Goal: Transaction & Acquisition: Purchase product/service

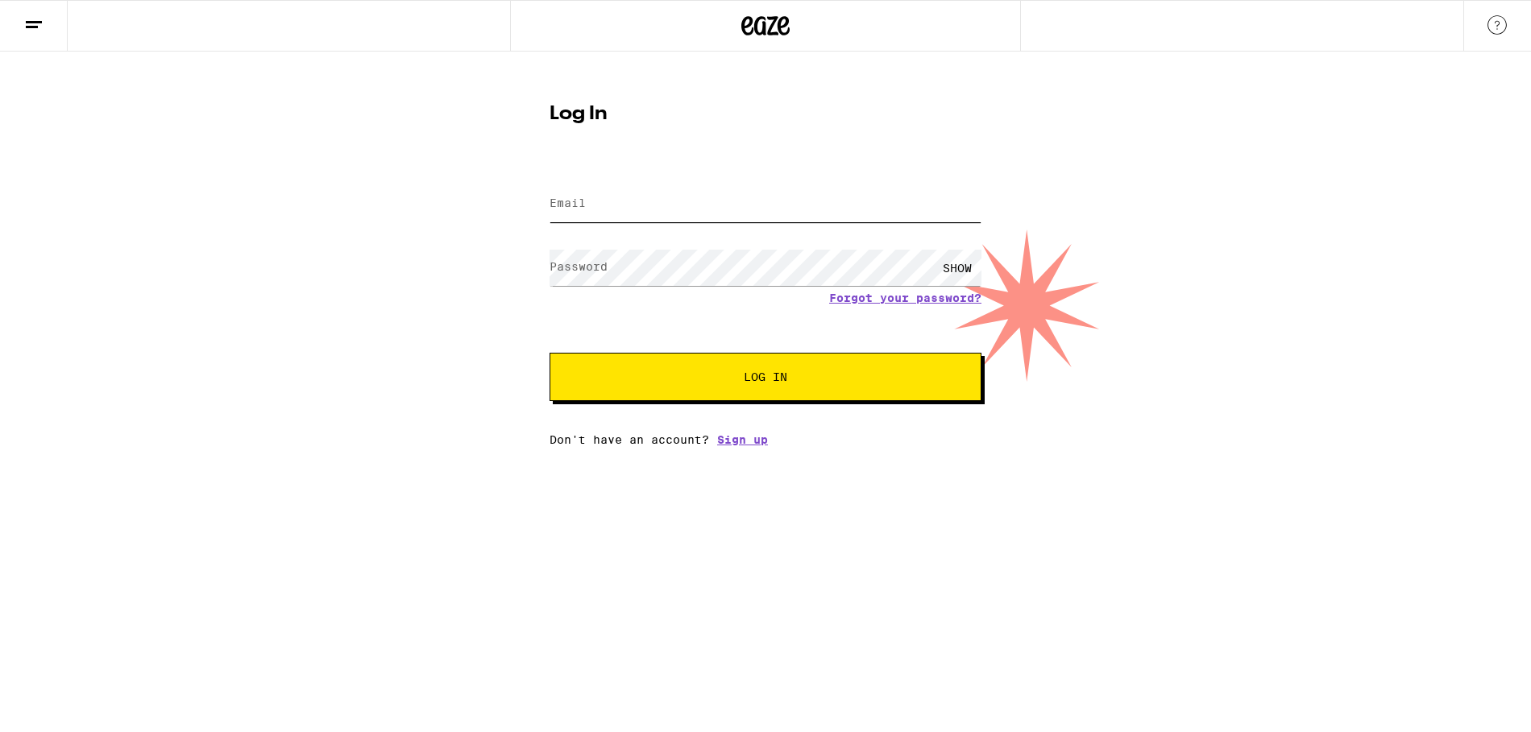
type input "shahab.mohsen@gmail.com"
click at [858, 376] on span "Log In" at bounding box center [765, 376] width 301 height 11
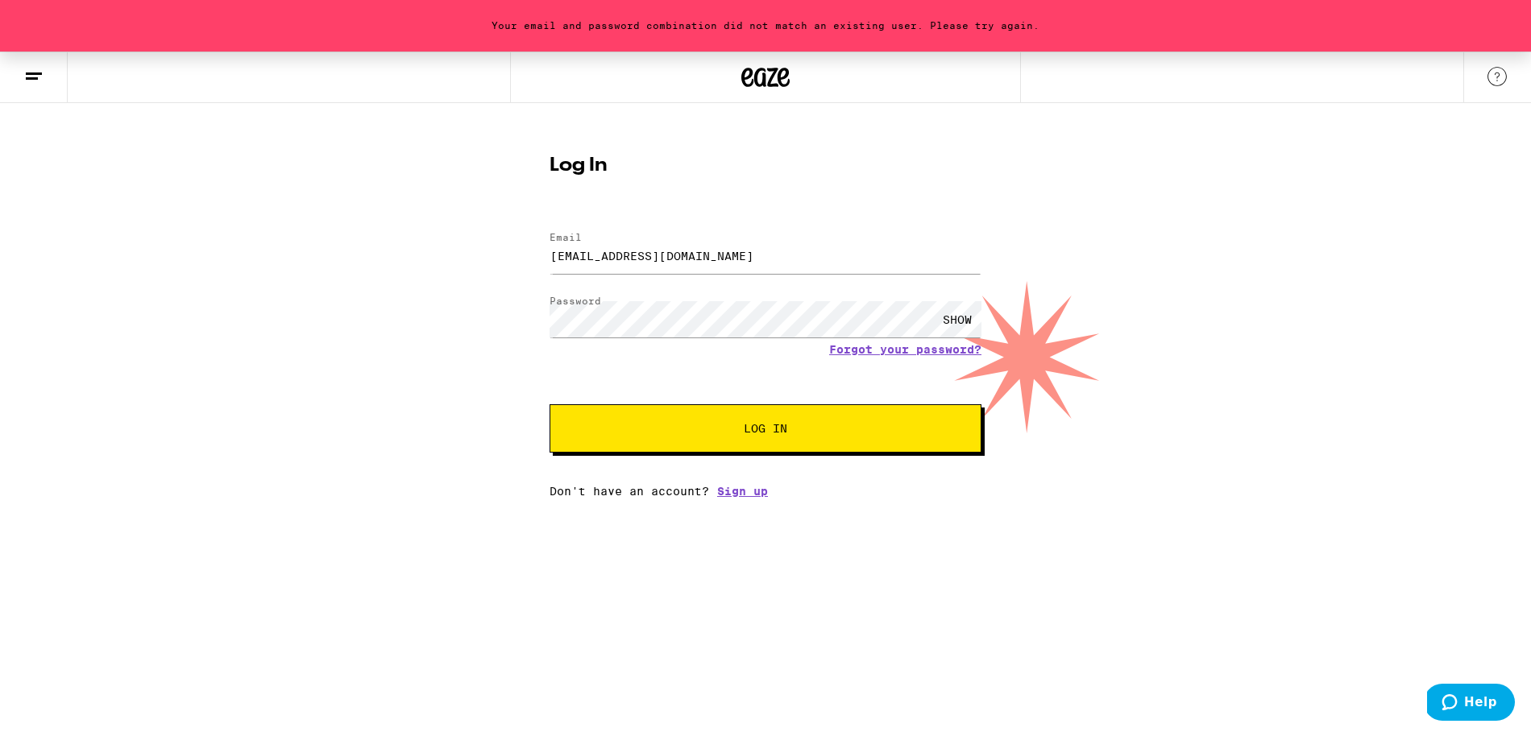
click at [816, 434] on span "Log In" at bounding box center [765, 428] width 301 height 11
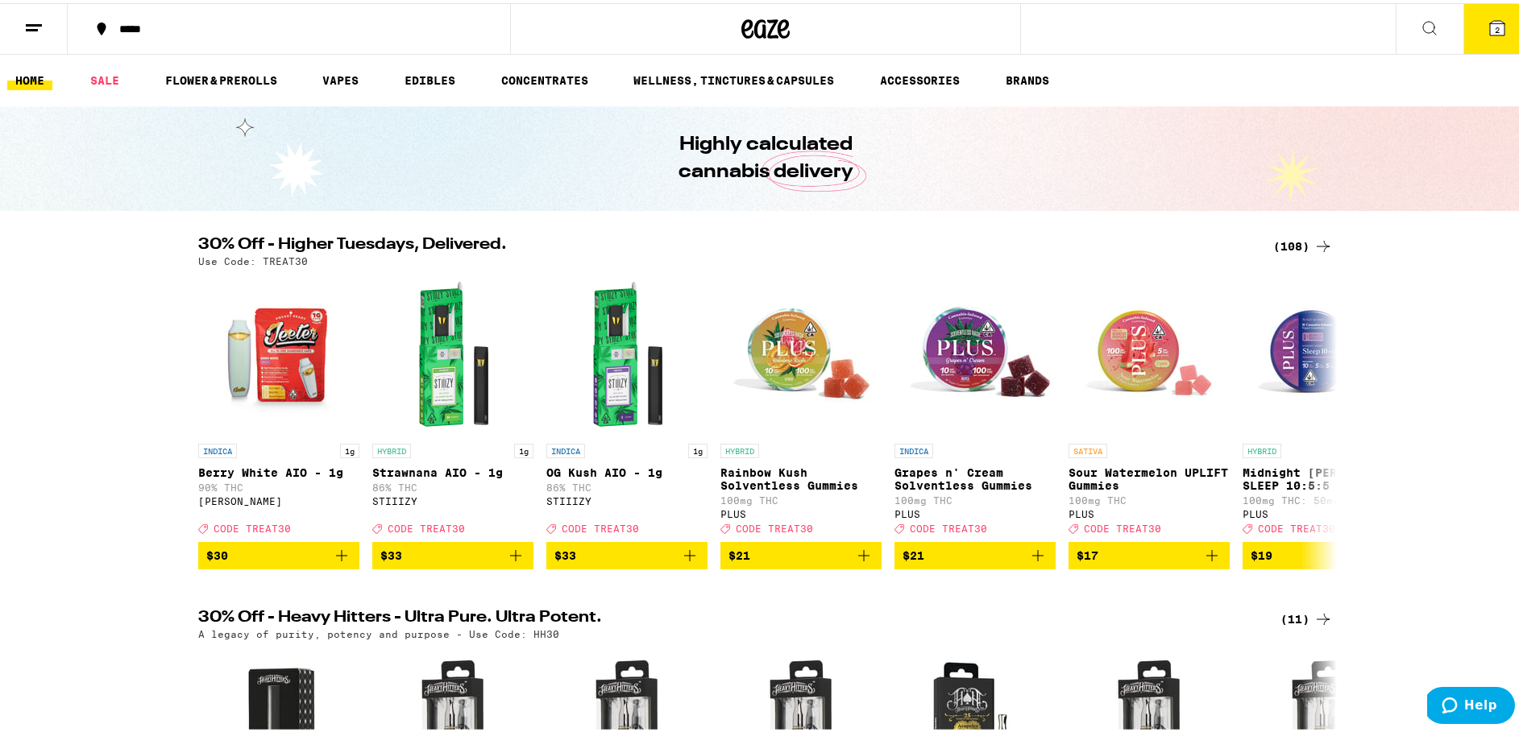
click at [1490, 29] on icon at bounding box center [1497, 25] width 15 height 15
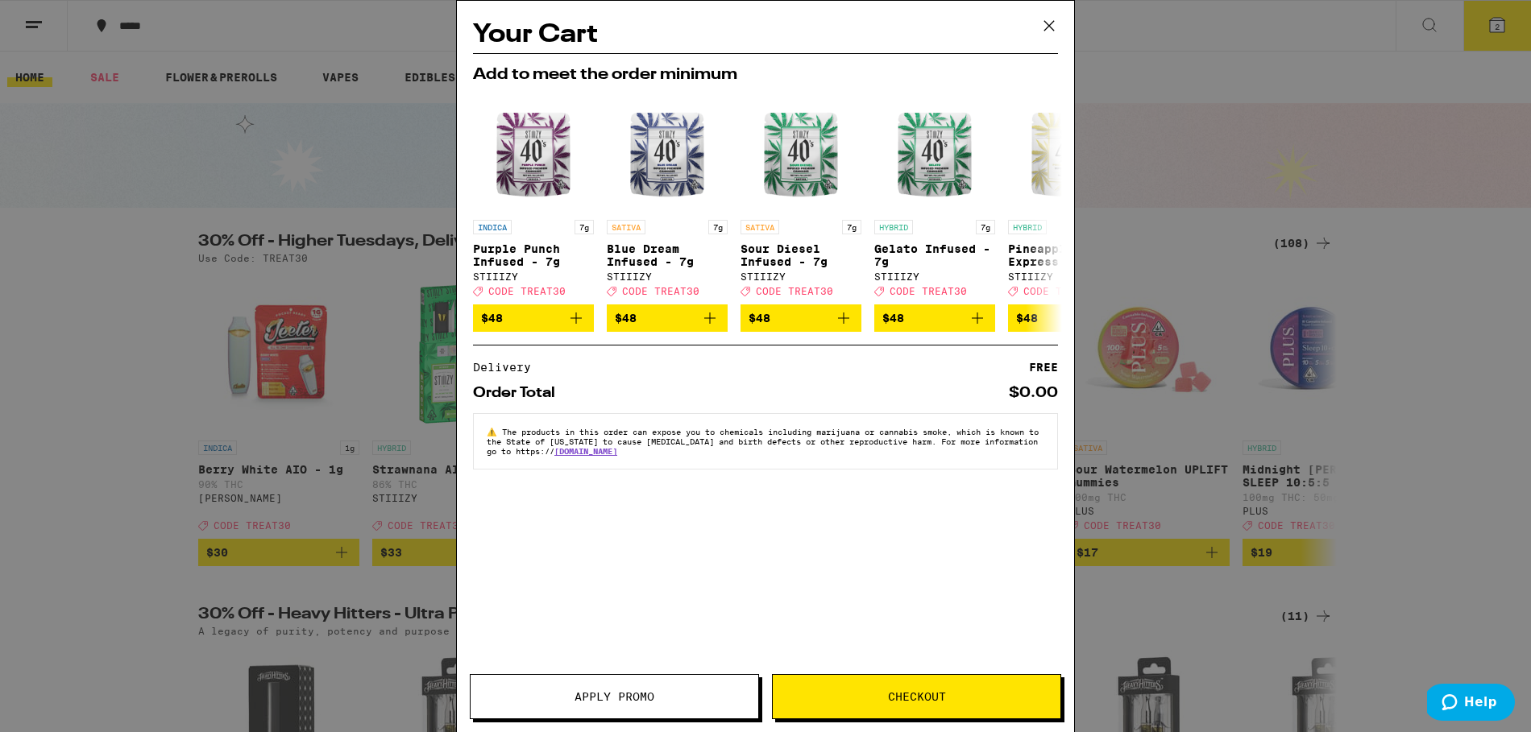
click at [1053, 23] on icon at bounding box center [1049, 26] width 24 height 24
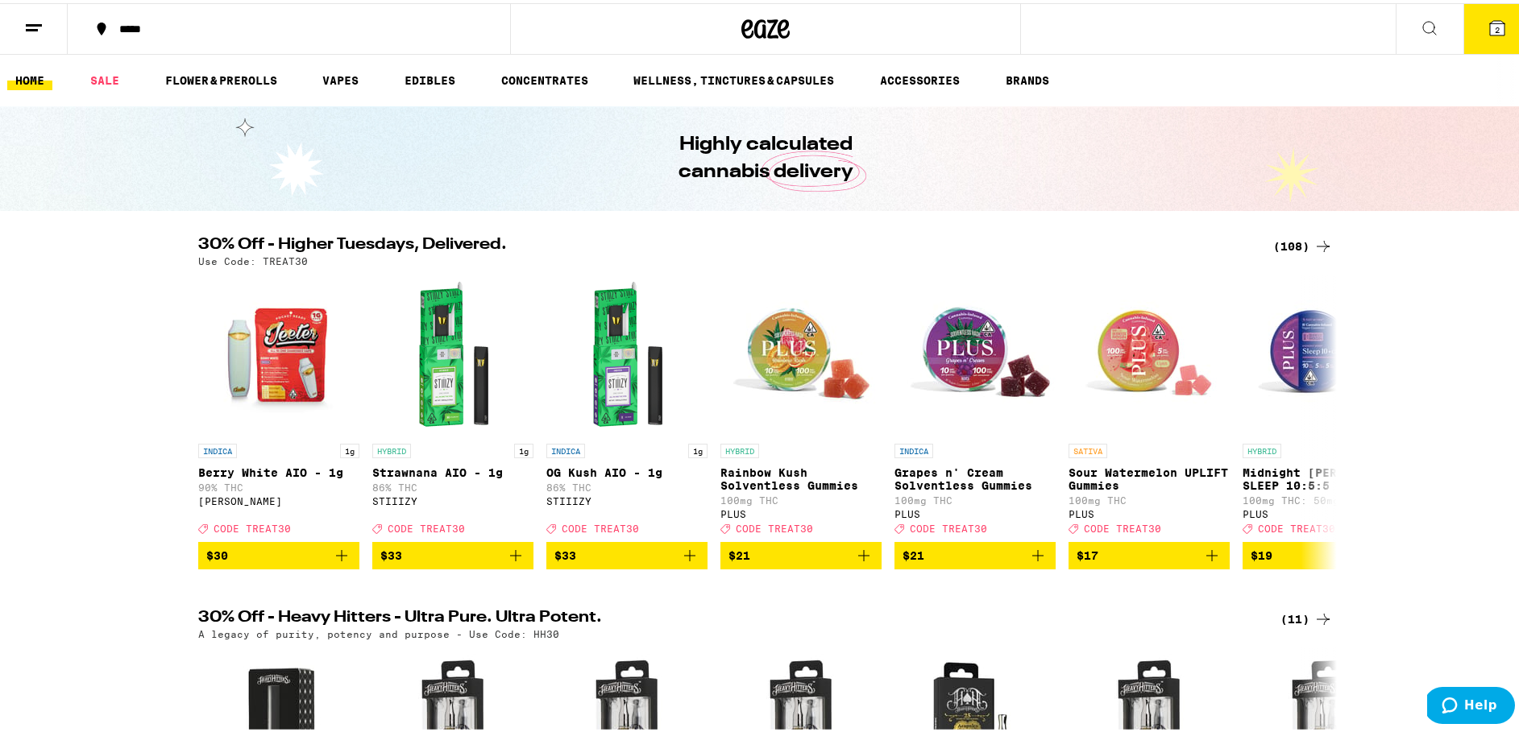
click at [34, 23] on icon at bounding box center [33, 24] width 19 height 19
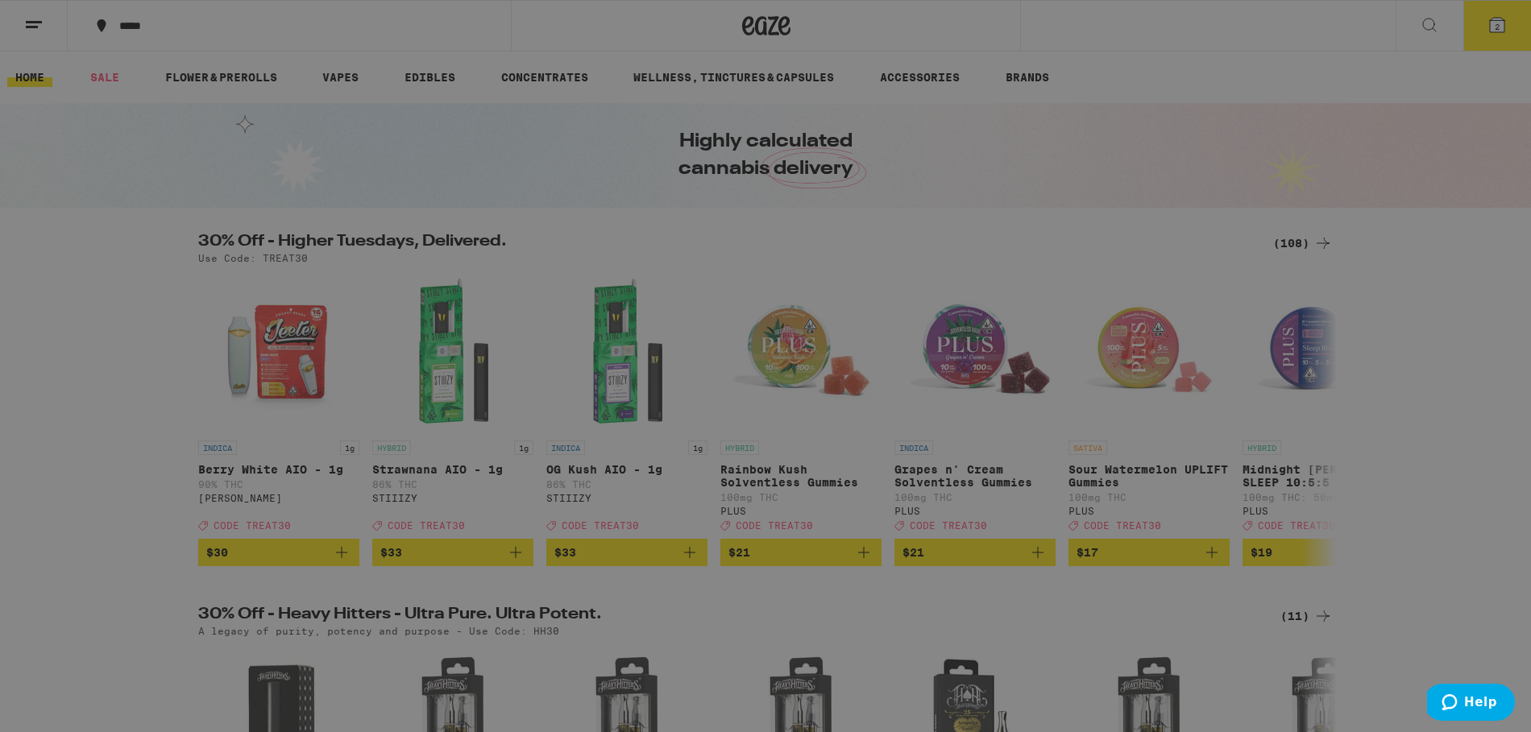
click at [166, 106] on div "Buy It Again" at bounding box center [139, 106] width 114 height 19
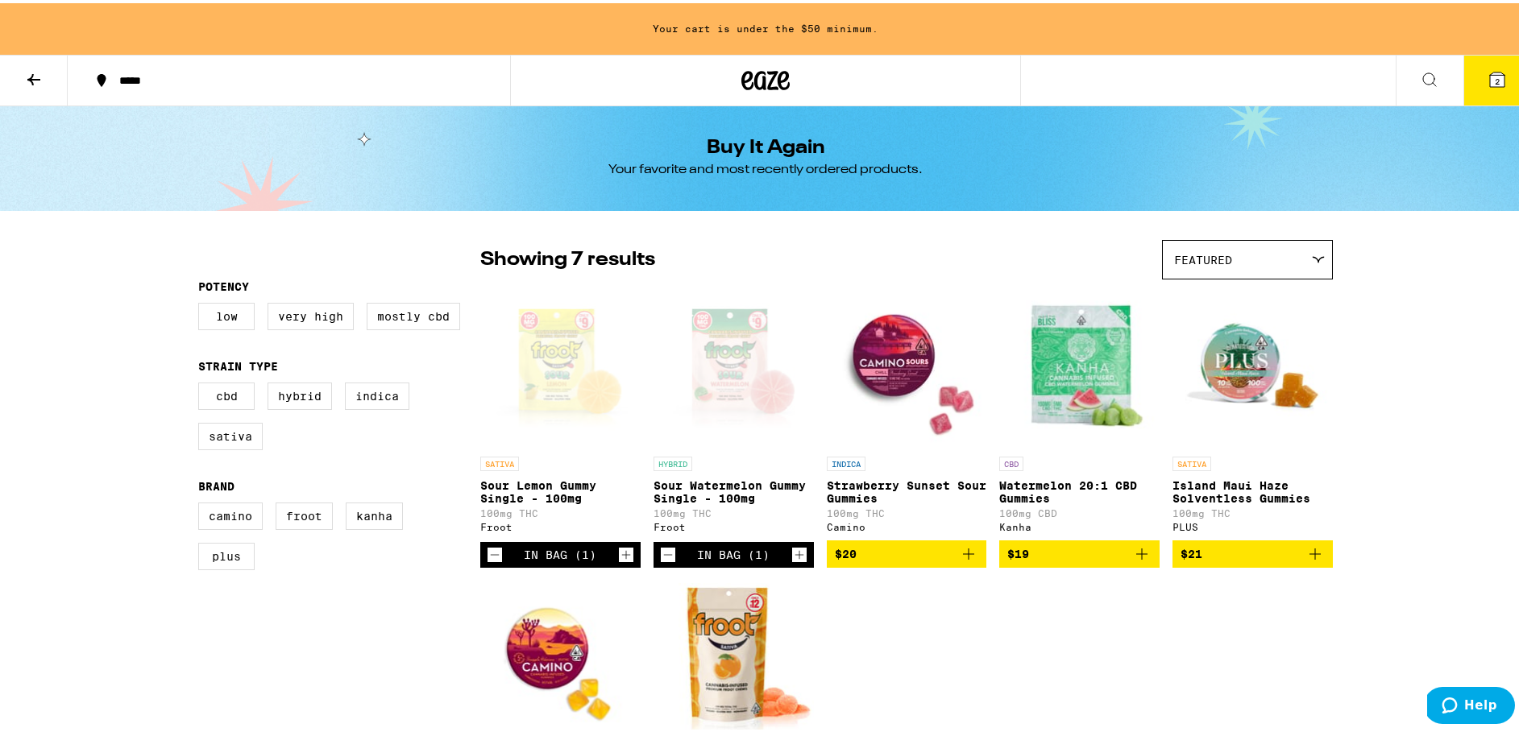
click at [41, 74] on icon at bounding box center [33, 76] width 19 height 19
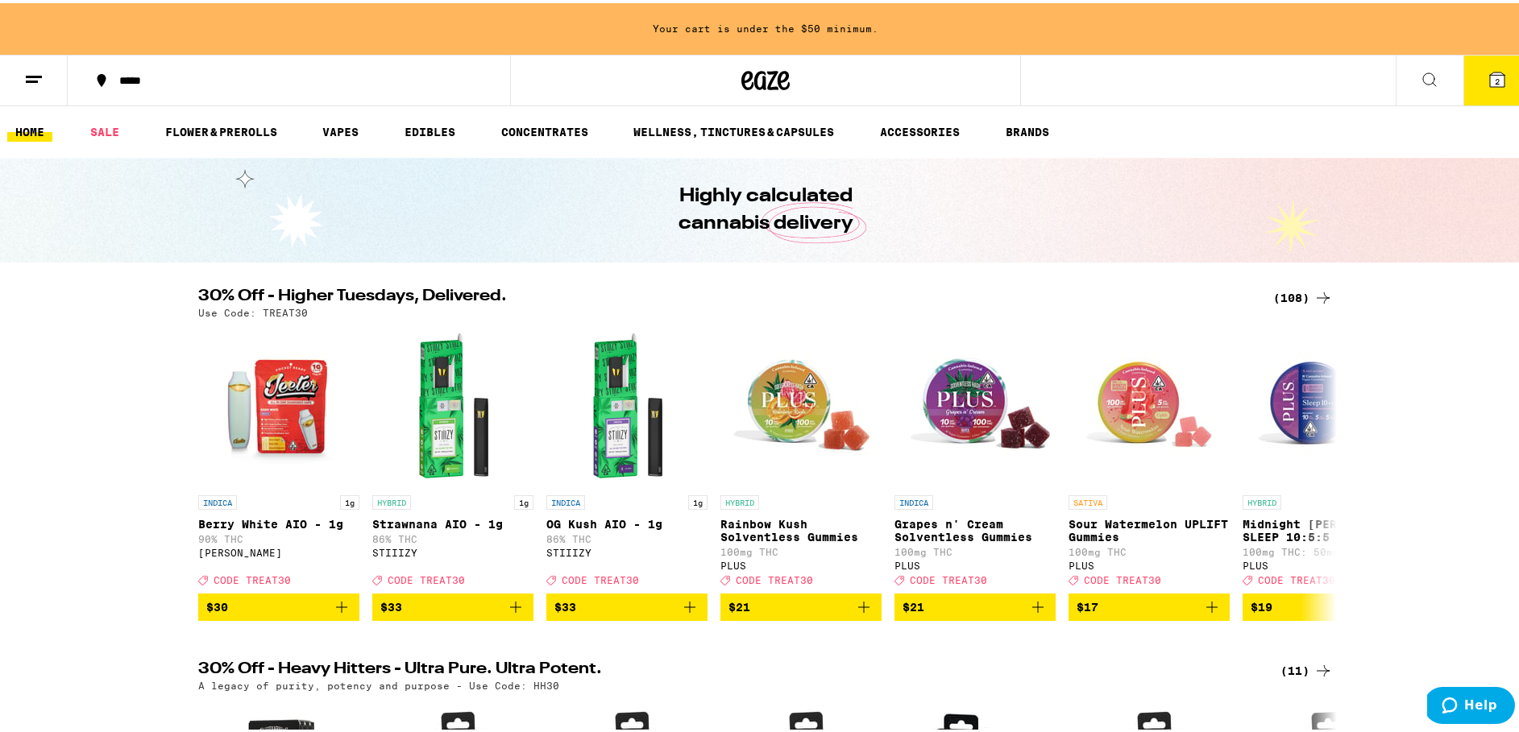
click at [146, 81] on div "*****" at bounding box center [296, 77] width 371 height 11
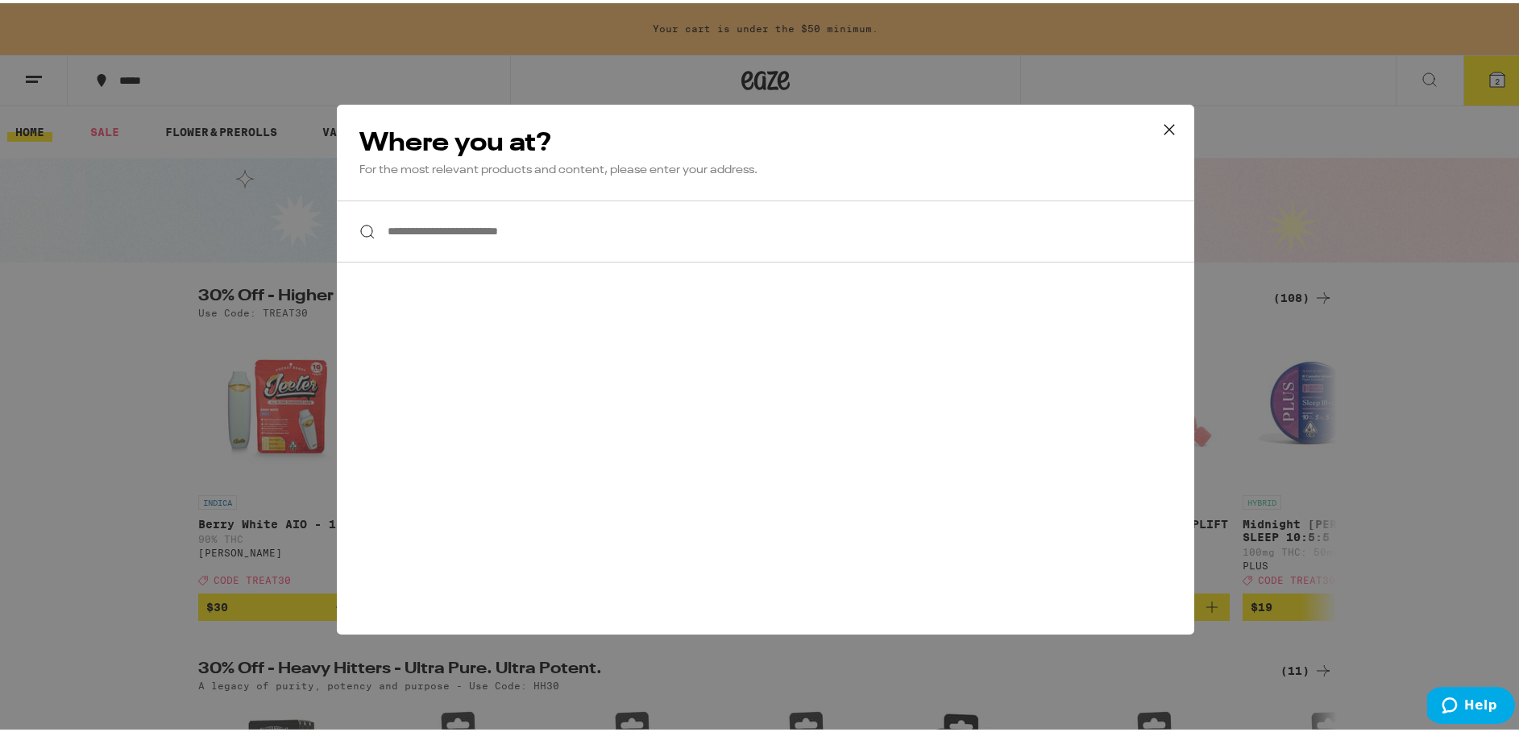
click at [492, 235] on input "**********" at bounding box center [765, 228] width 857 height 62
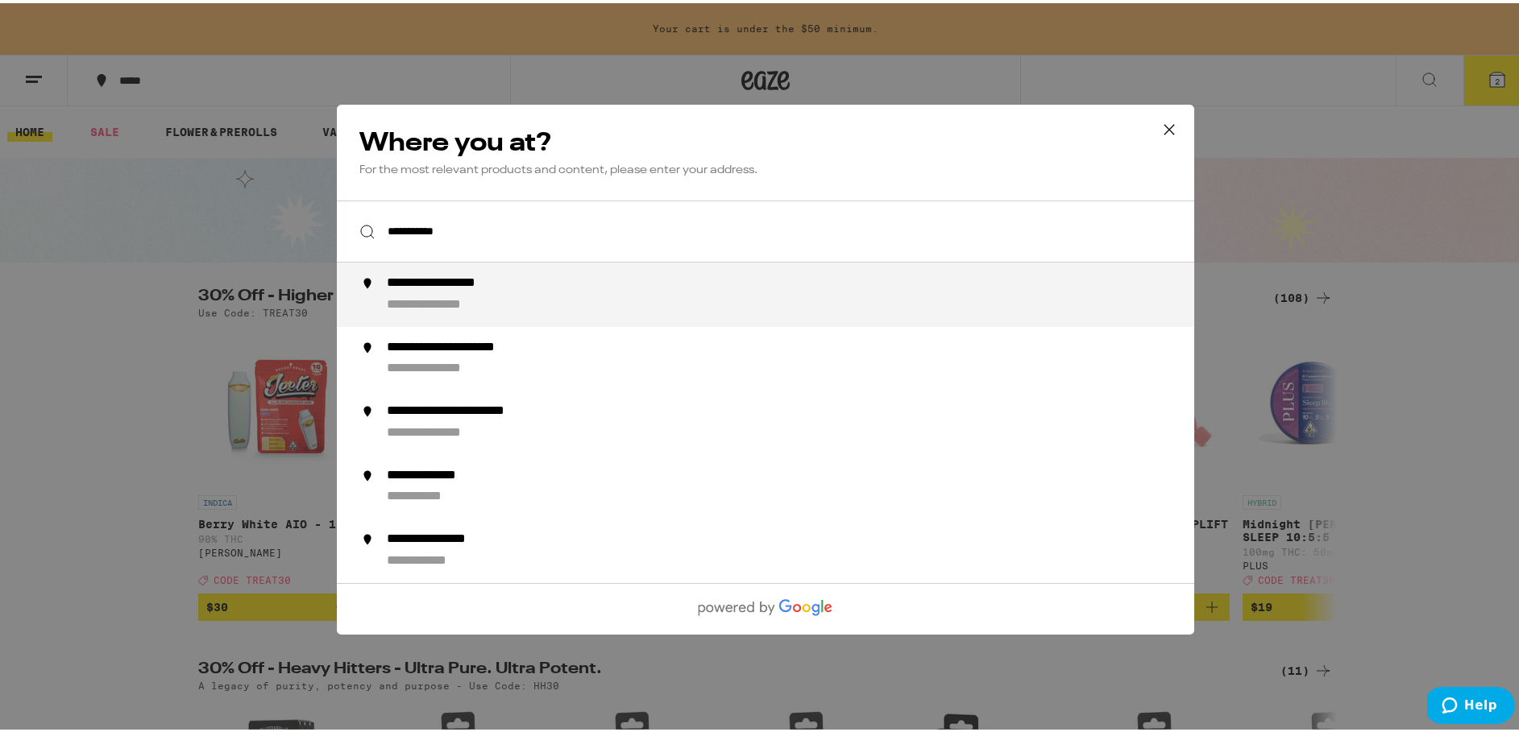
click at [483, 289] on div "**********" at bounding box center [462, 280] width 150 height 17
type input "**********"
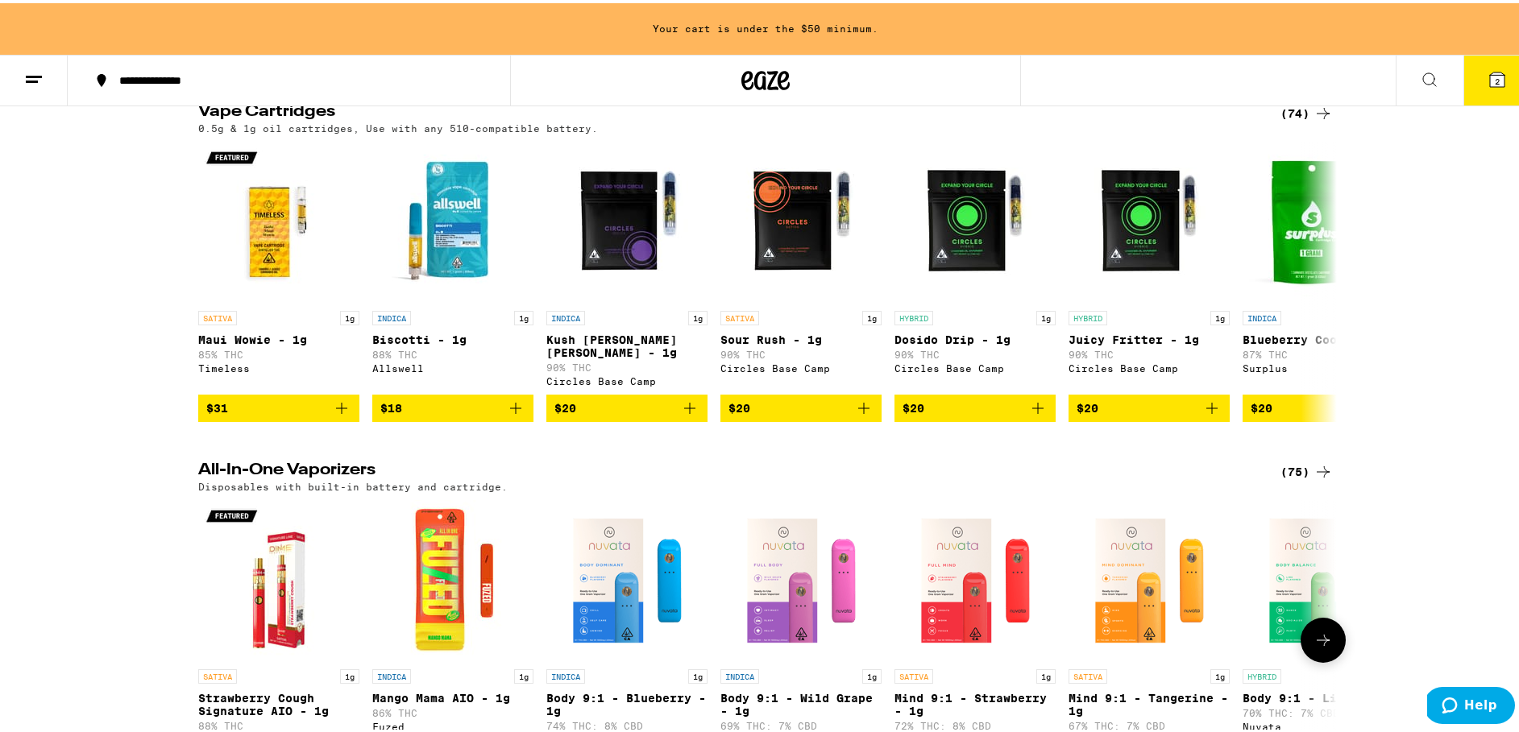
scroll to position [2358, 0]
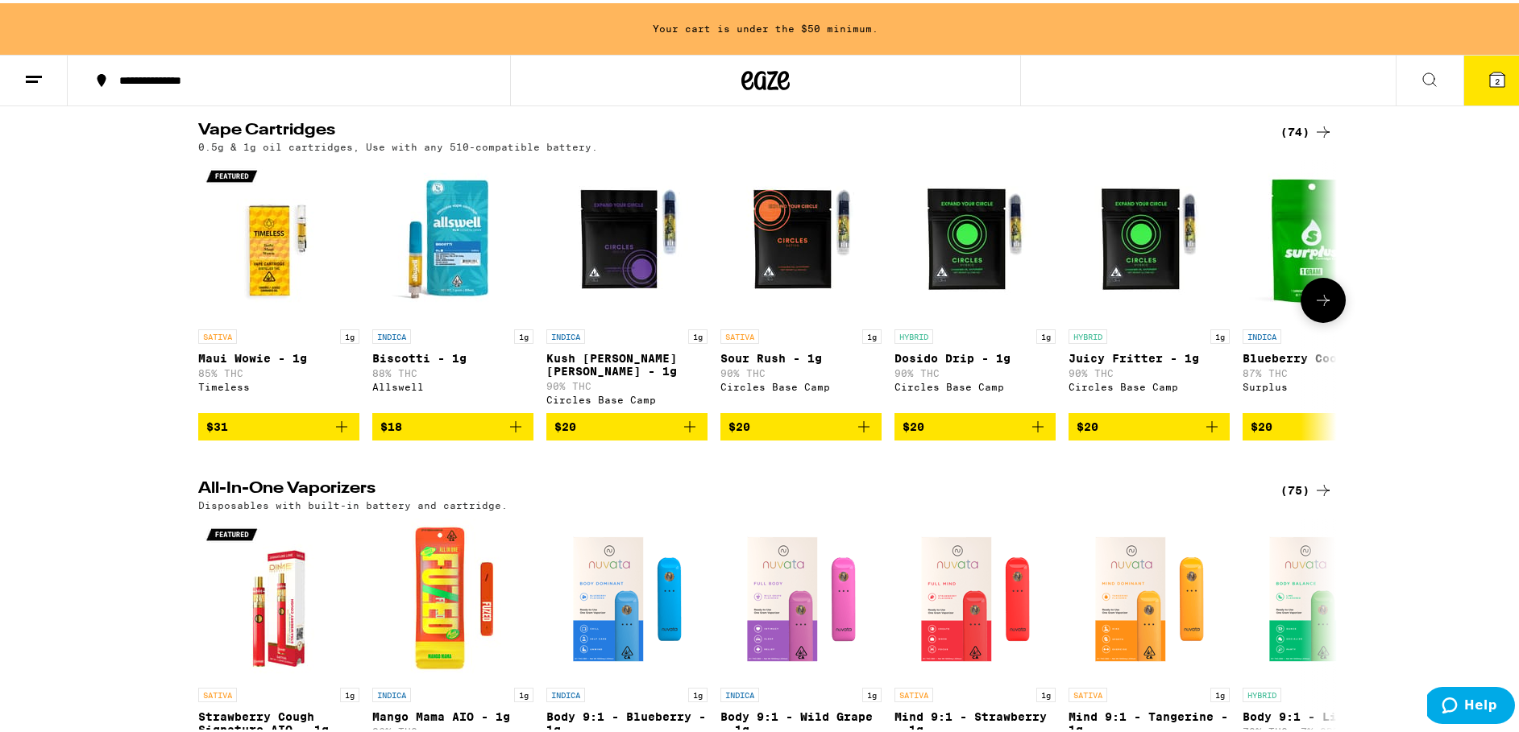
click at [1305, 320] on button at bounding box center [1323, 297] width 45 height 45
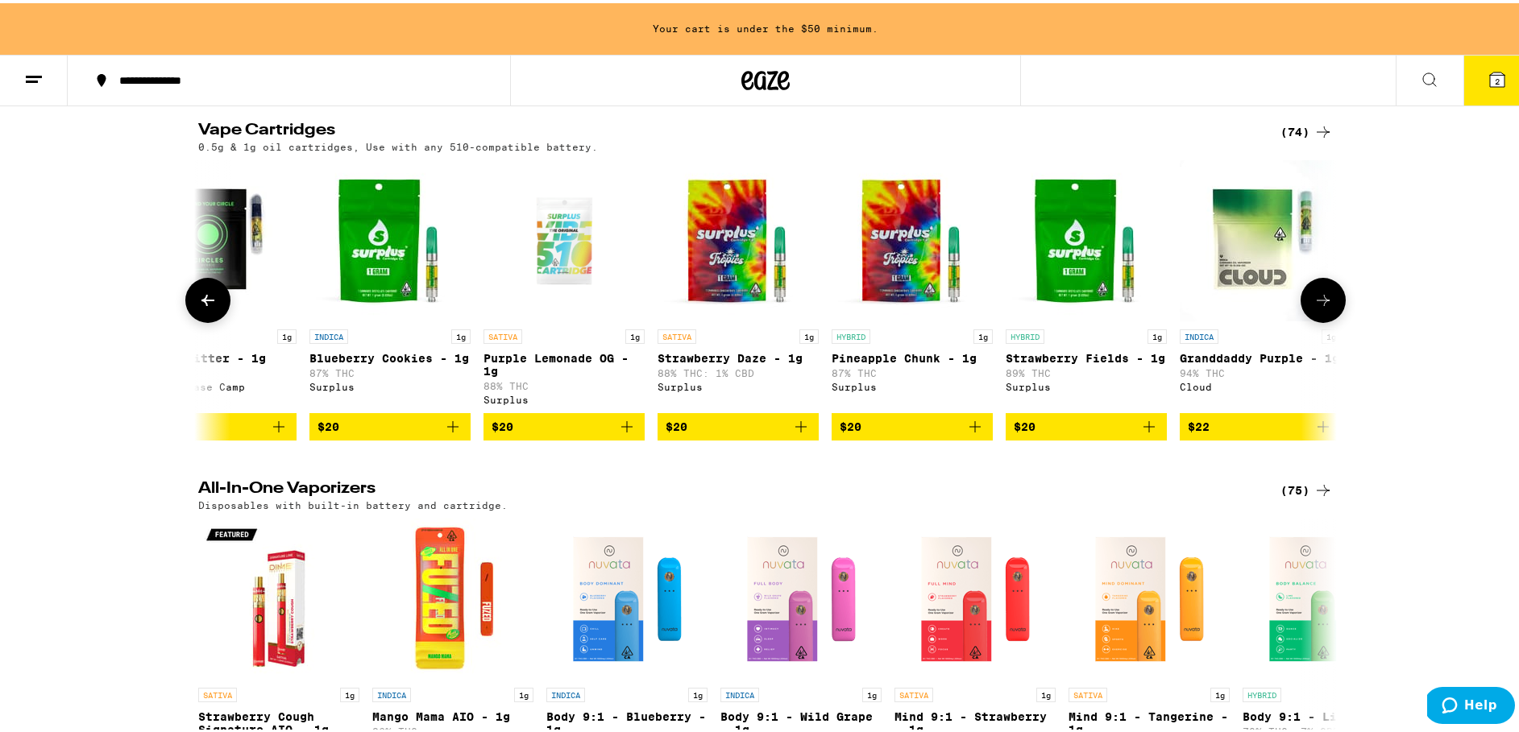
scroll to position [0, 959]
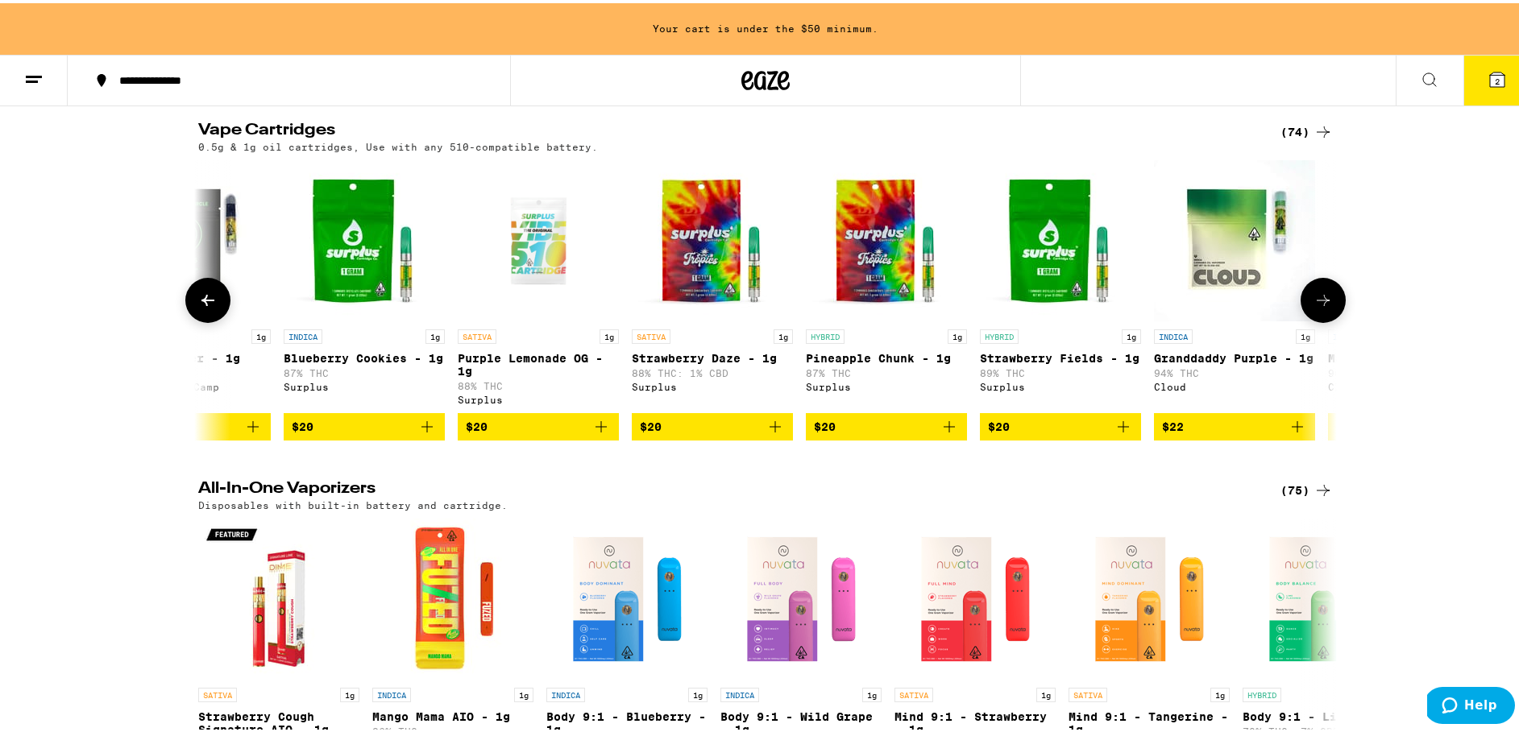
click at [1305, 320] on button at bounding box center [1323, 297] width 45 height 45
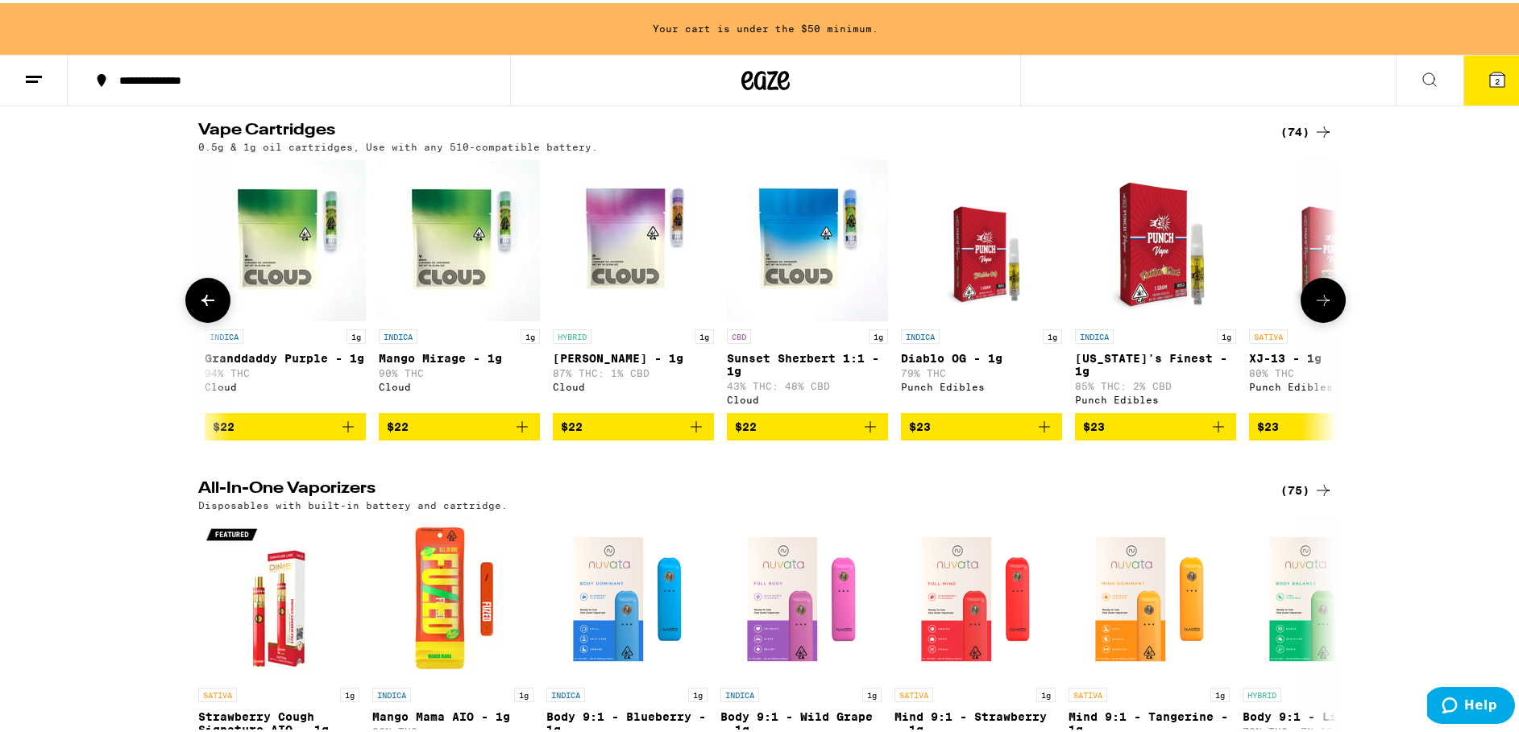
scroll to position [0, 1918]
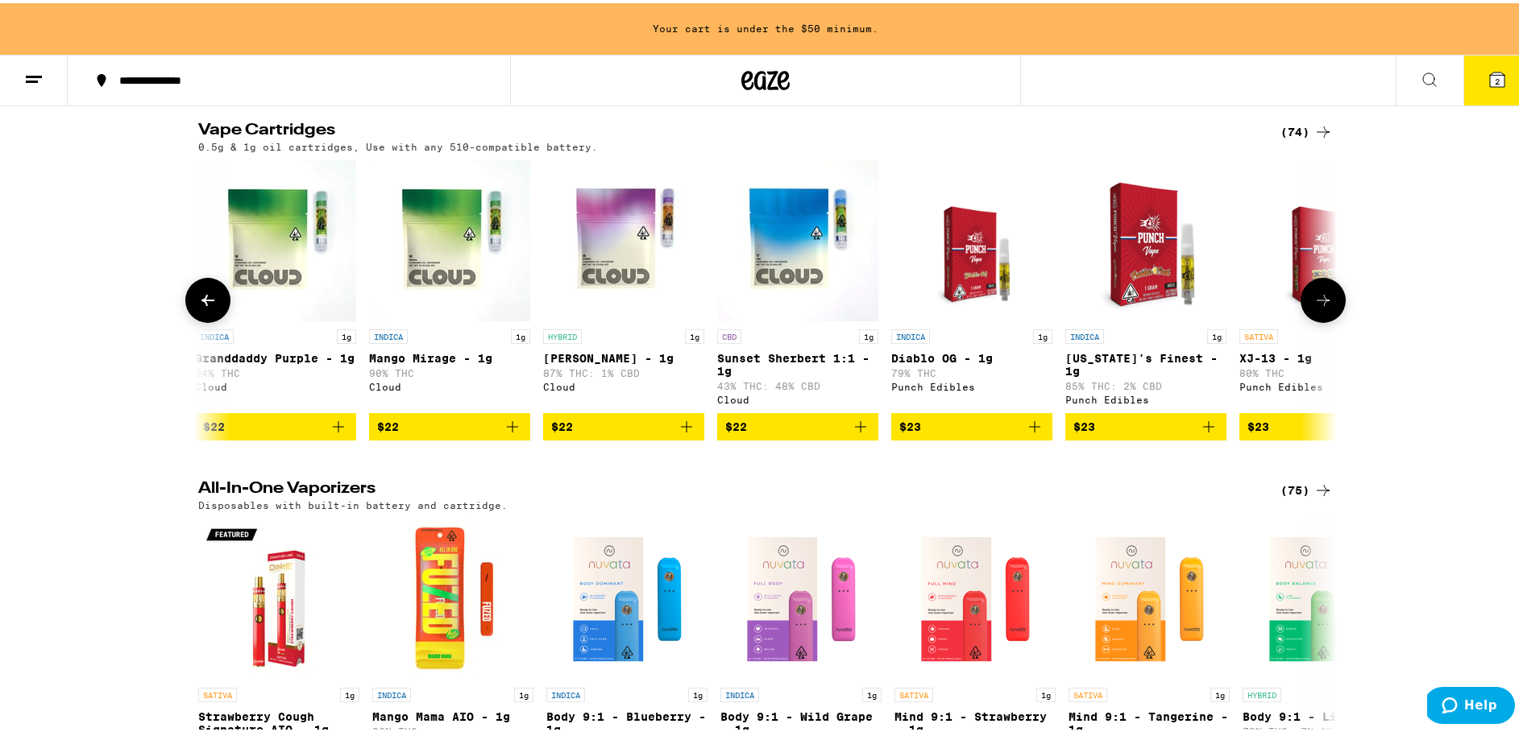
click at [1305, 320] on button at bounding box center [1323, 297] width 45 height 45
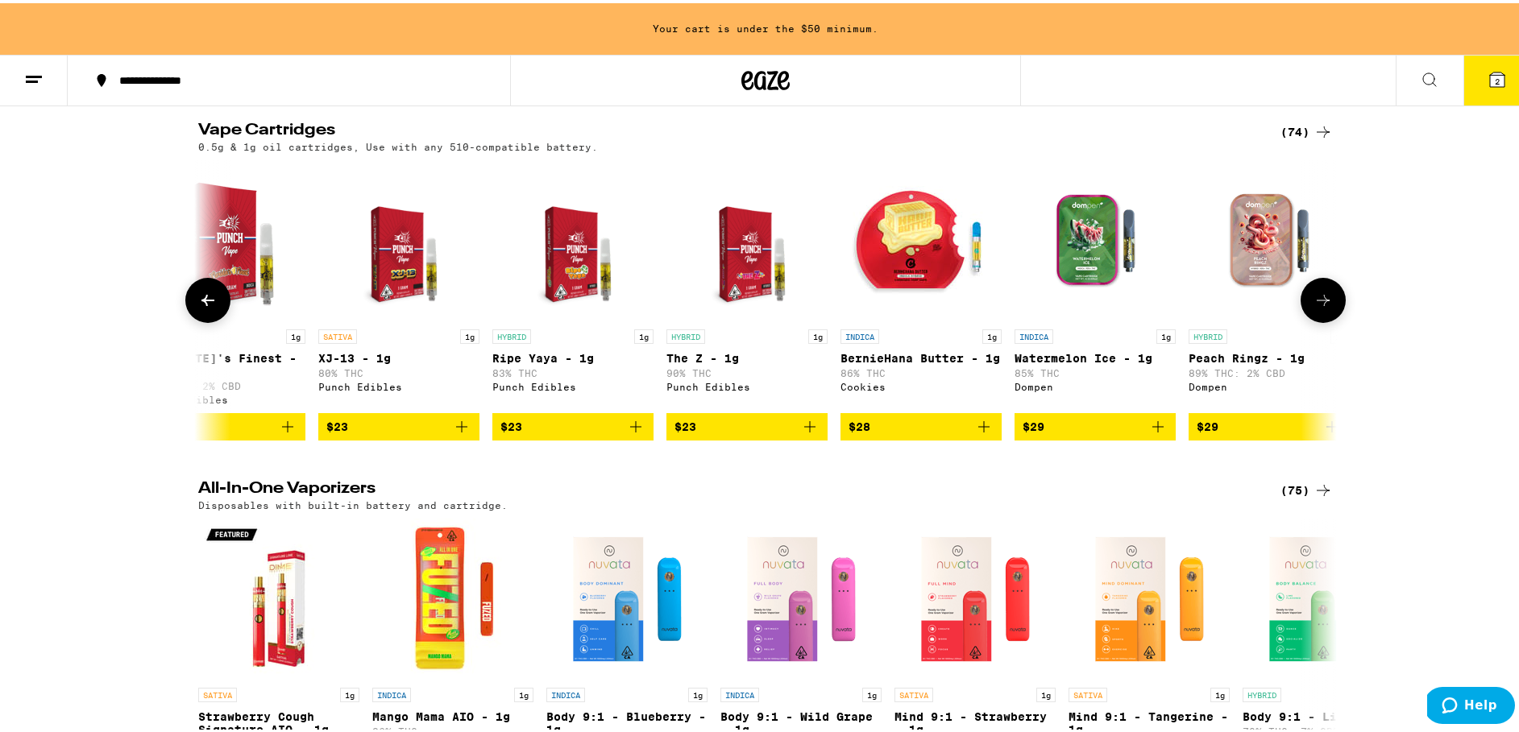
scroll to position [0, 2877]
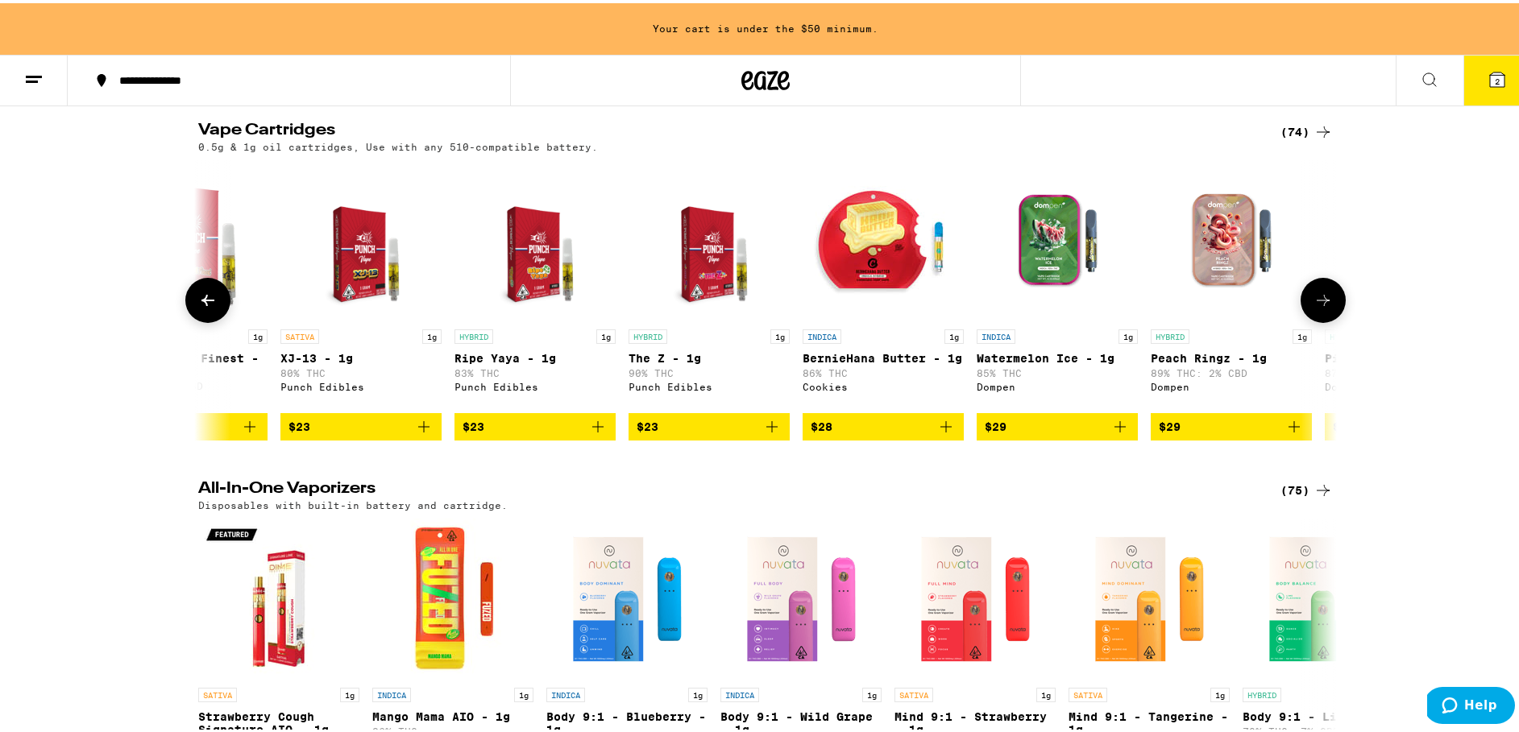
click at [1305, 320] on button at bounding box center [1323, 297] width 45 height 45
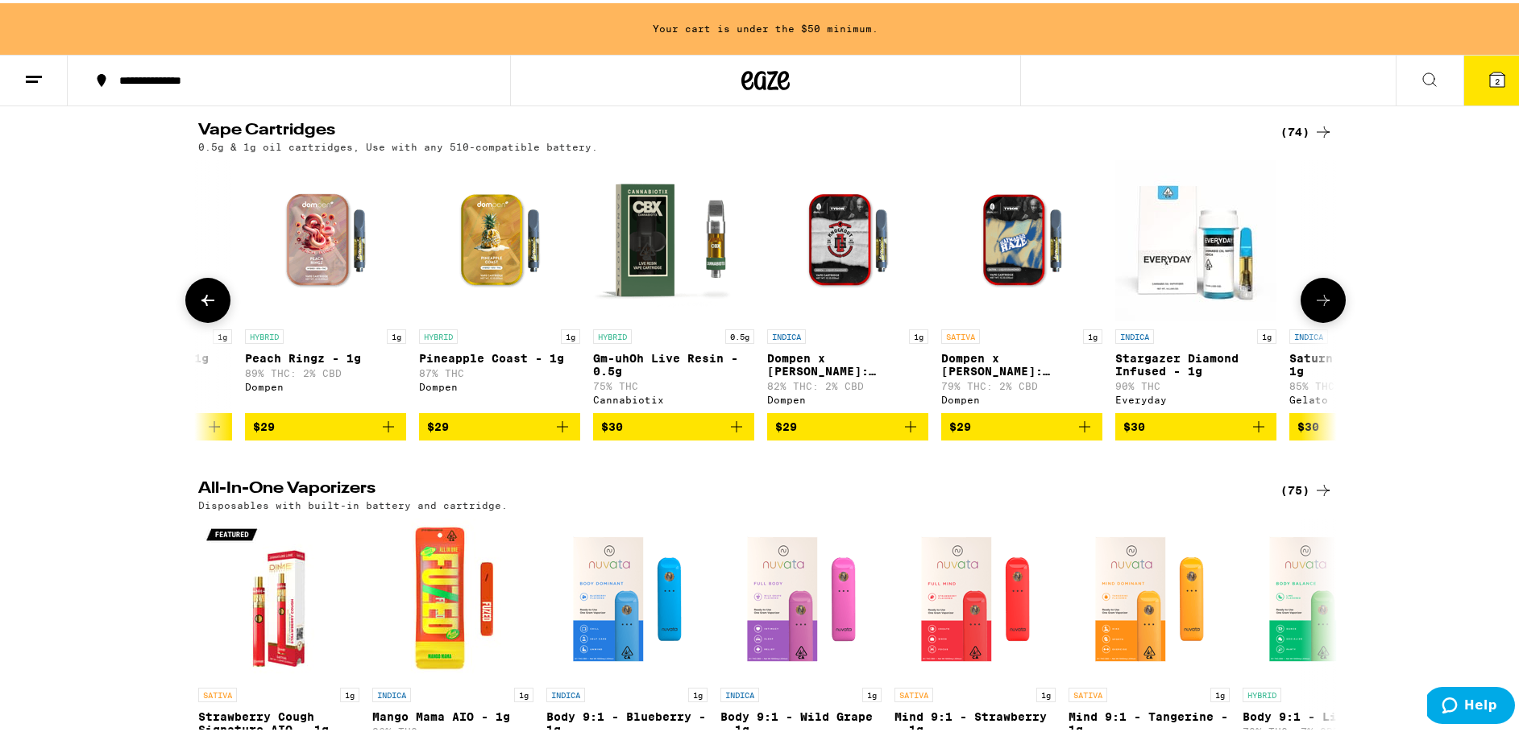
scroll to position [0, 3836]
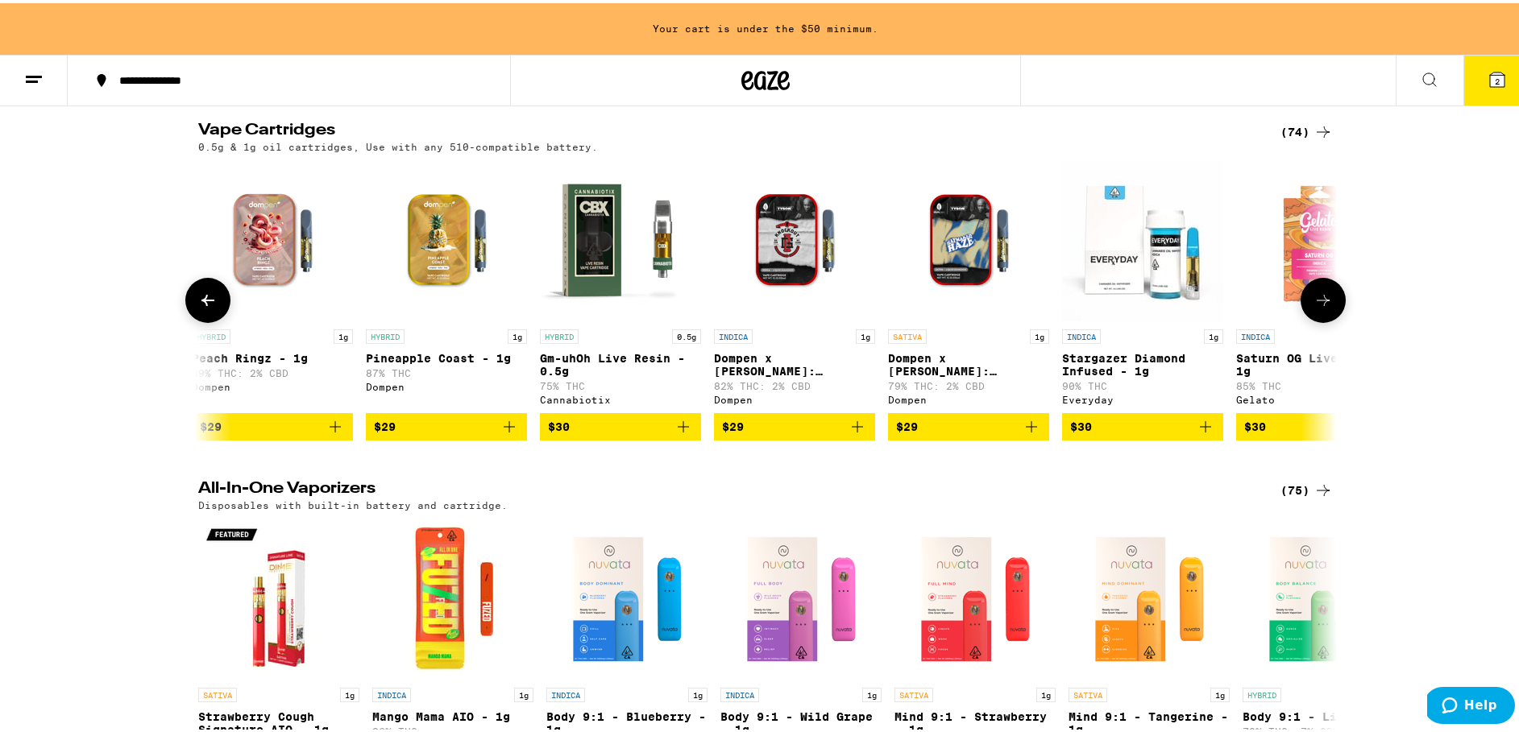
click at [1305, 320] on button at bounding box center [1323, 297] width 45 height 45
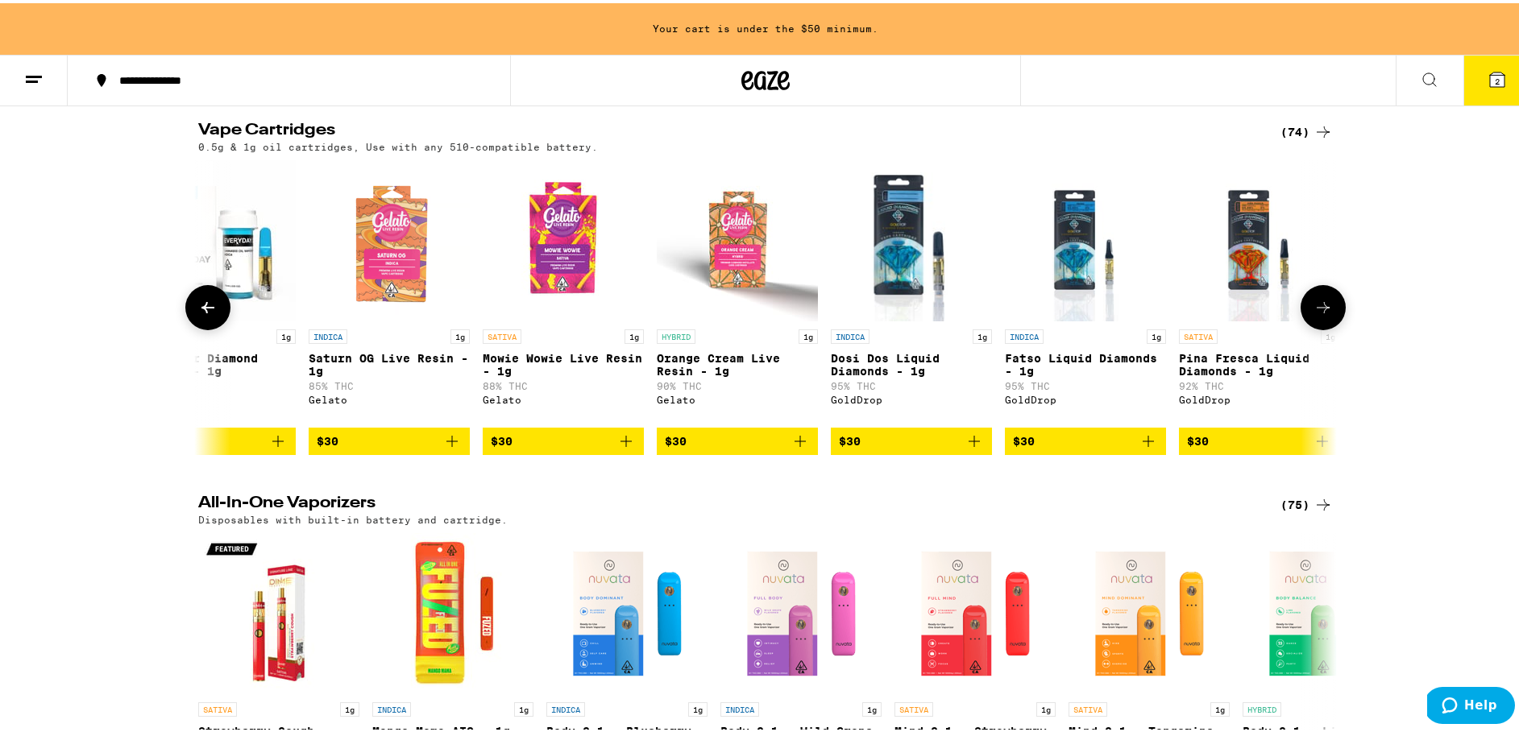
scroll to position [0, 4794]
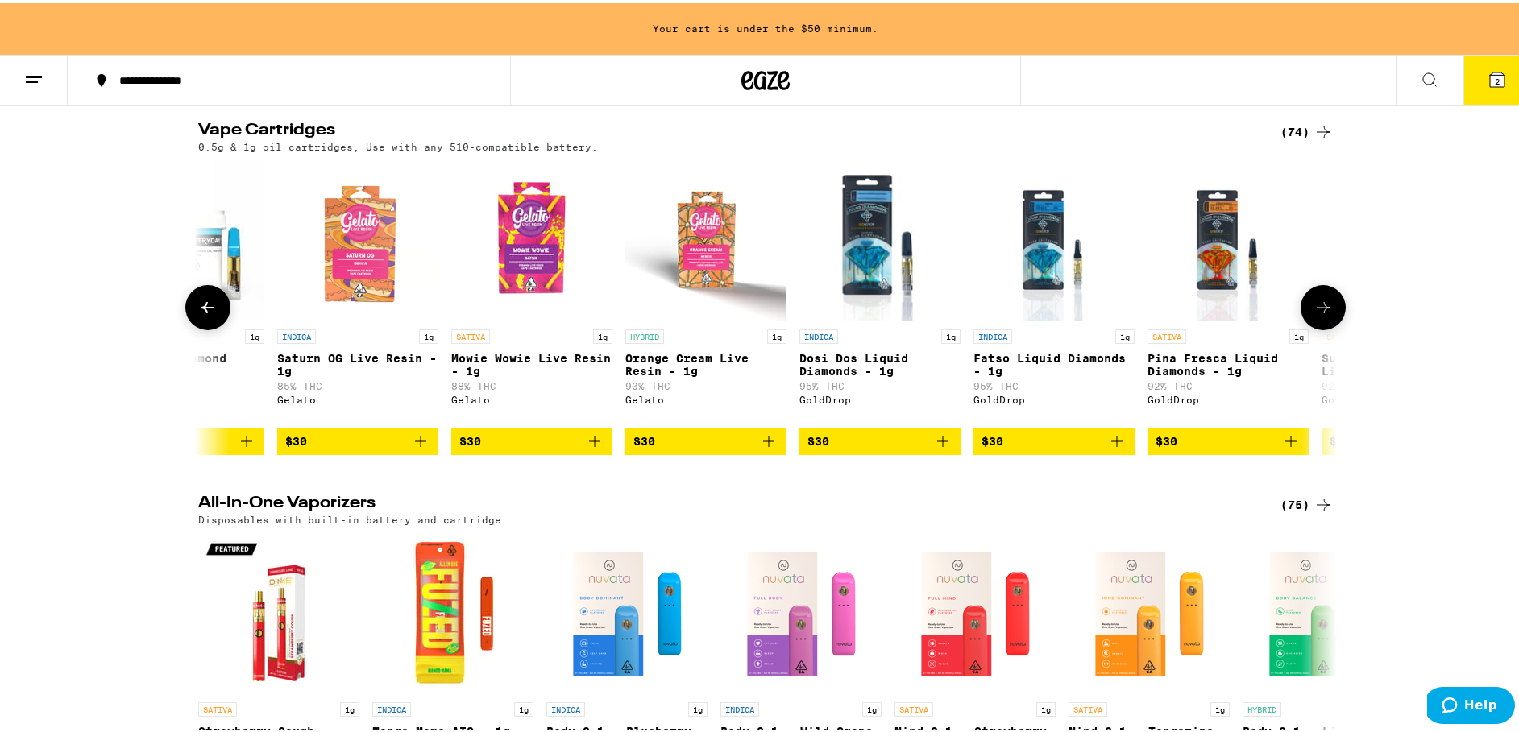
click at [1305, 327] on button at bounding box center [1323, 304] width 45 height 45
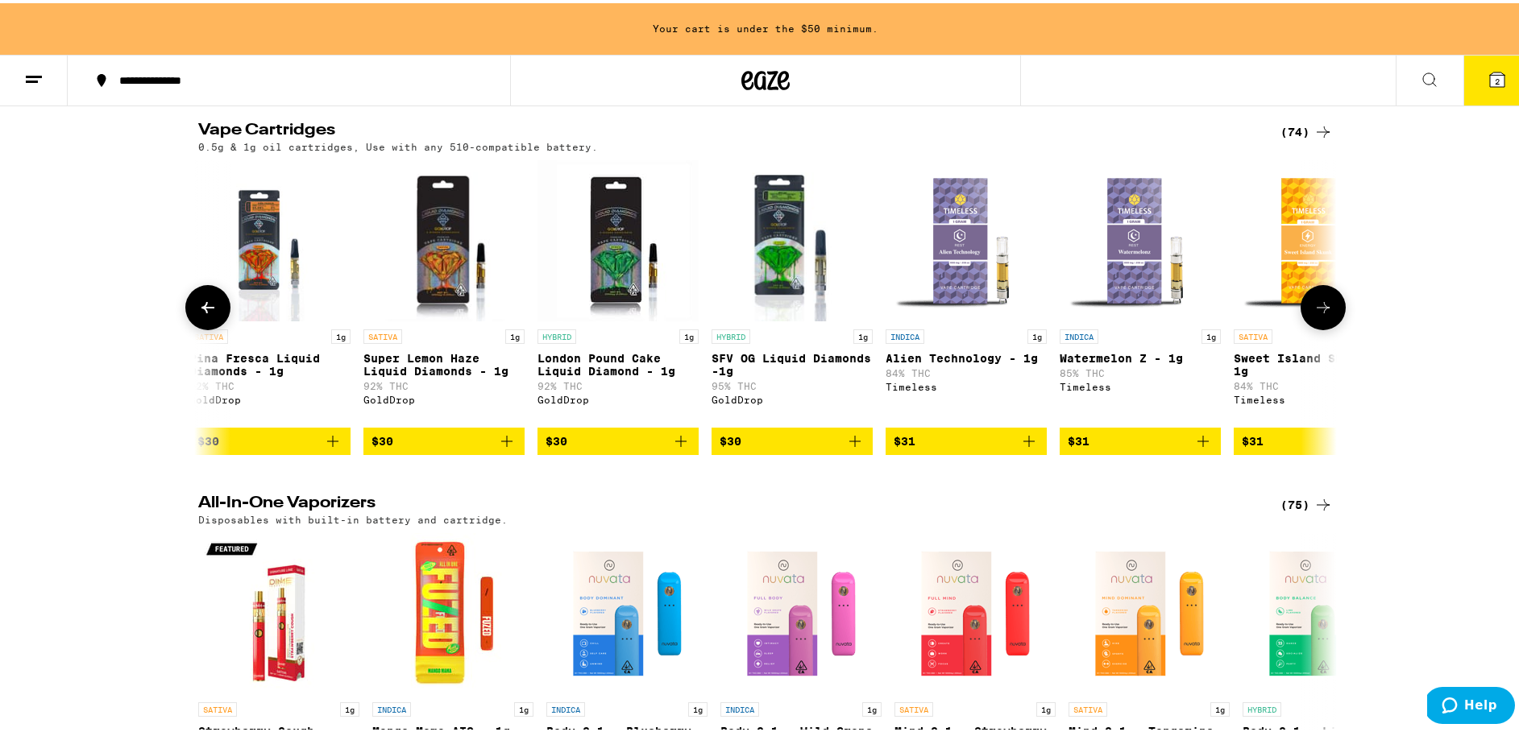
scroll to position [0, 5753]
click at [205, 314] on icon at bounding box center [207, 304] width 19 height 19
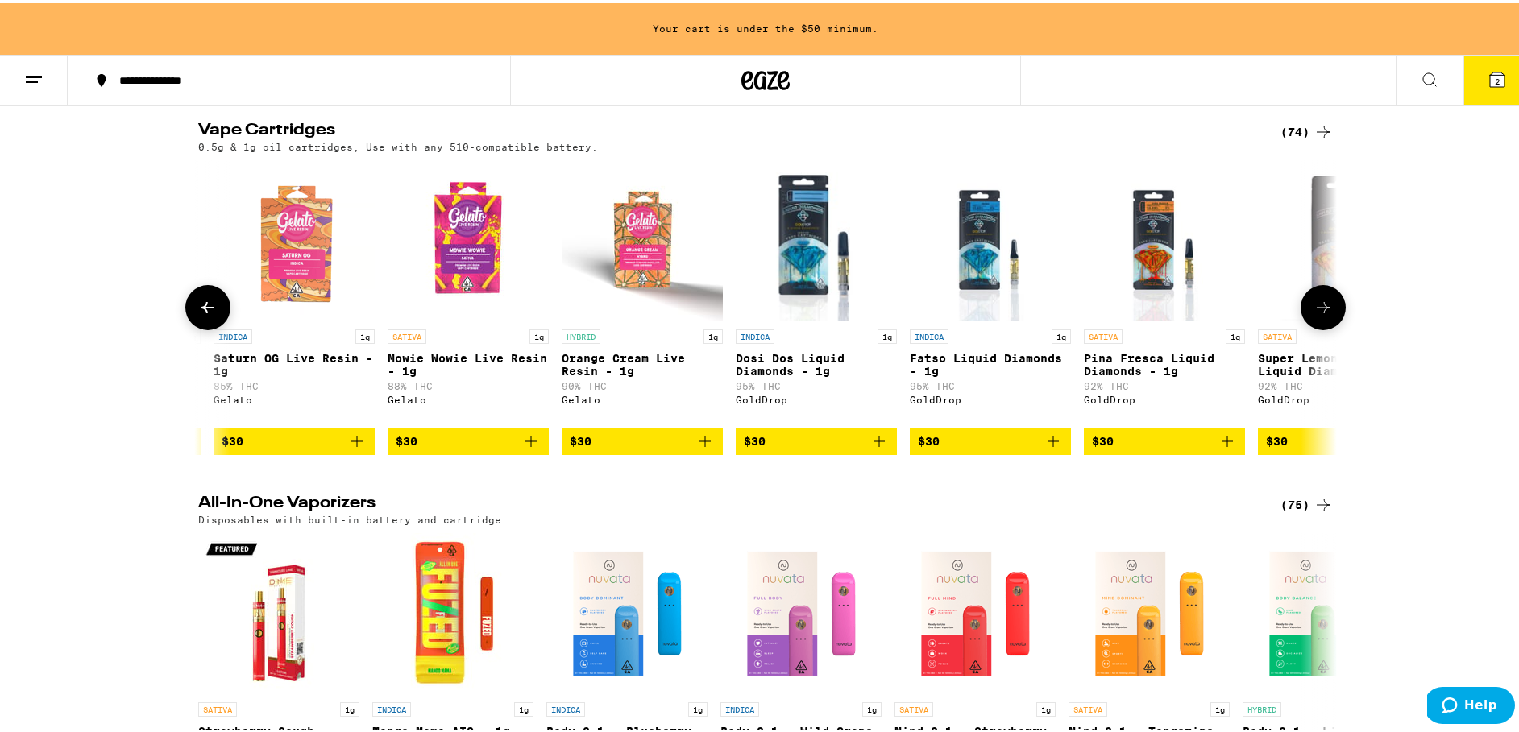
click at [205, 314] on icon at bounding box center [207, 304] width 19 height 19
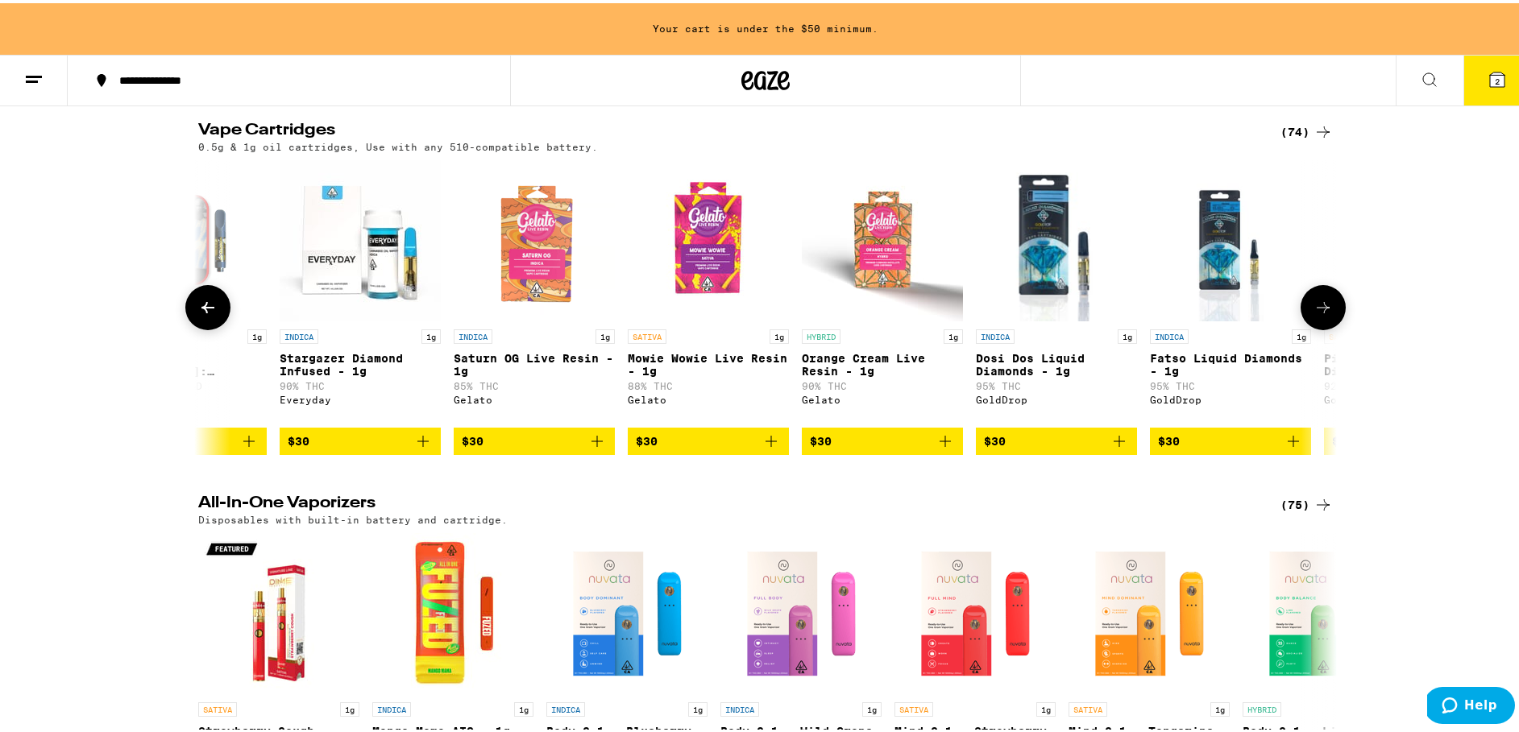
click at [205, 314] on icon at bounding box center [207, 304] width 19 height 19
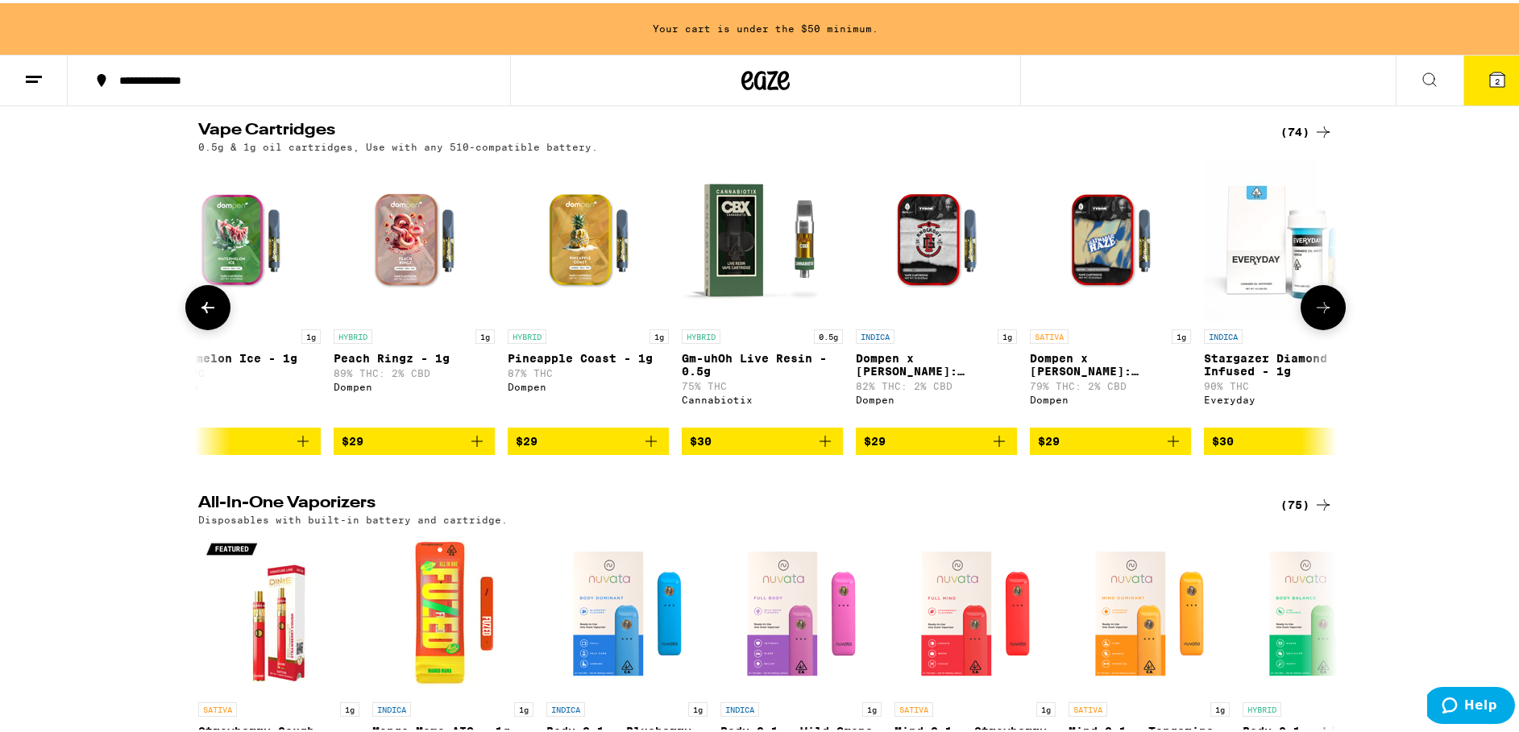
click at [205, 314] on icon at bounding box center [207, 304] width 19 height 19
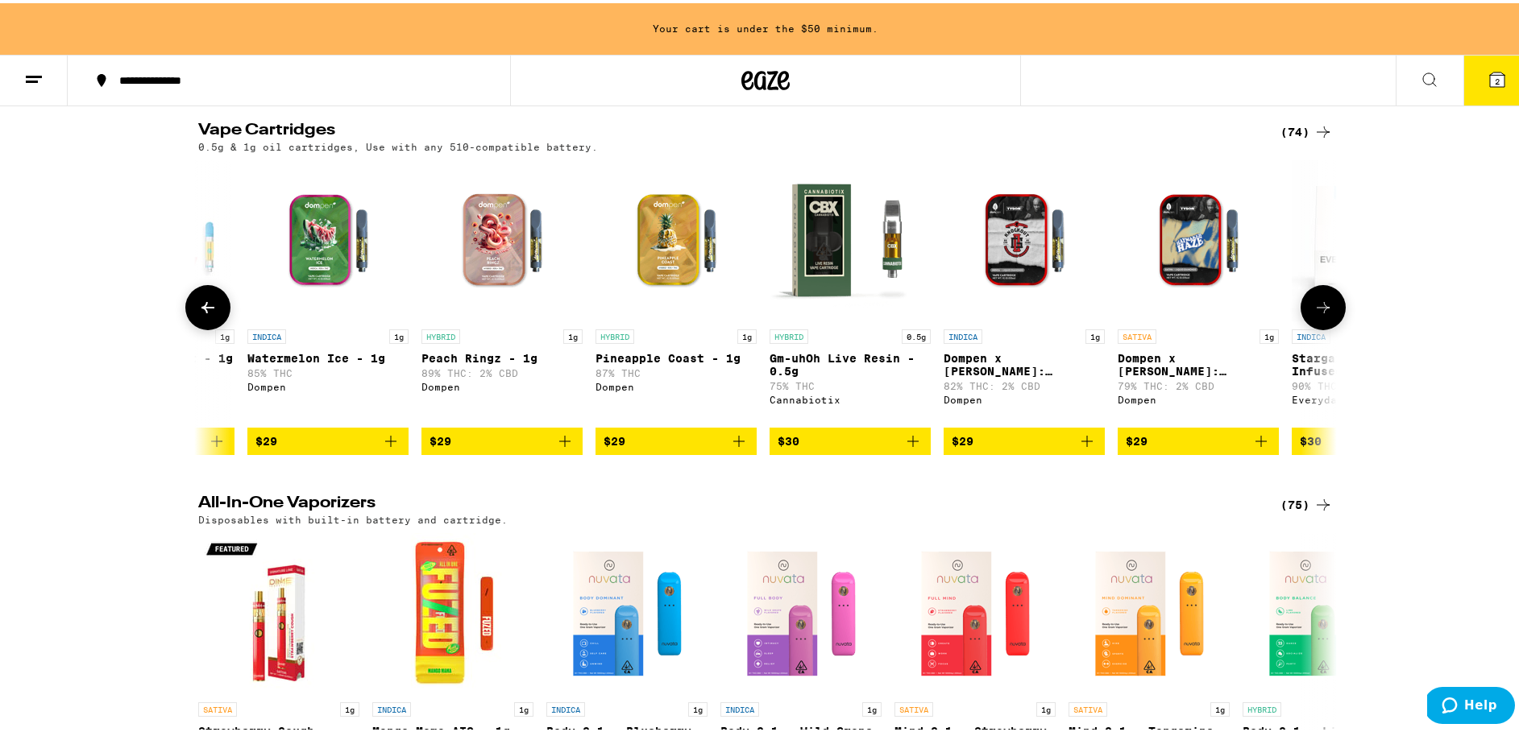
click at [205, 314] on icon at bounding box center [207, 304] width 19 height 19
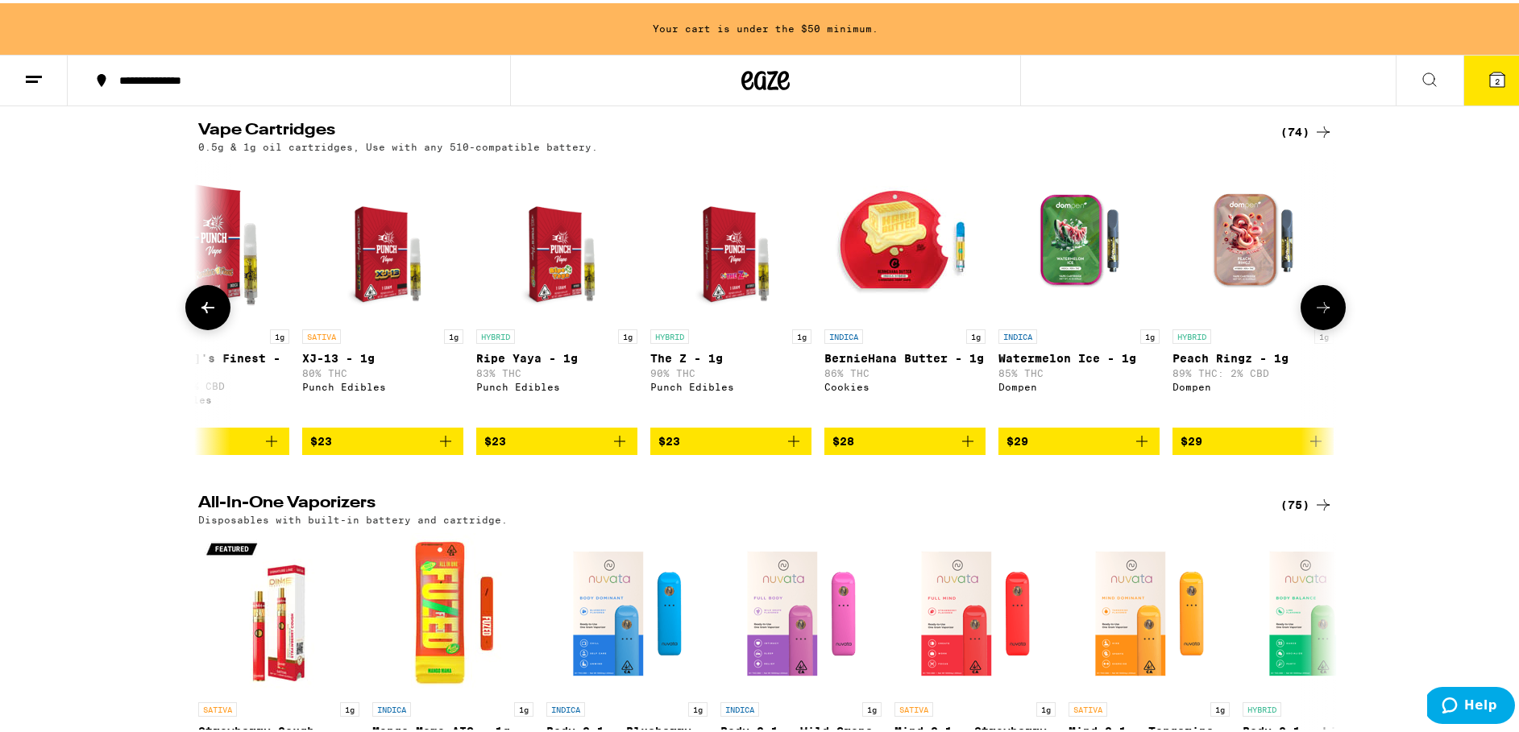
click at [205, 314] on icon at bounding box center [207, 304] width 19 height 19
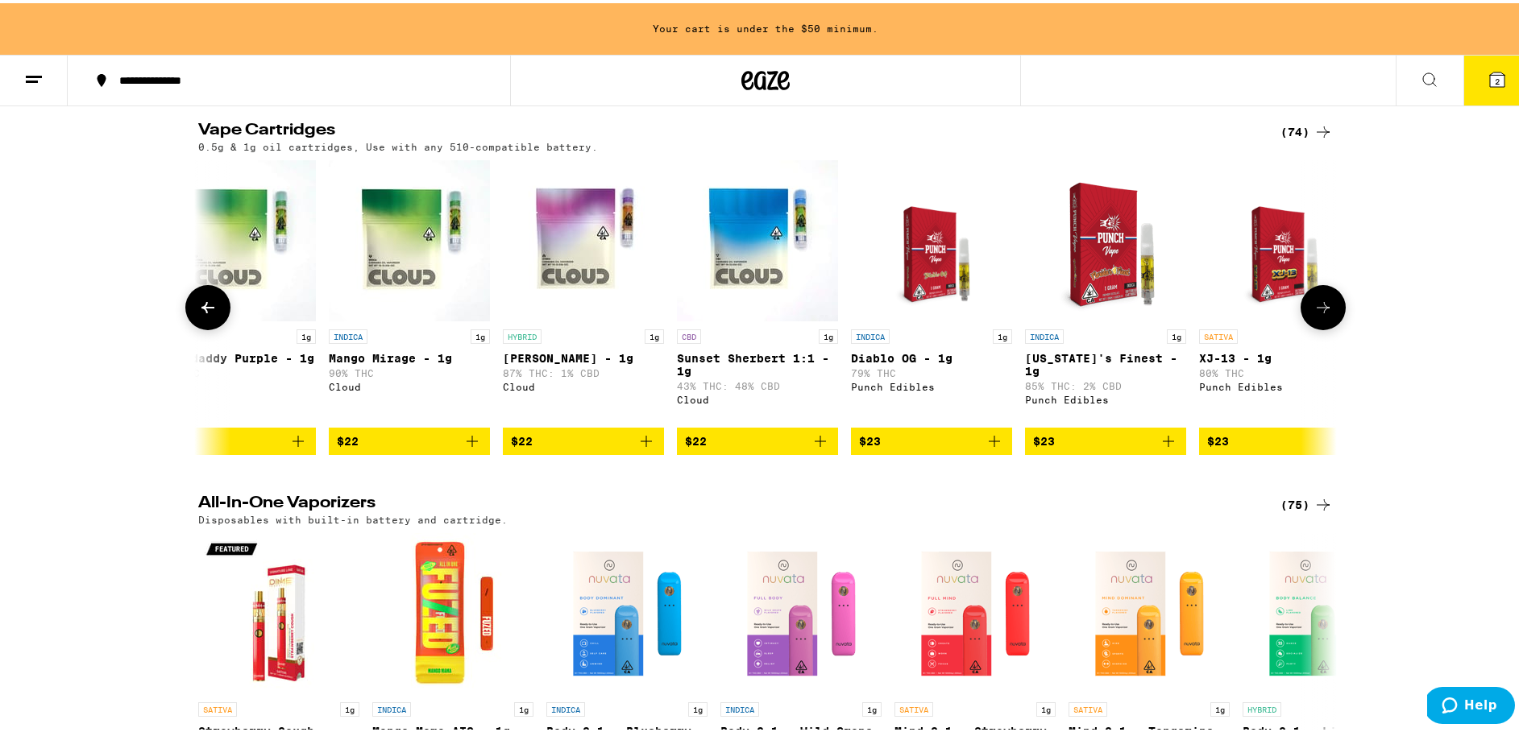
click at [205, 314] on icon at bounding box center [207, 304] width 19 height 19
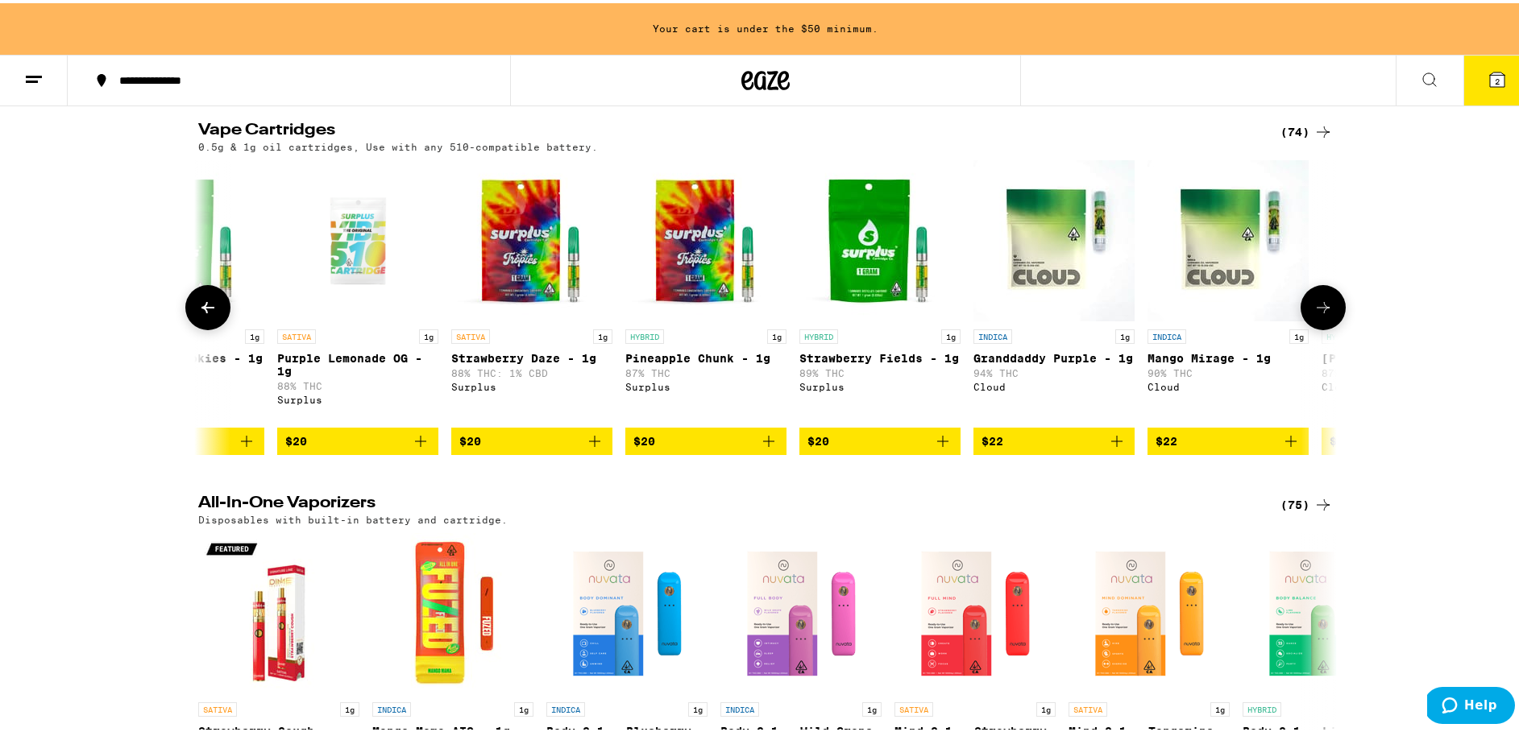
click at [205, 314] on icon at bounding box center [207, 304] width 19 height 19
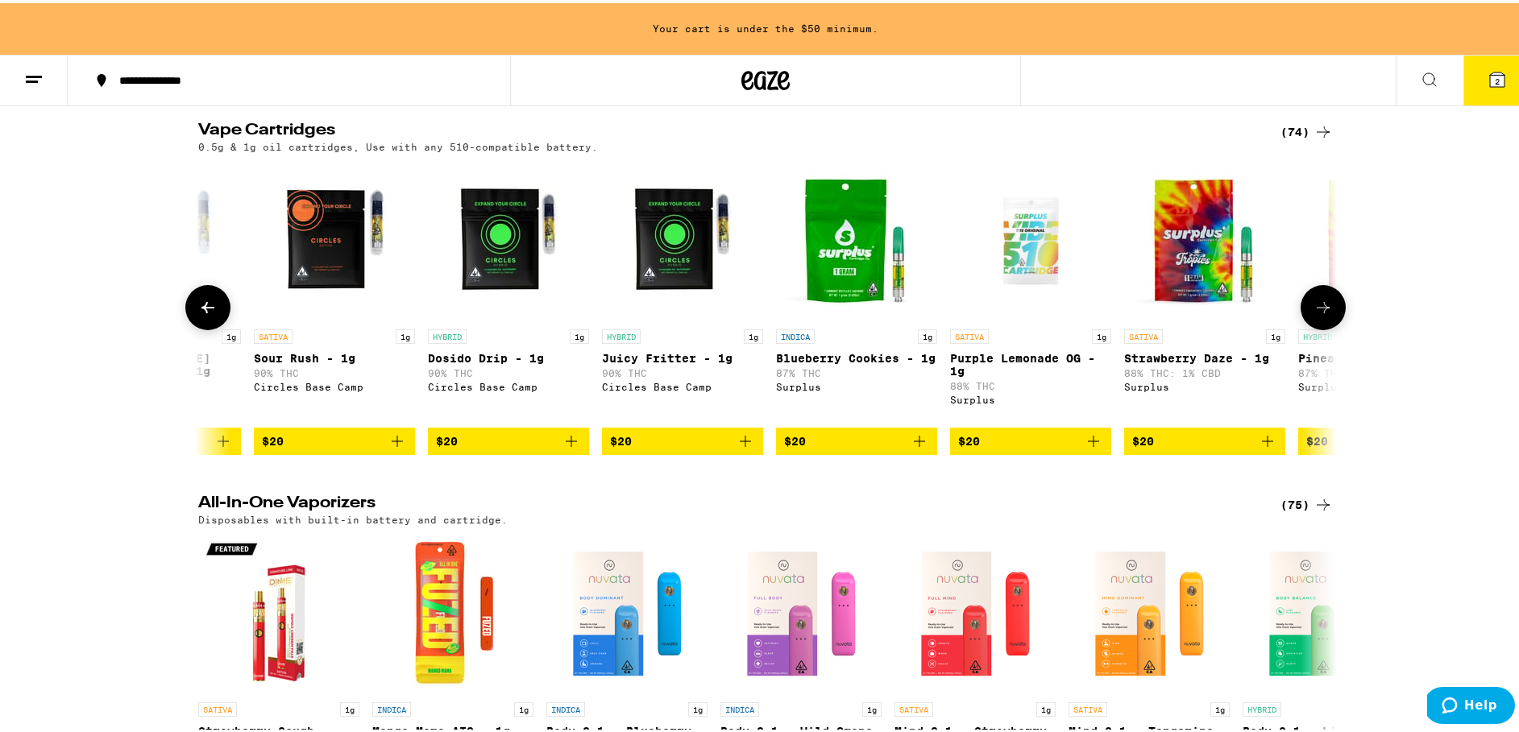
click at [205, 314] on icon at bounding box center [207, 304] width 19 height 19
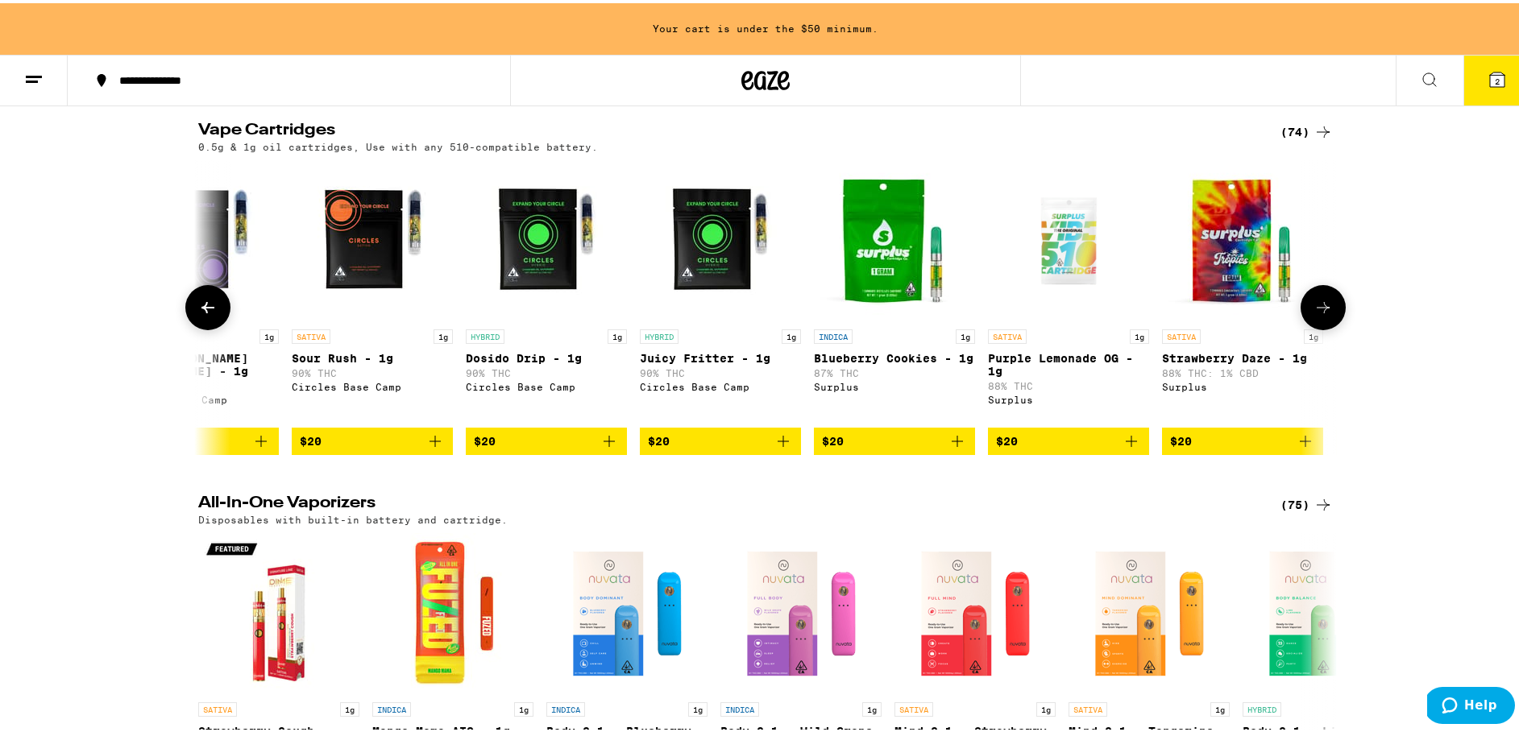
scroll to position [0, 43]
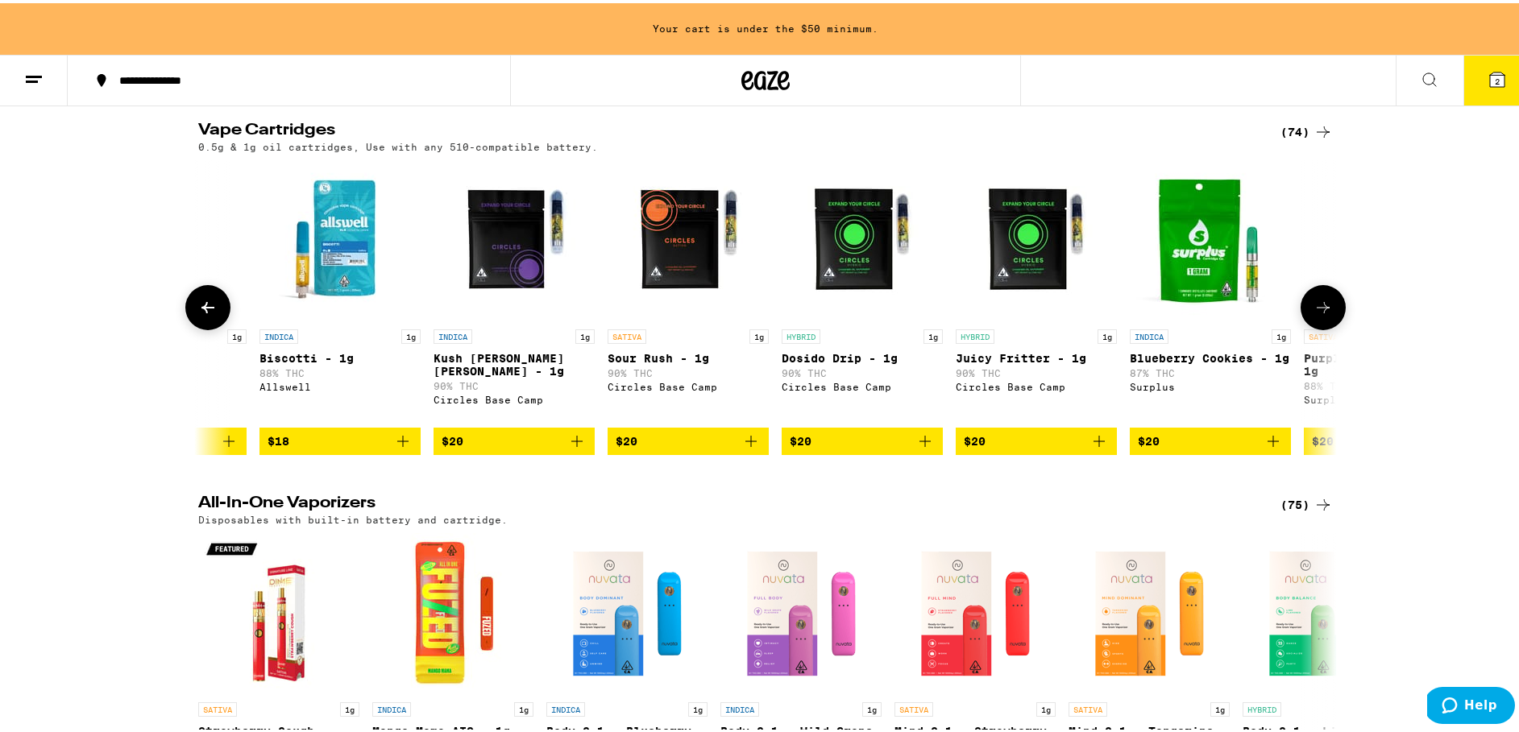
click at [205, 314] on icon at bounding box center [207, 304] width 19 height 19
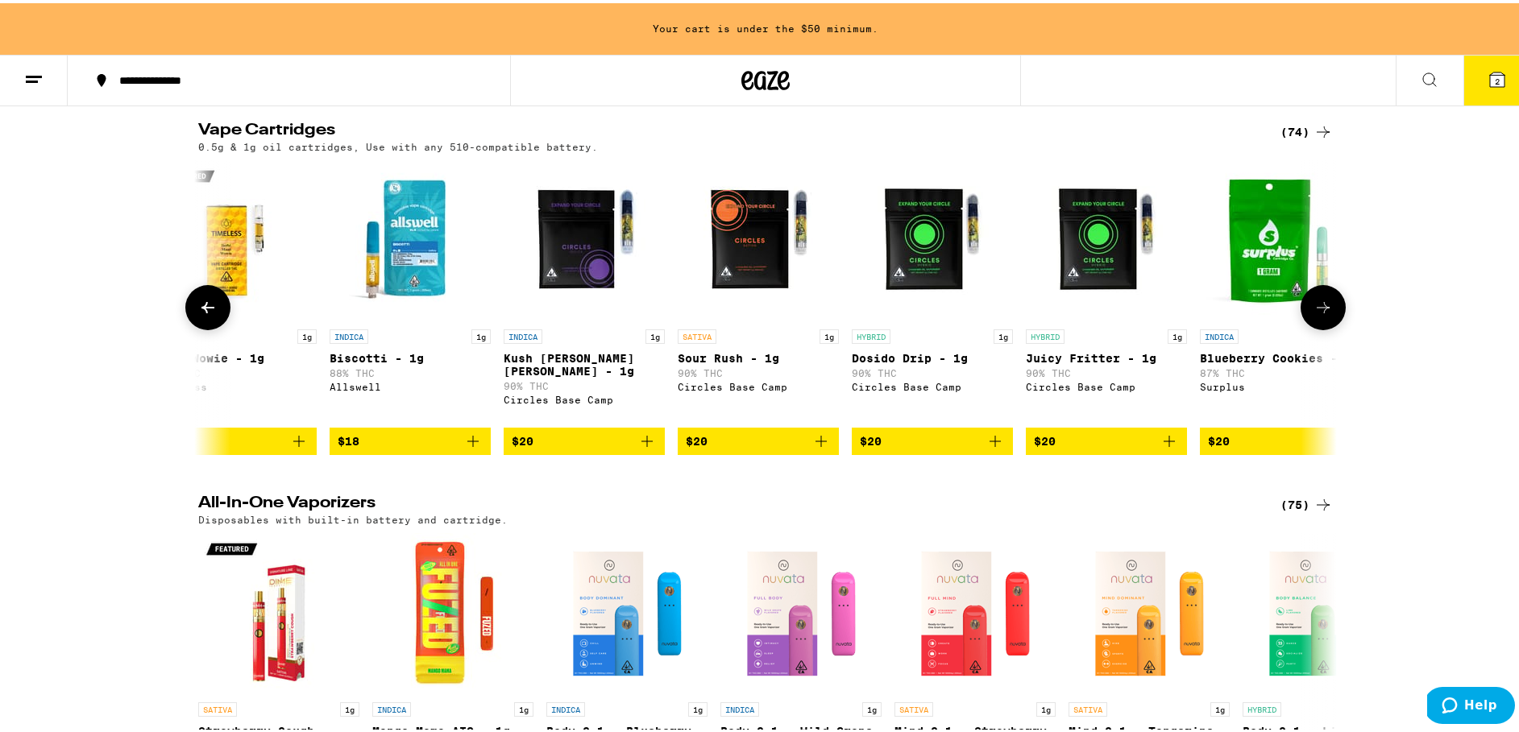
scroll to position [0, 0]
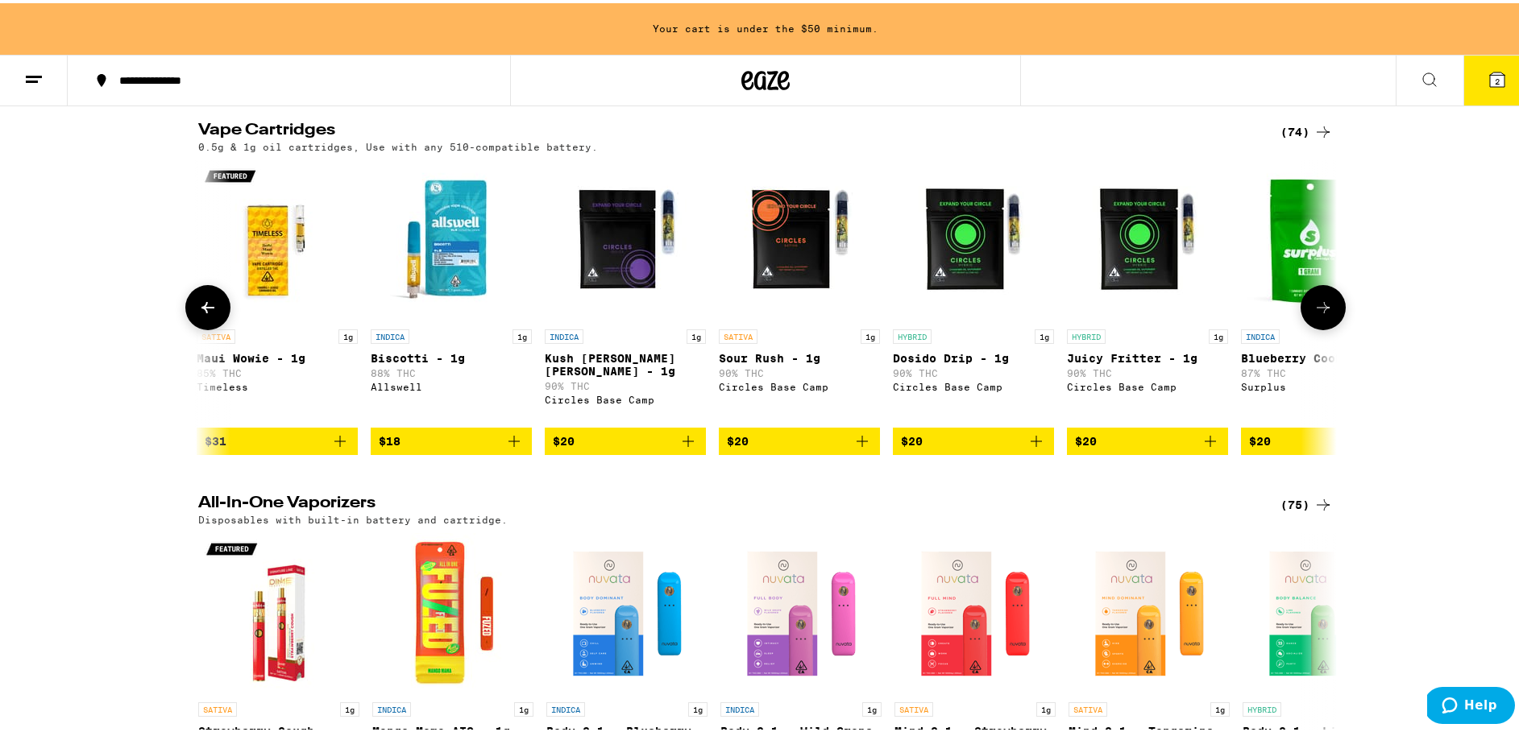
click at [205, 314] on icon at bounding box center [207, 304] width 19 height 19
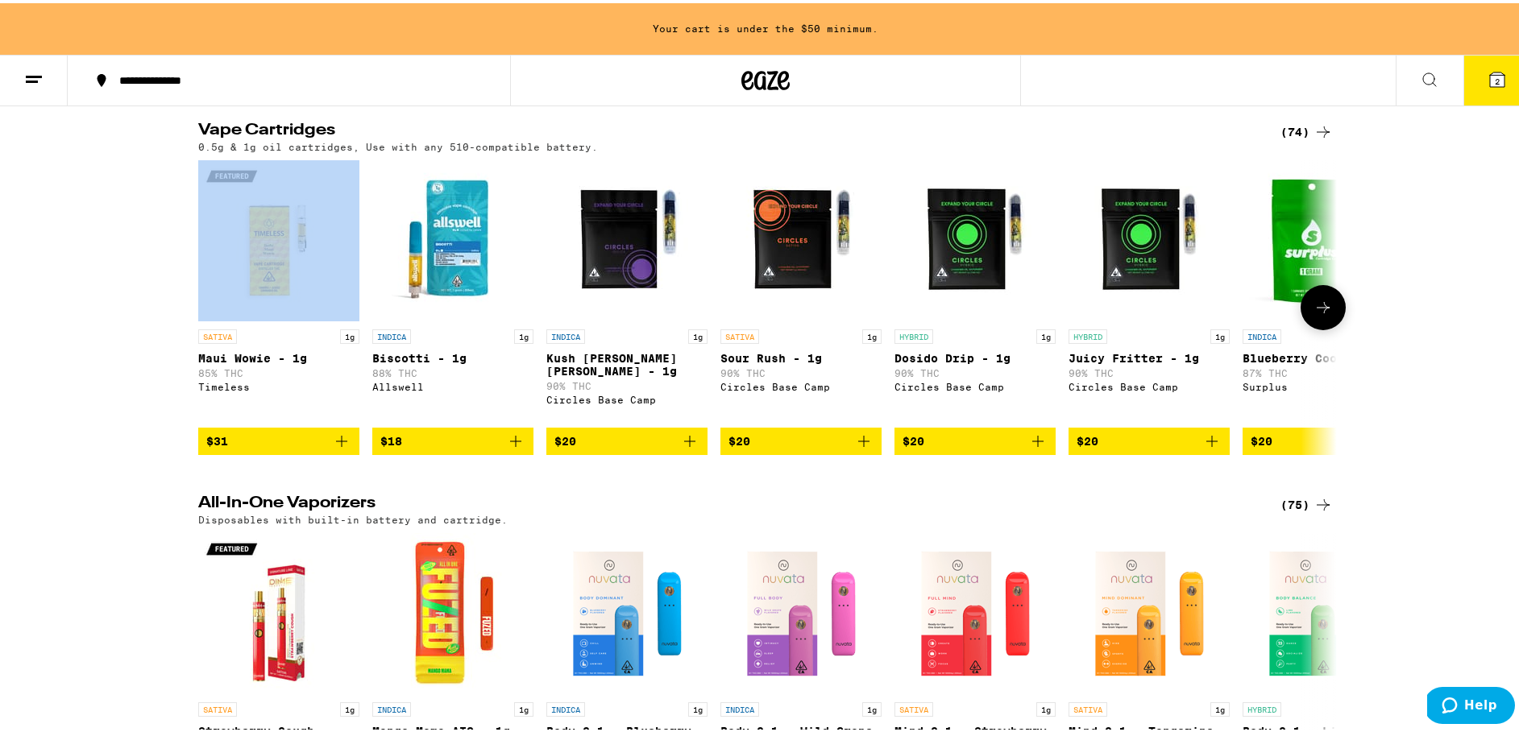
click at [205, 327] on div at bounding box center [207, 304] width 45 height 45
click at [334, 448] on icon "Add to bag" at bounding box center [341, 438] width 19 height 19
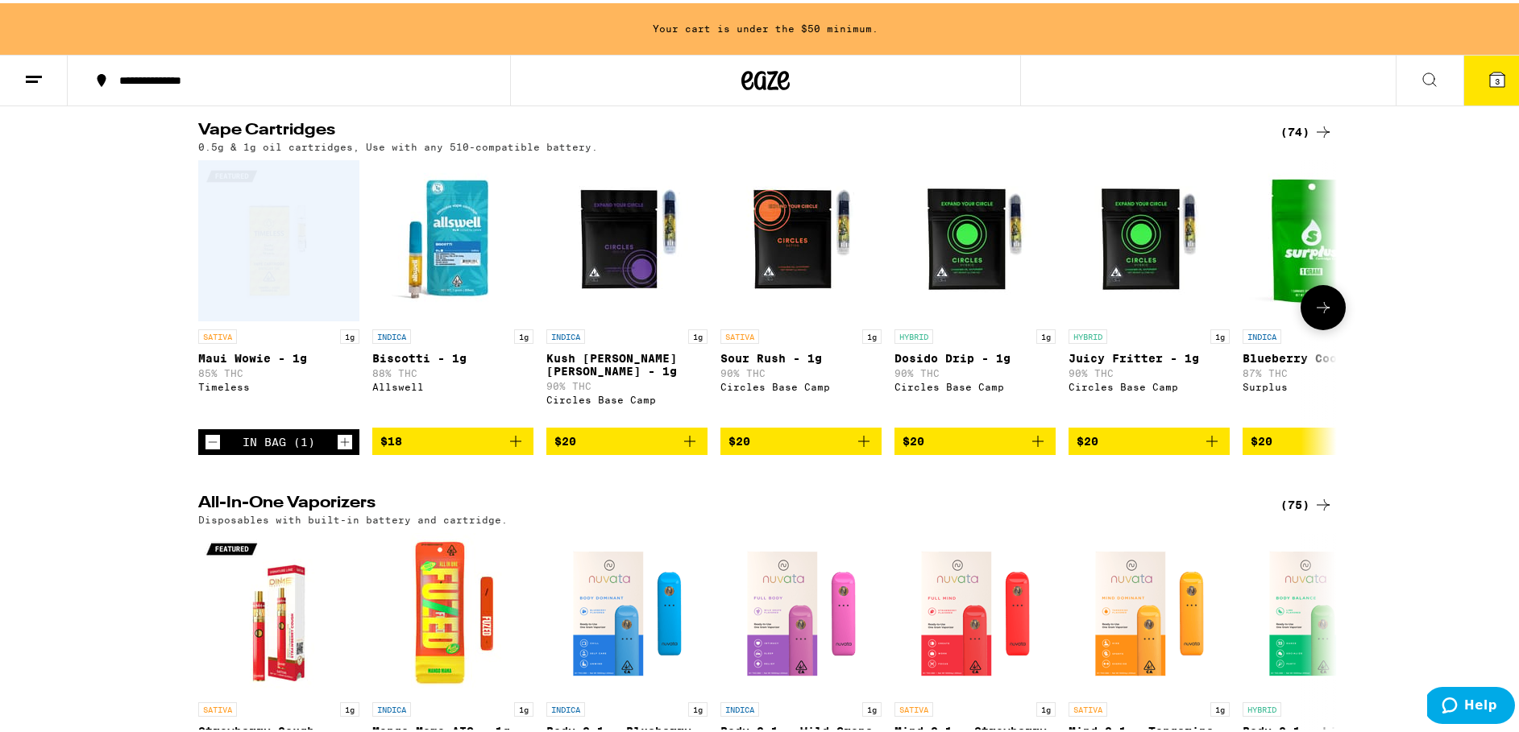
click at [513, 448] on icon "Add to bag" at bounding box center [515, 438] width 19 height 19
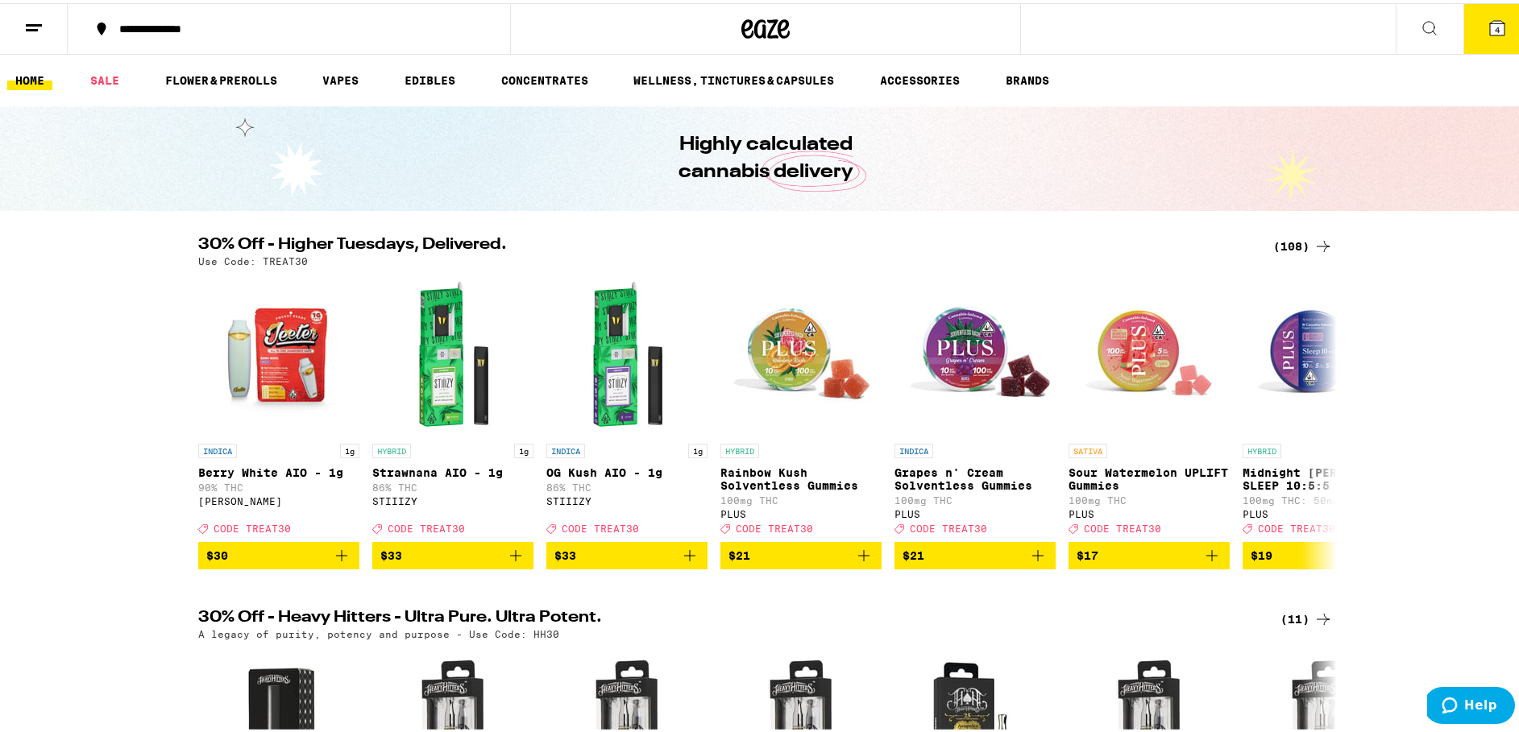
click at [35, 18] on icon at bounding box center [33, 24] width 19 height 19
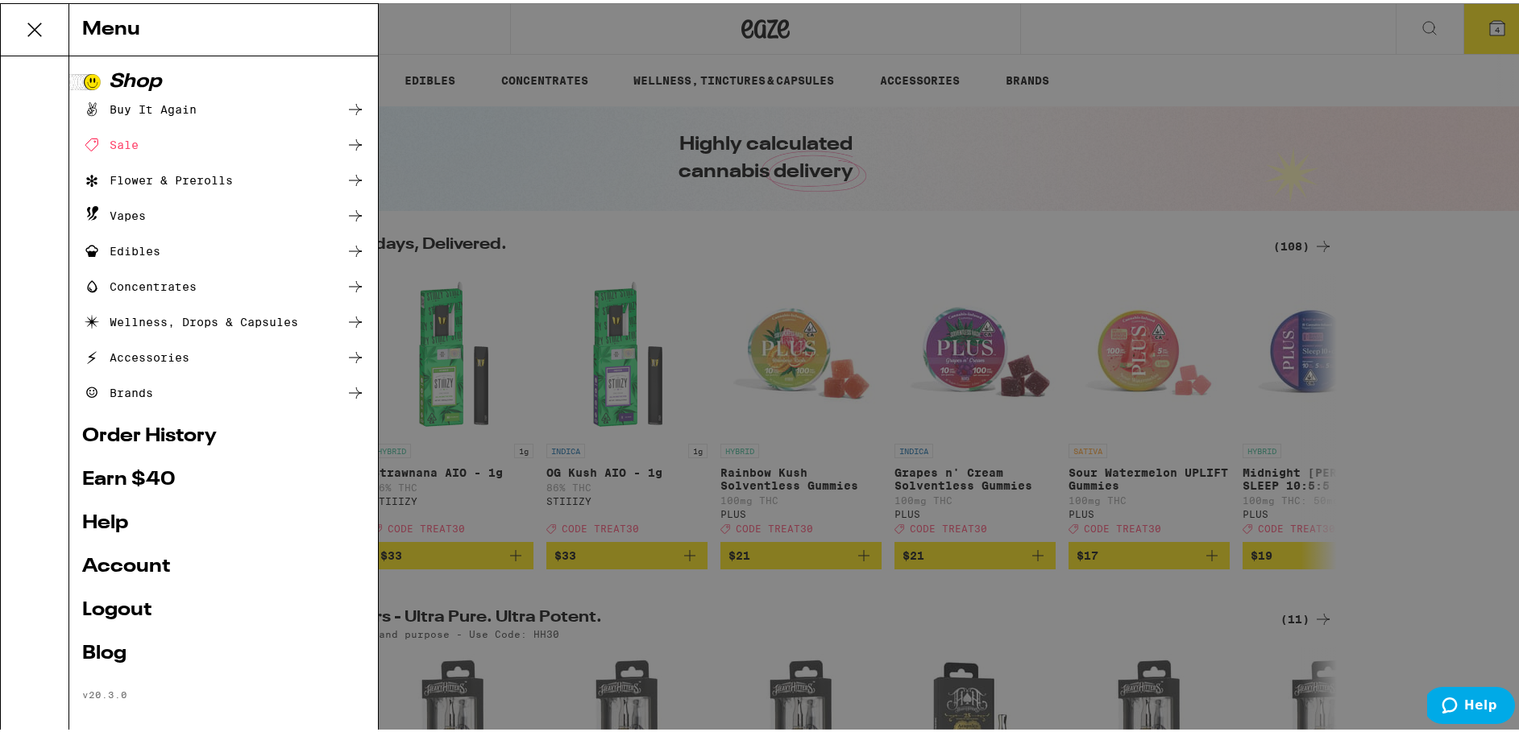
click at [165, 106] on div "Buy It Again" at bounding box center [139, 106] width 114 height 19
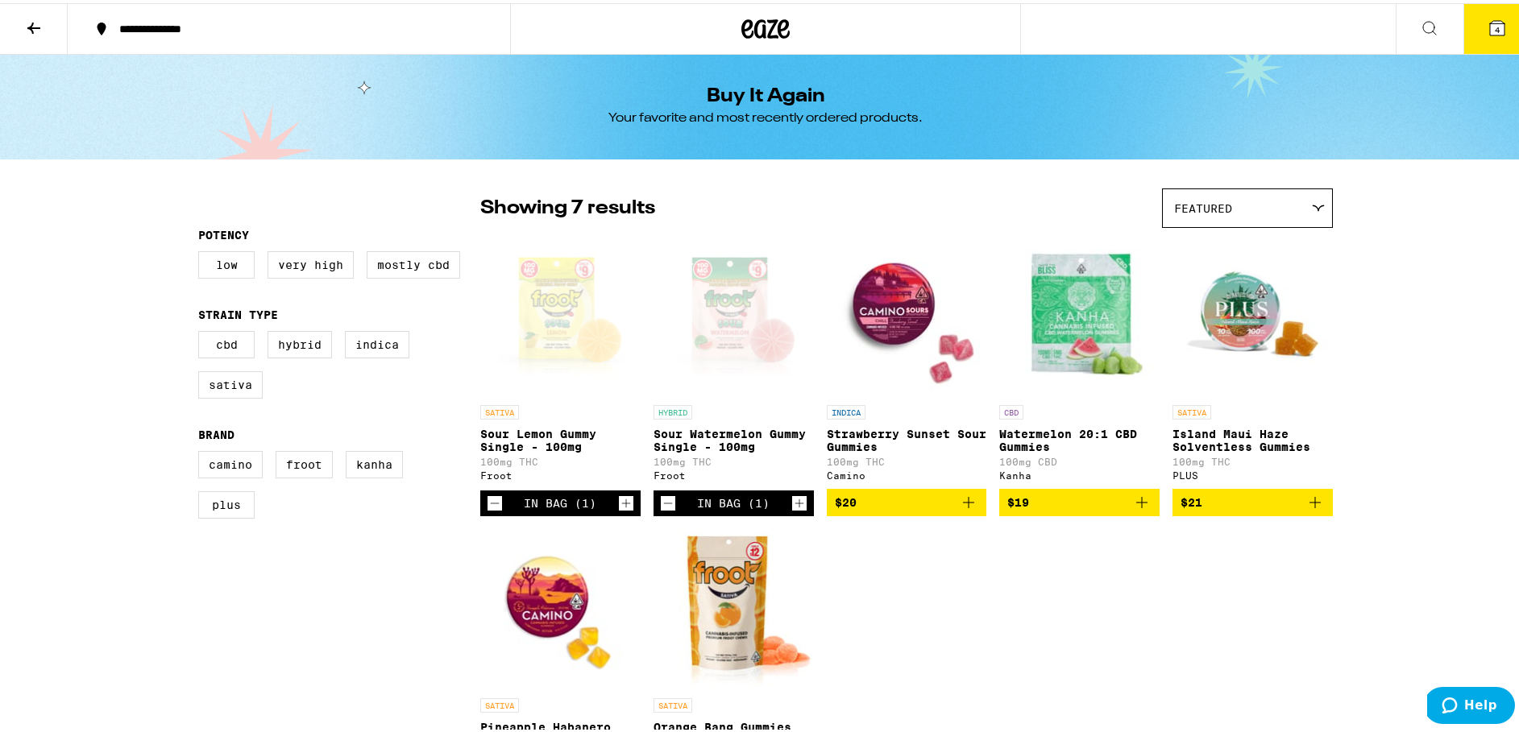
click at [965, 509] on icon "Add to bag" at bounding box center [968, 499] width 19 height 19
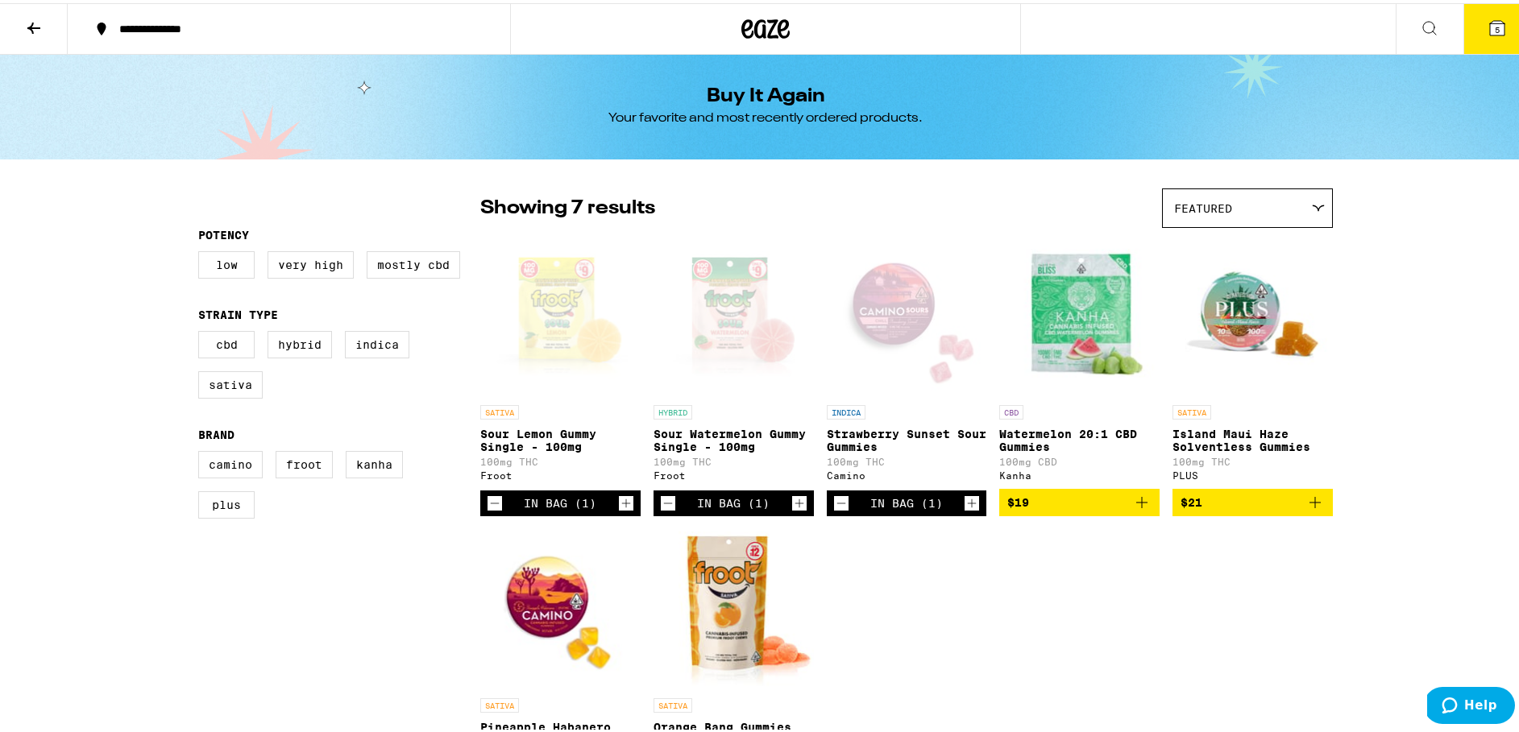
click at [23, 20] on button at bounding box center [34, 26] width 68 height 51
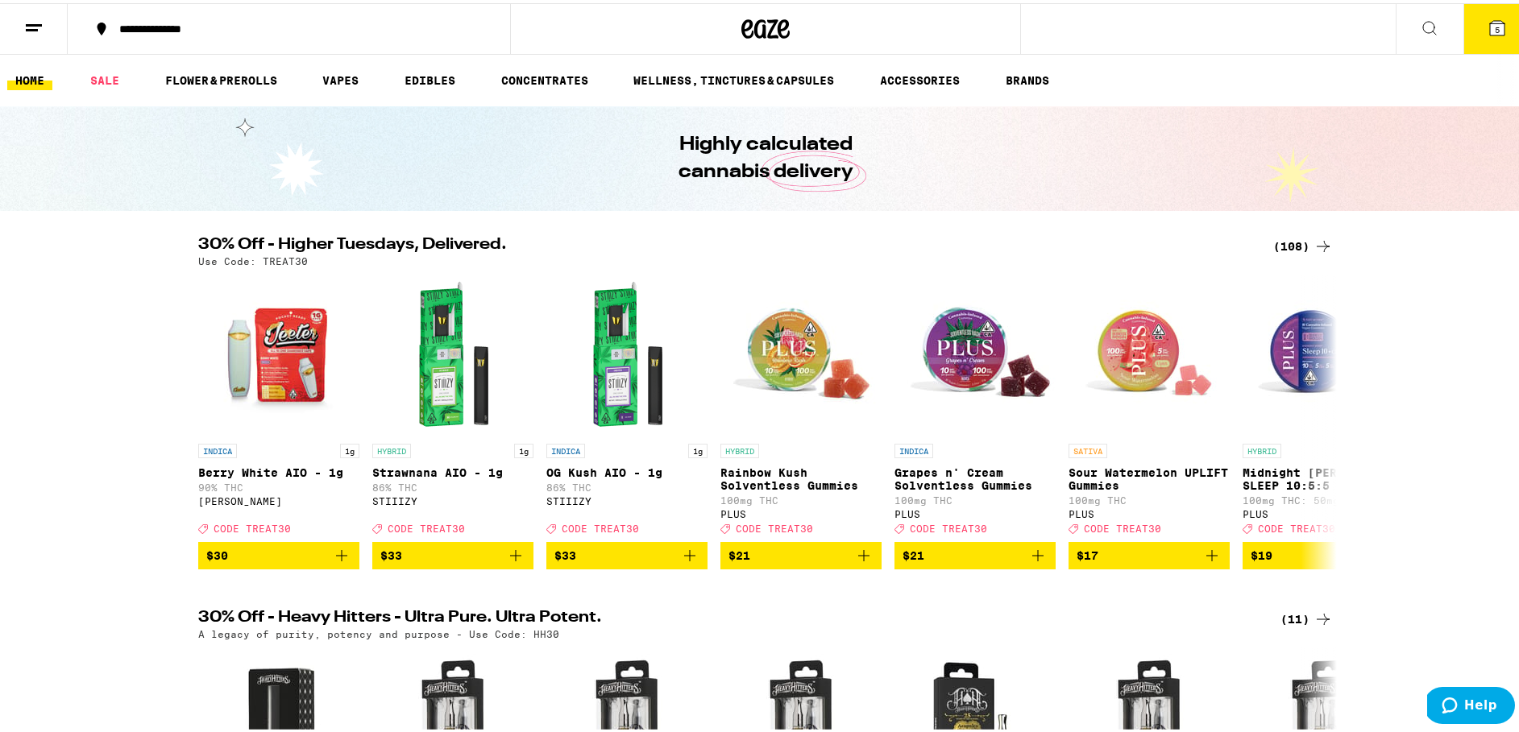
click at [31, 27] on icon at bounding box center [33, 24] width 19 height 19
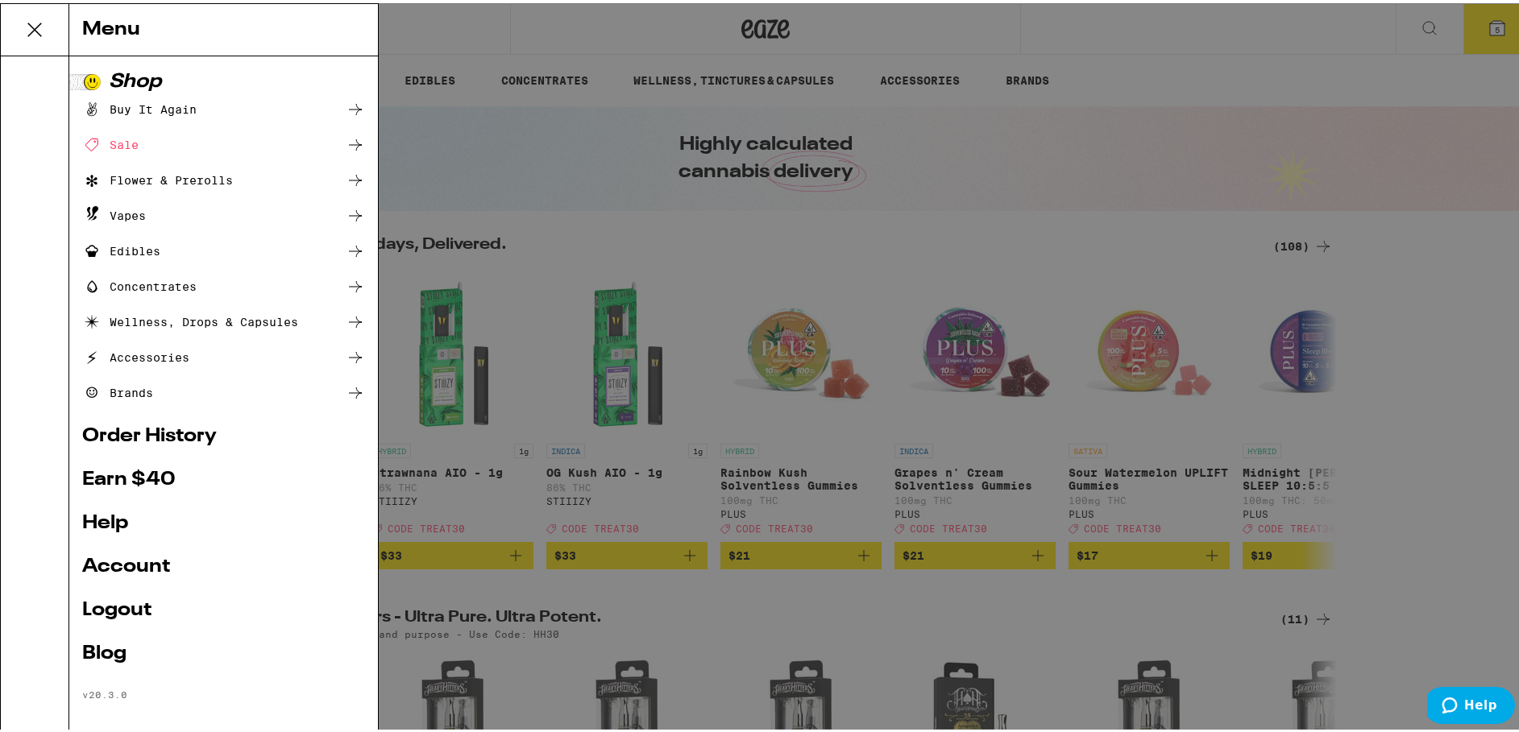
click at [31, 27] on icon at bounding box center [35, 26] width 32 height 32
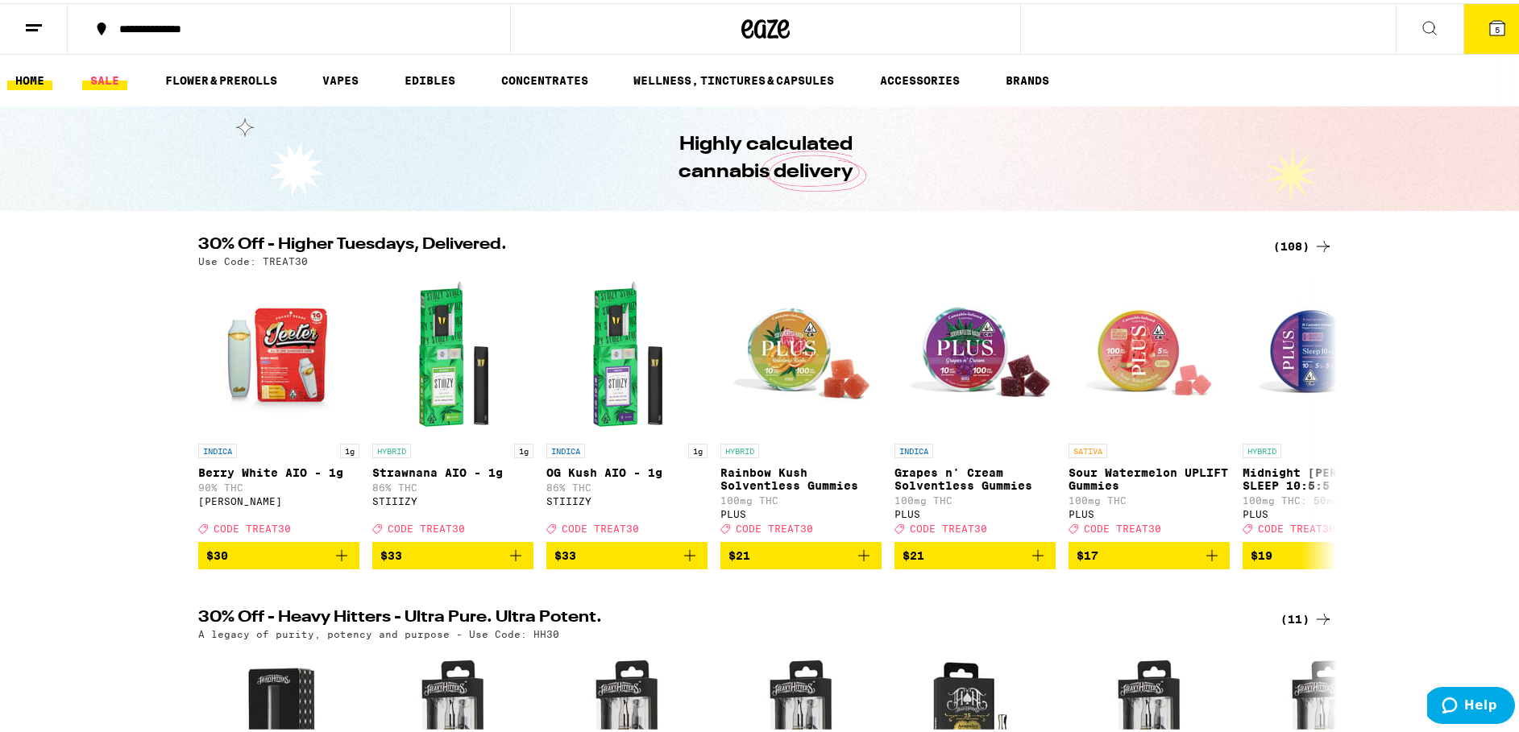
click at [99, 78] on link "SALE" at bounding box center [104, 77] width 45 height 19
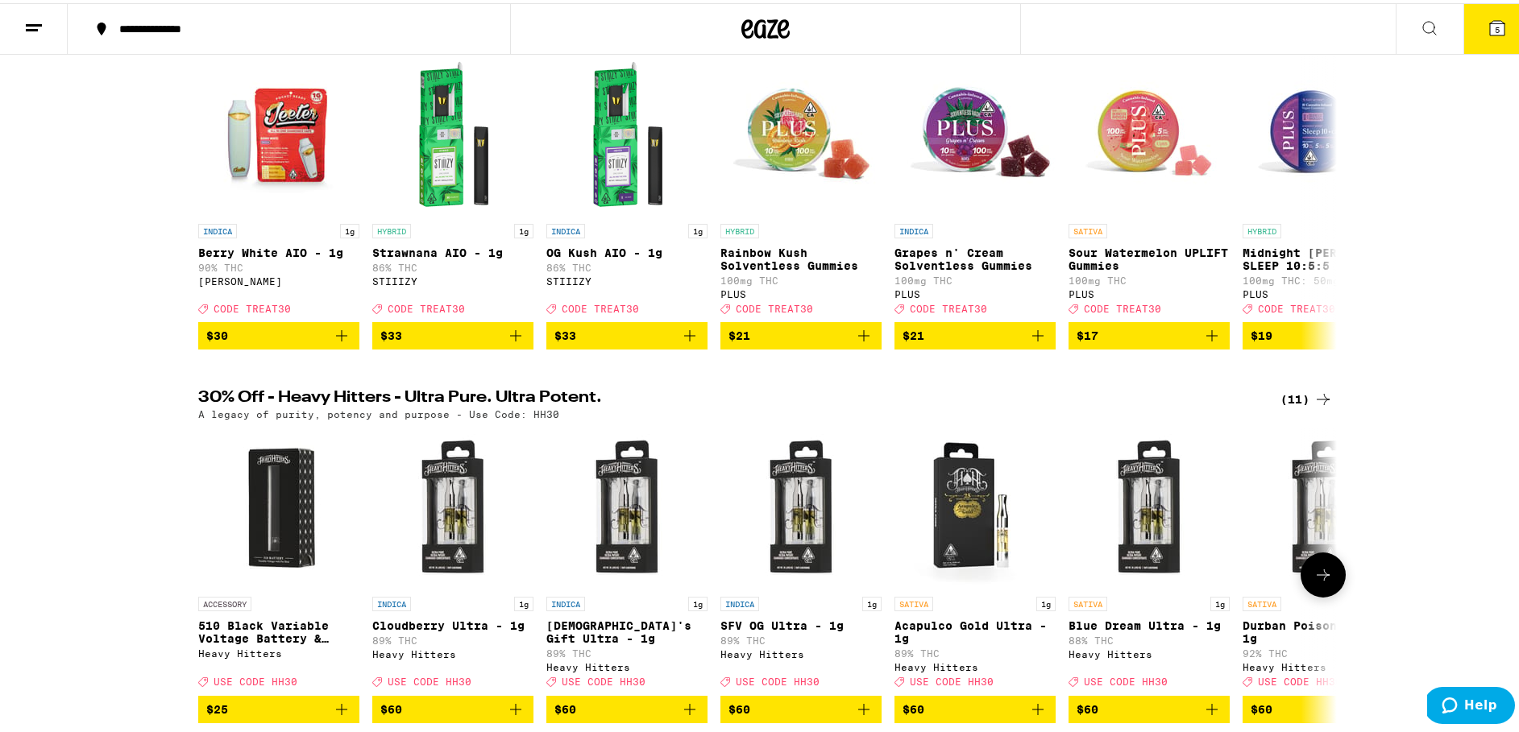
scroll to position [197, 0]
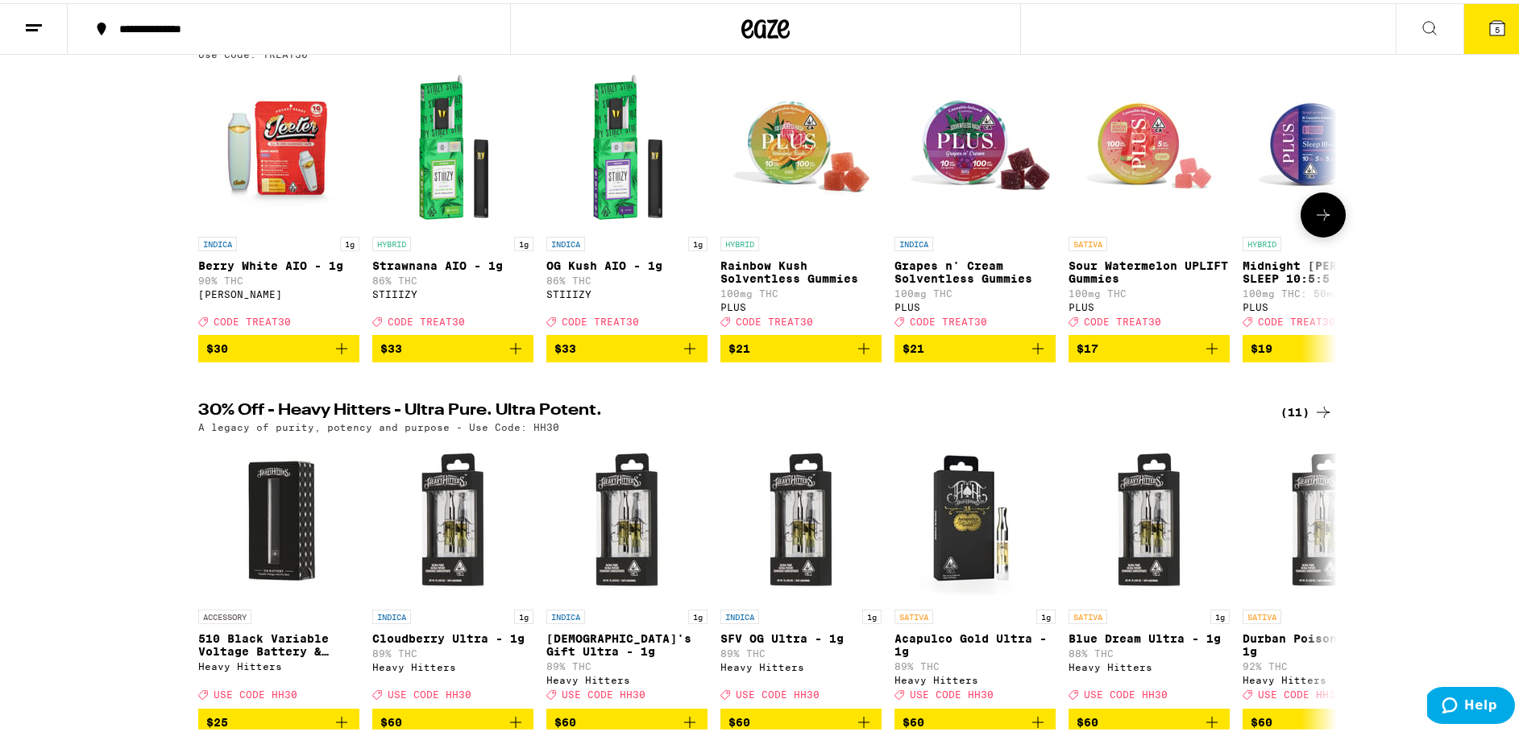
click at [1322, 222] on icon at bounding box center [1322, 211] width 19 height 19
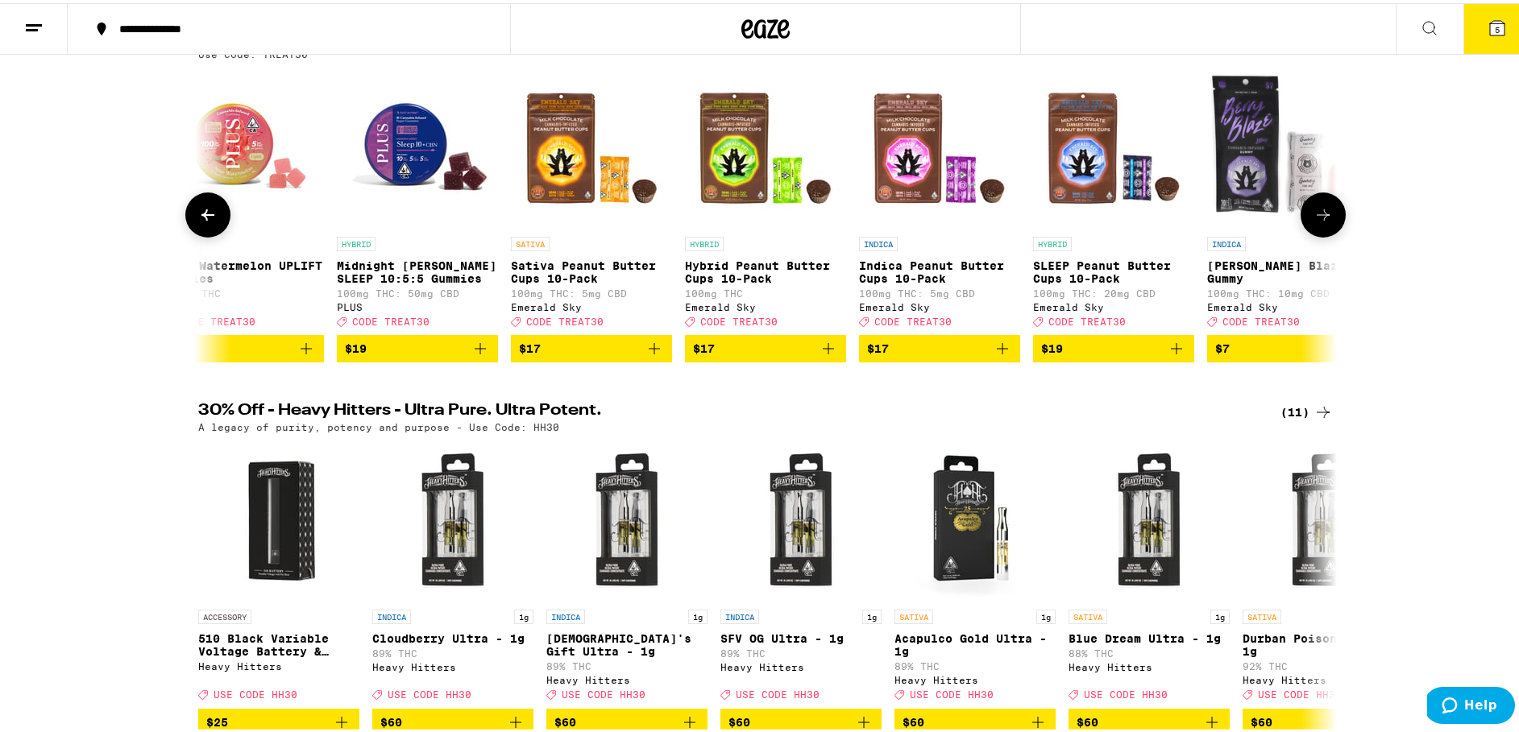
scroll to position [0, 959]
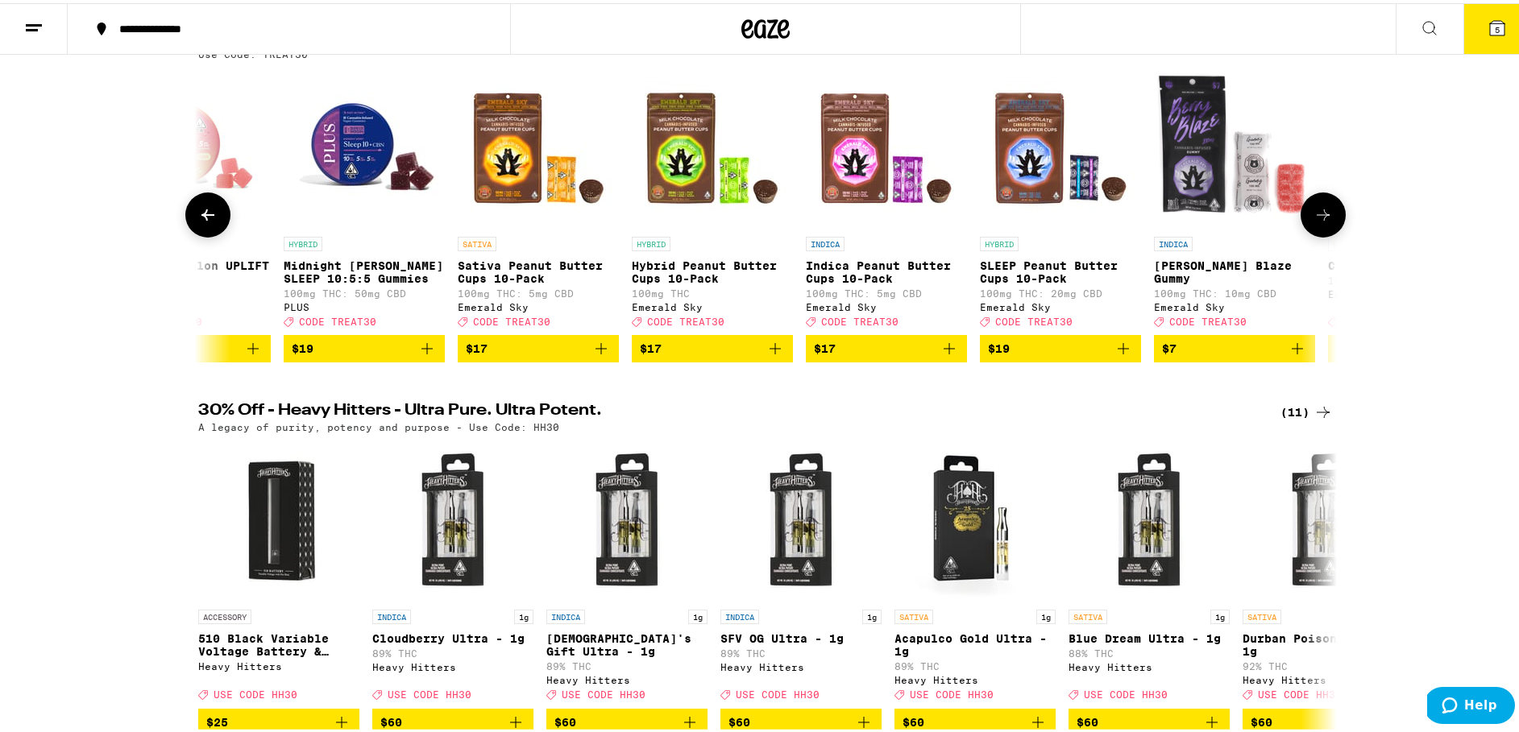
click at [1322, 222] on icon at bounding box center [1322, 211] width 19 height 19
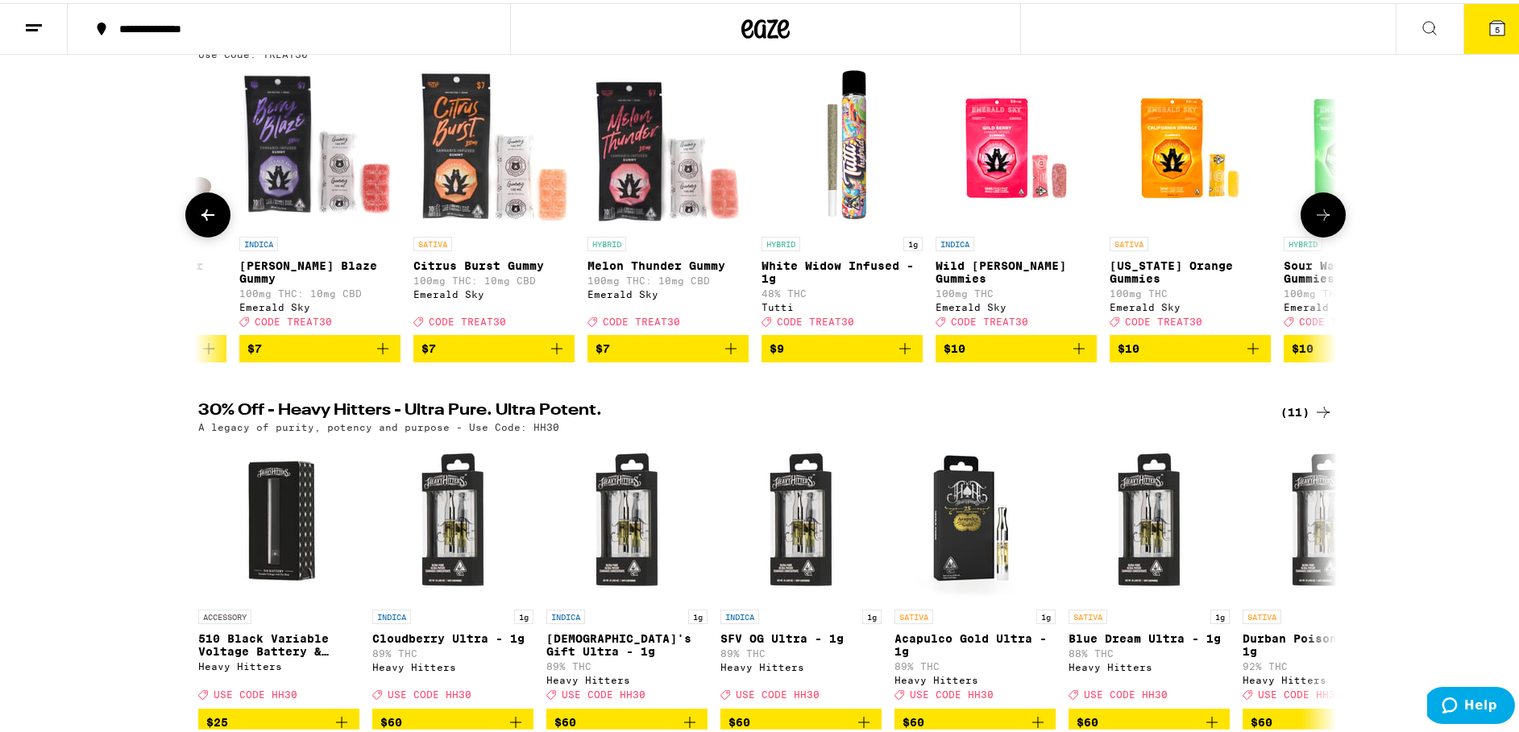
scroll to position [0, 1918]
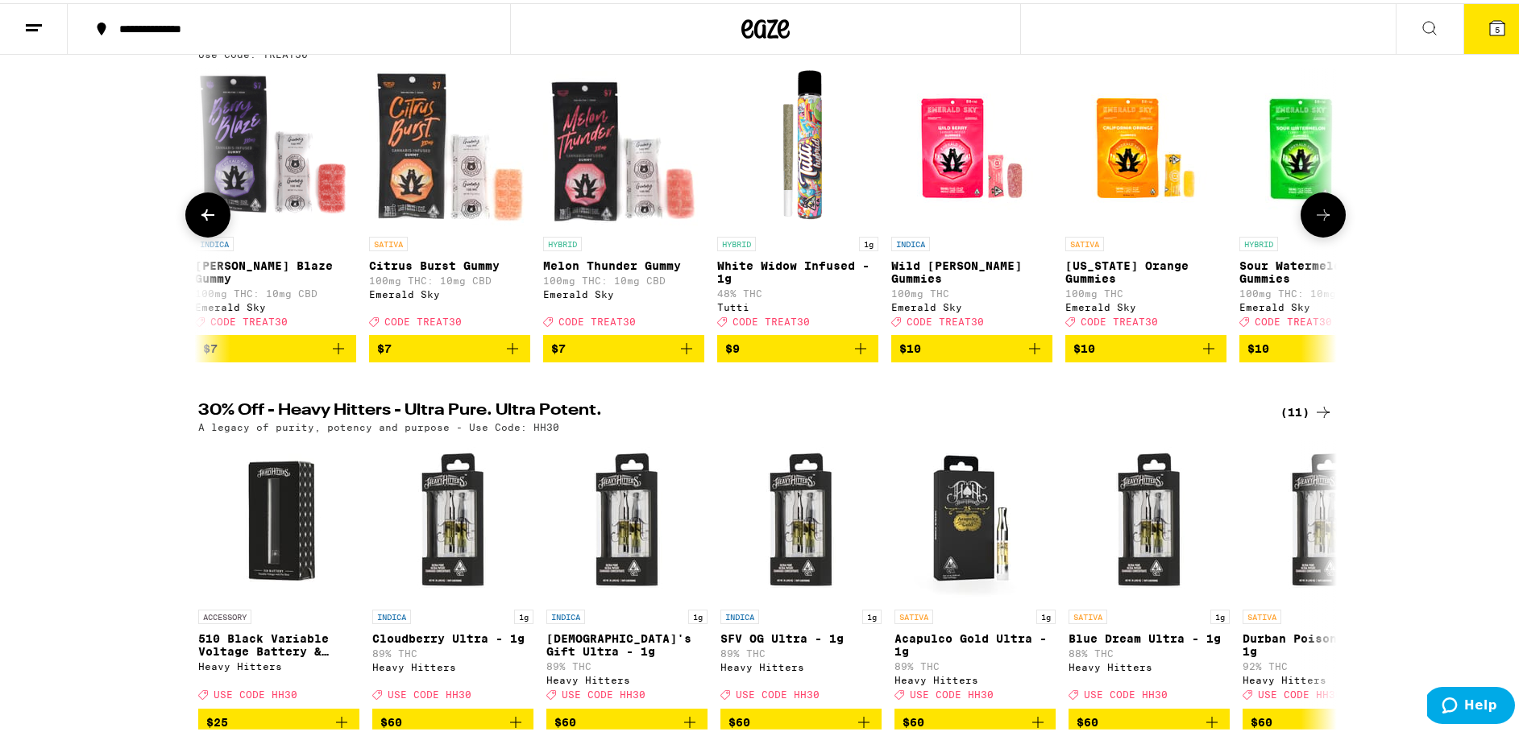
click at [1322, 222] on icon at bounding box center [1322, 211] width 19 height 19
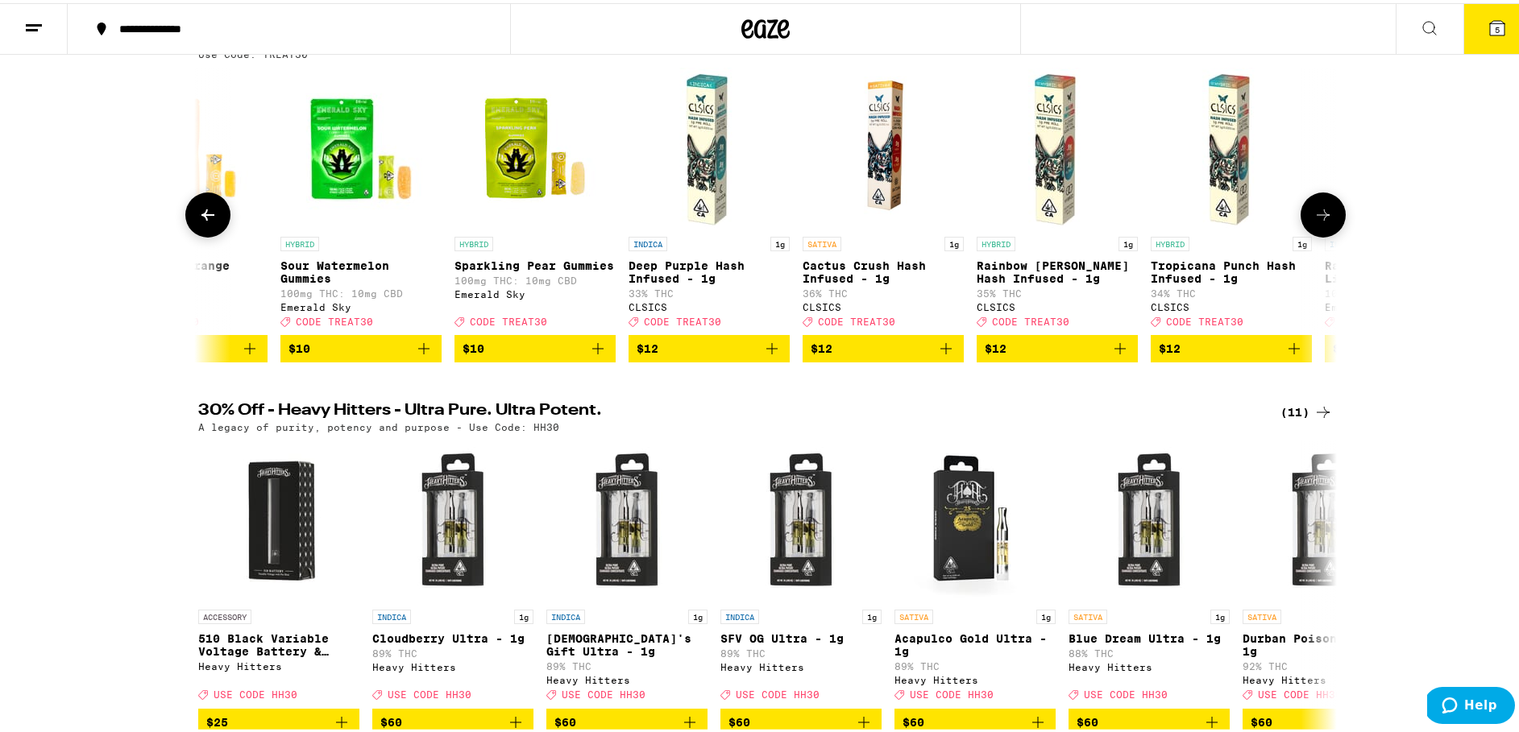
click at [1322, 222] on icon at bounding box center [1322, 211] width 19 height 19
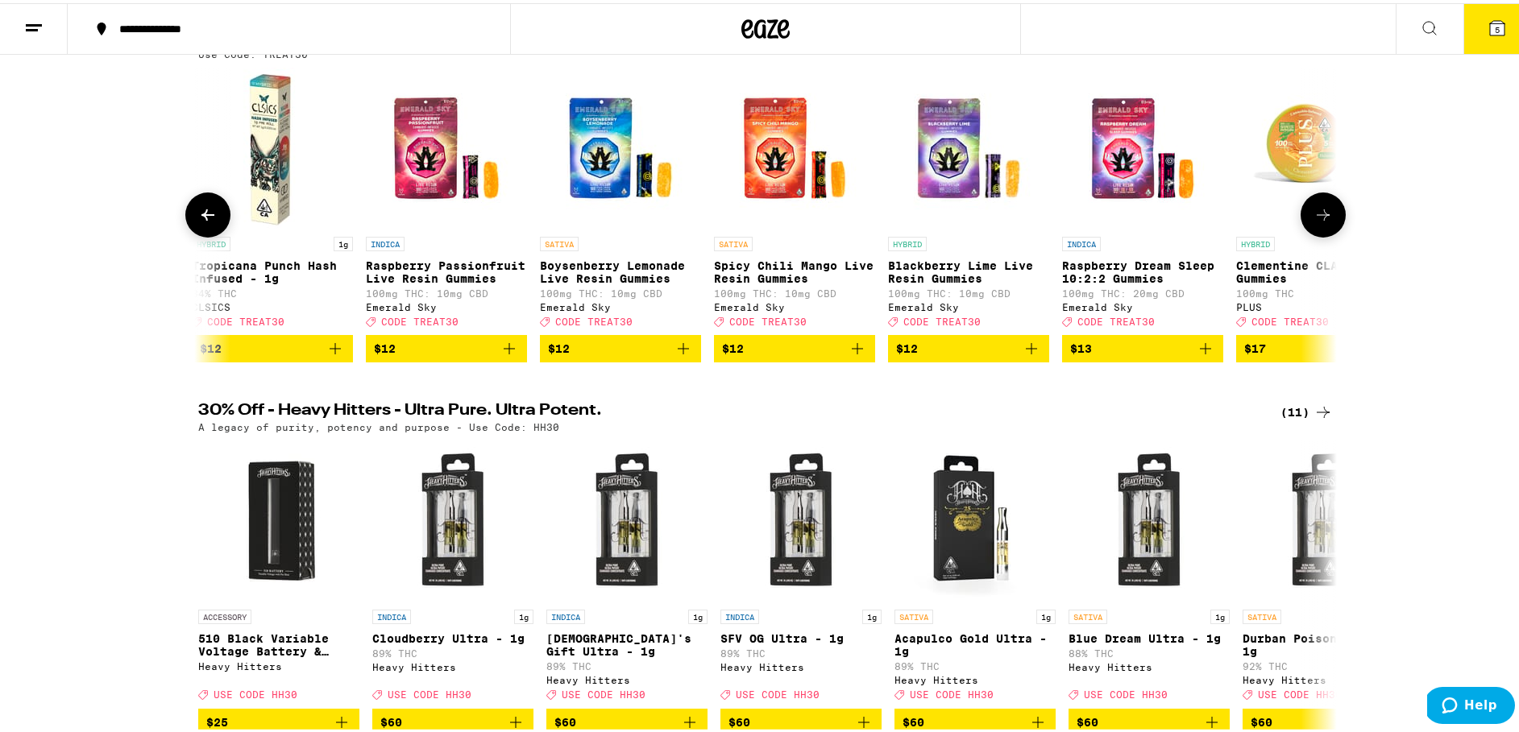
click at [1322, 222] on icon at bounding box center [1322, 211] width 19 height 19
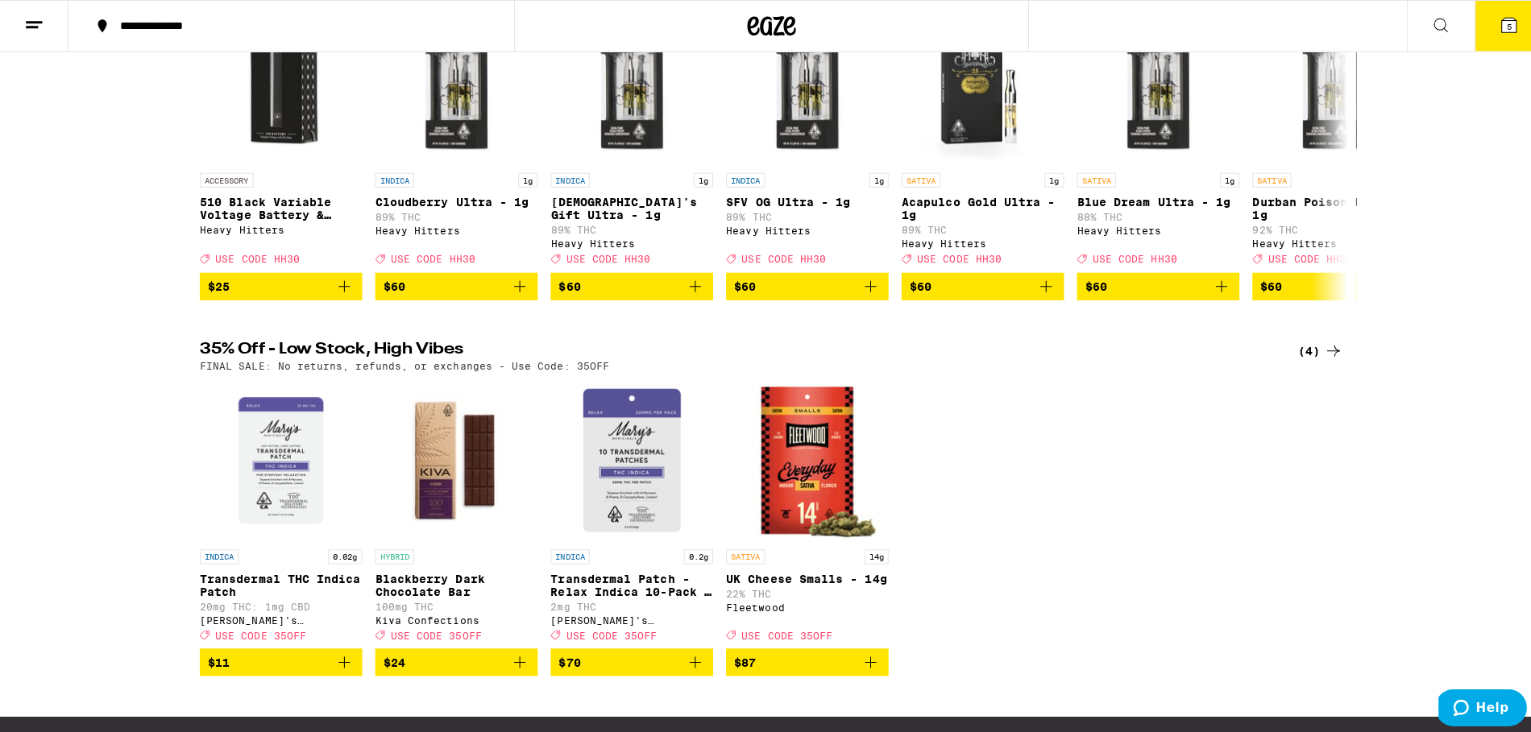
scroll to position [665, 0]
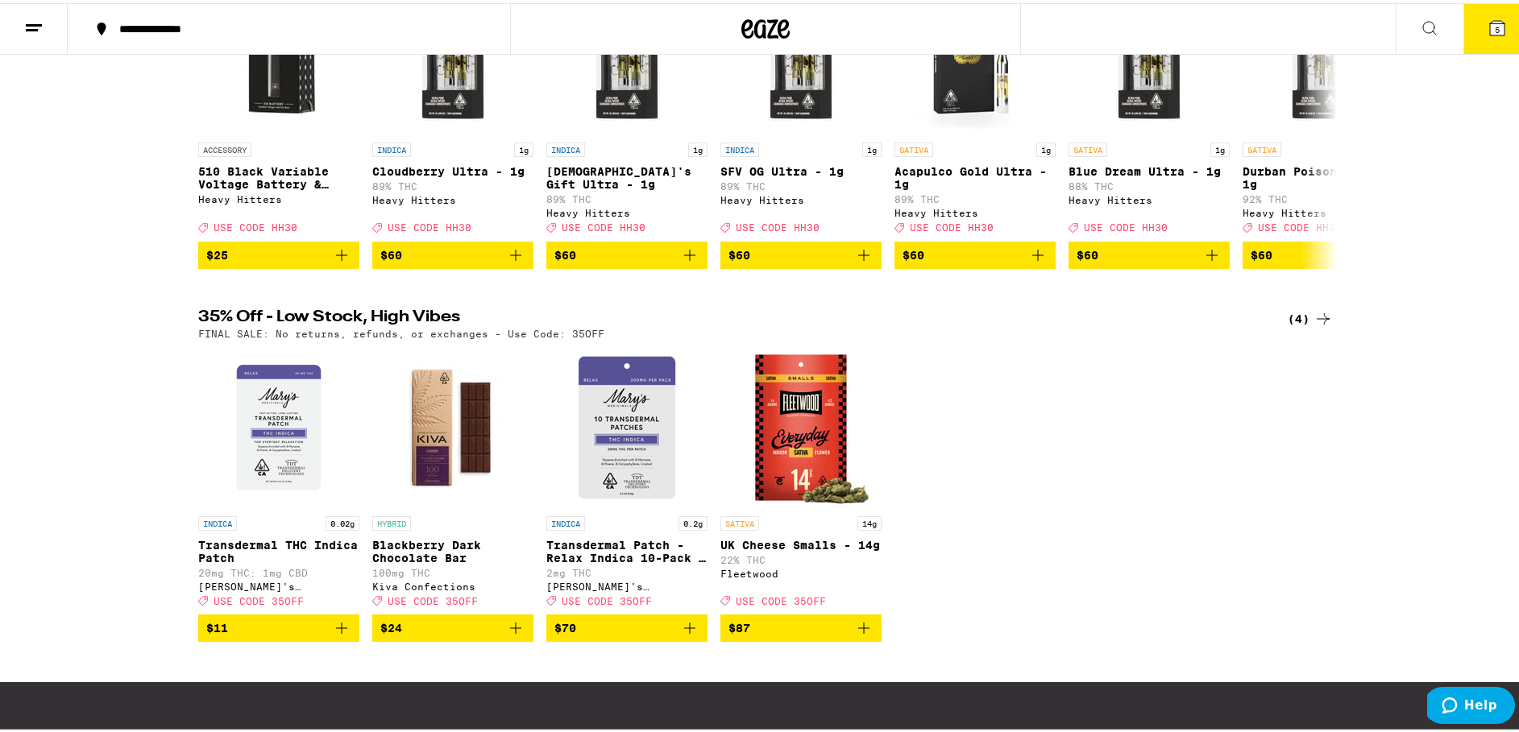
click at [1478, 35] on button "5" at bounding box center [1497, 26] width 68 height 50
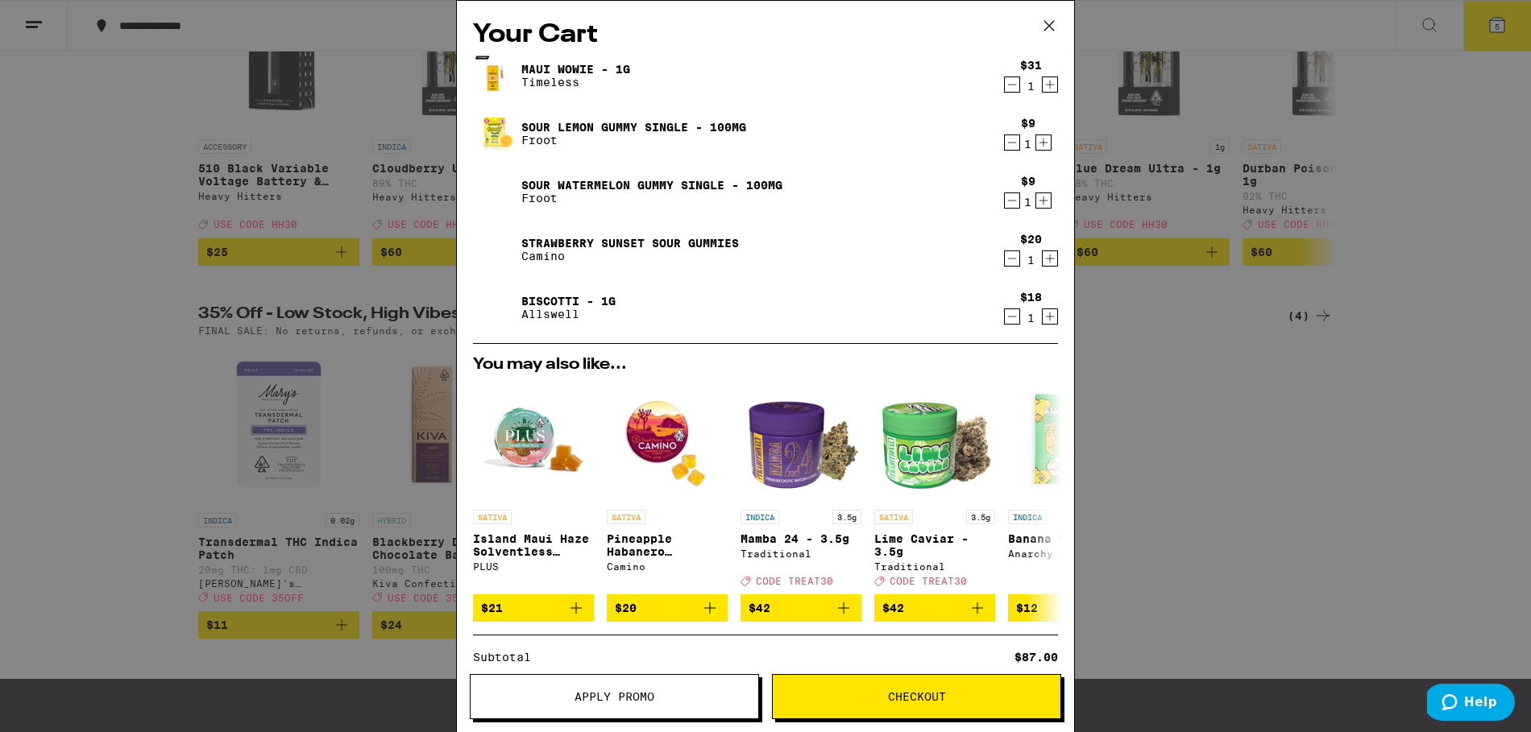
click at [1020, 86] on div "1" at bounding box center [1031, 86] width 22 height 13
click at [1005, 85] on icon "Decrement" at bounding box center [1012, 84] width 15 height 19
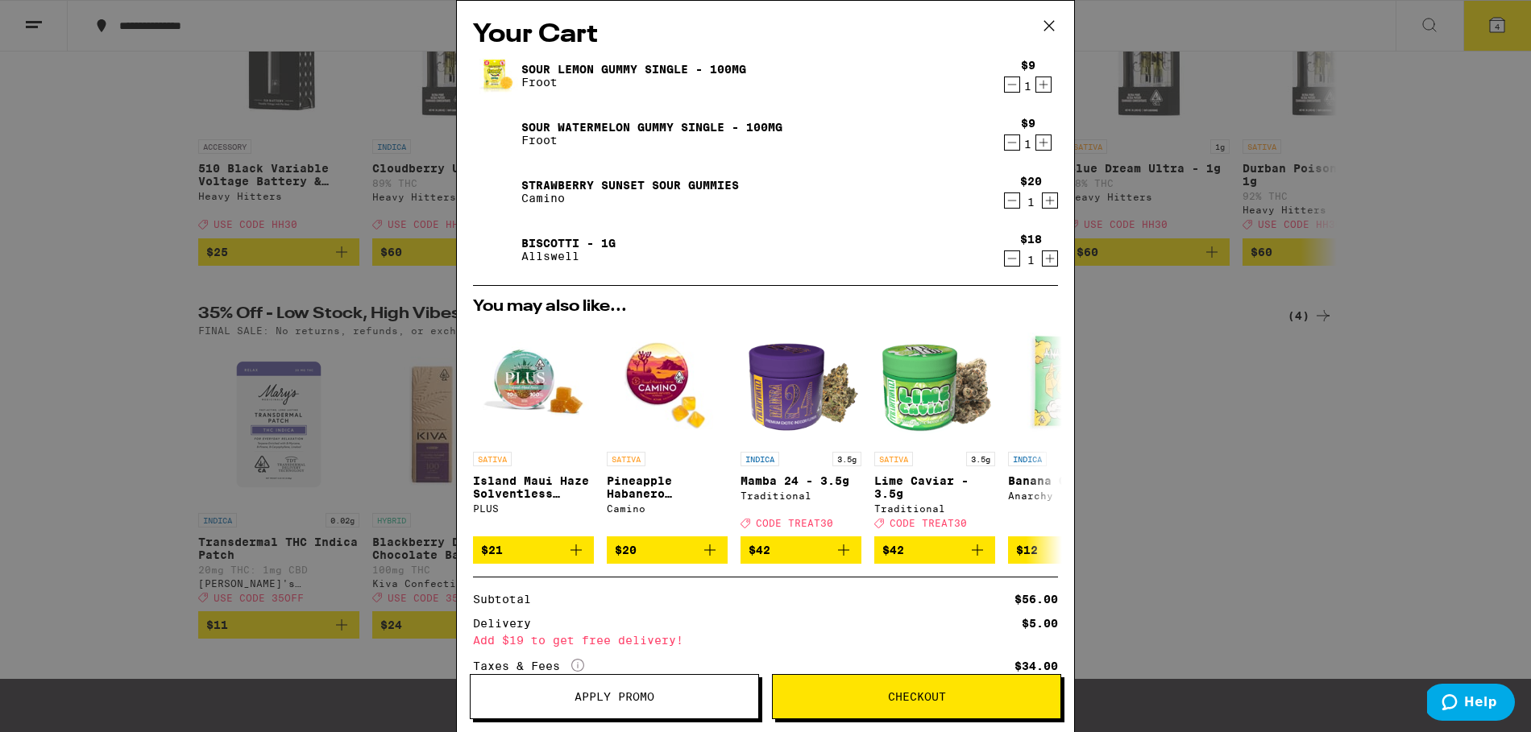
click at [1005, 85] on icon "Decrement" at bounding box center [1012, 84] width 15 height 19
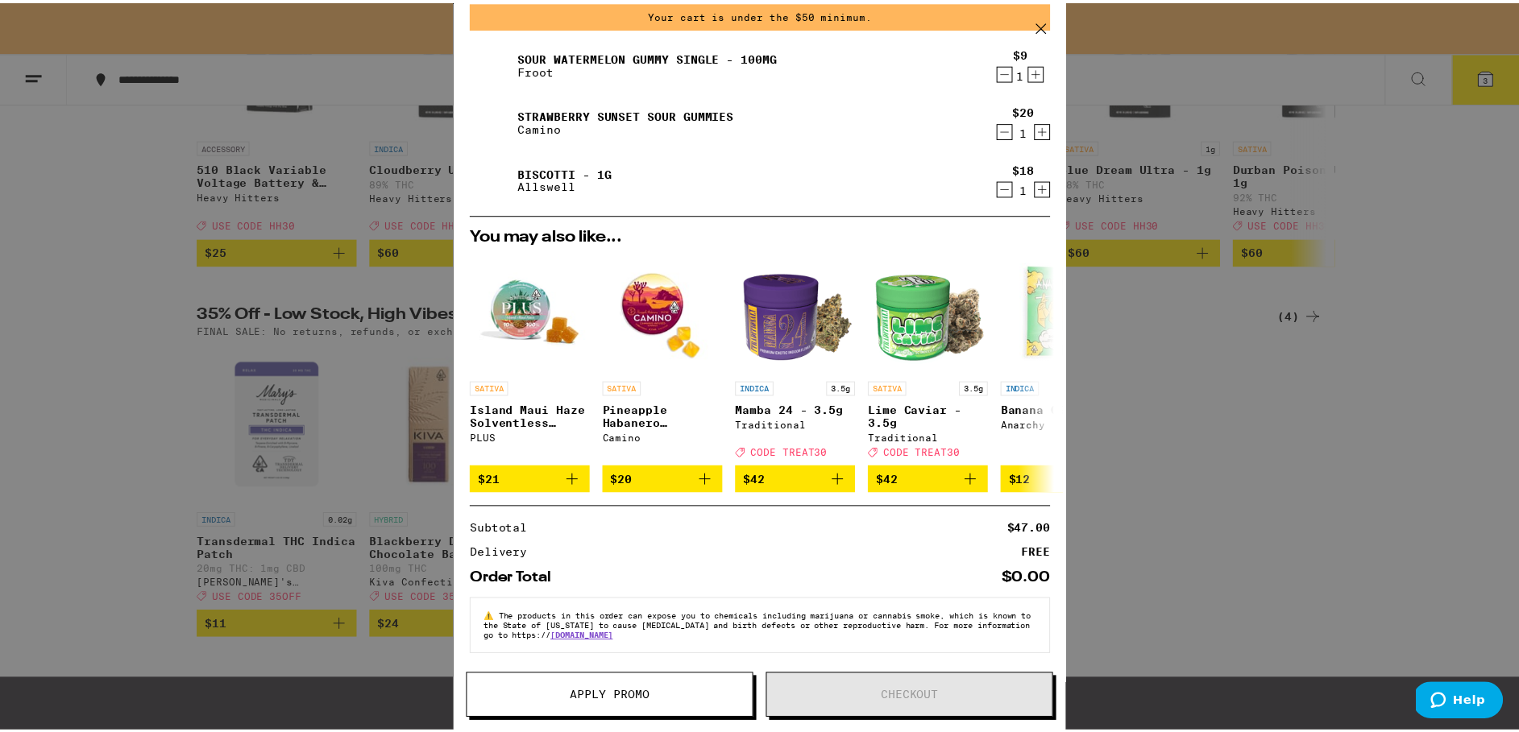
scroll to position [83, 0]
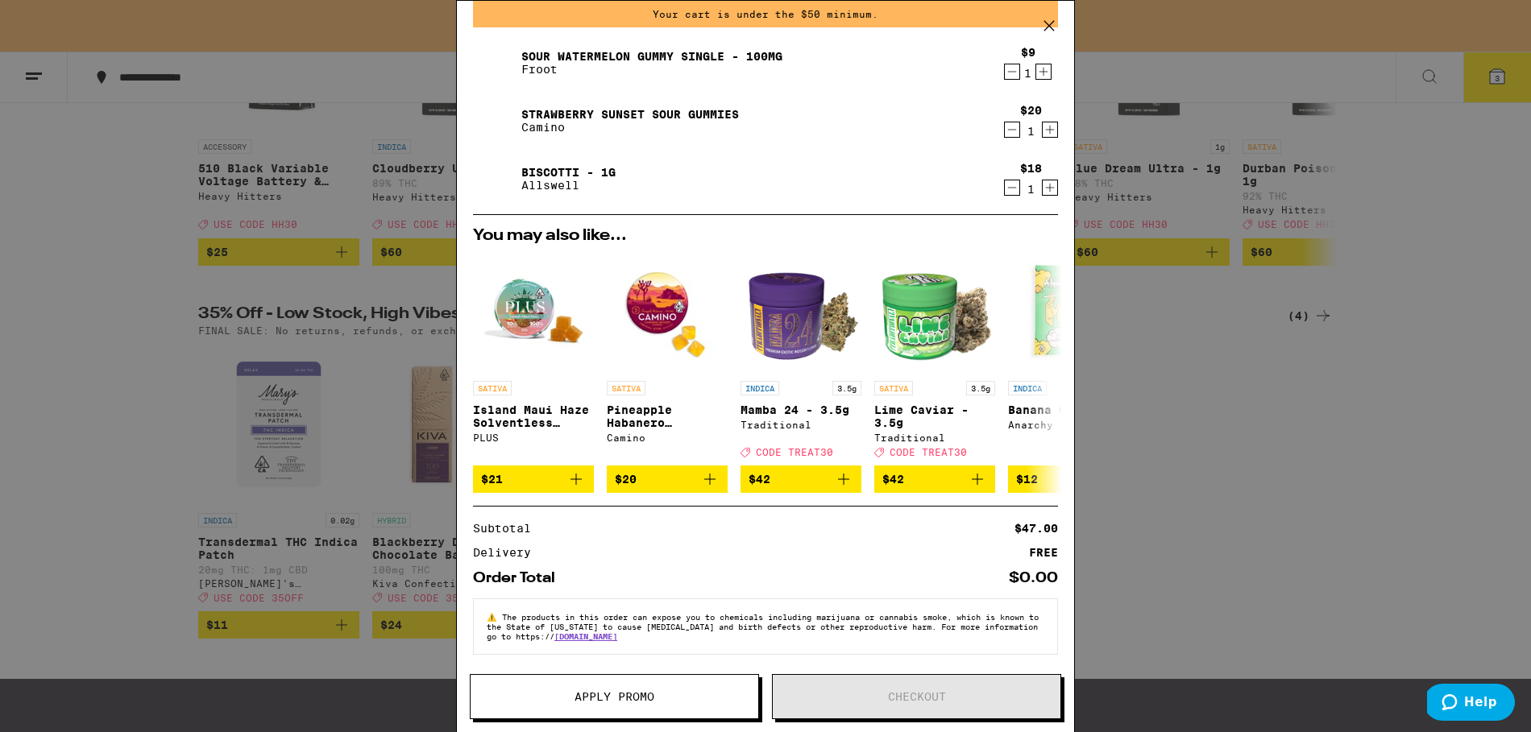
click at [669, 690] on button "Apply Promo" at bounding box center [614, 696] width 289 height 45
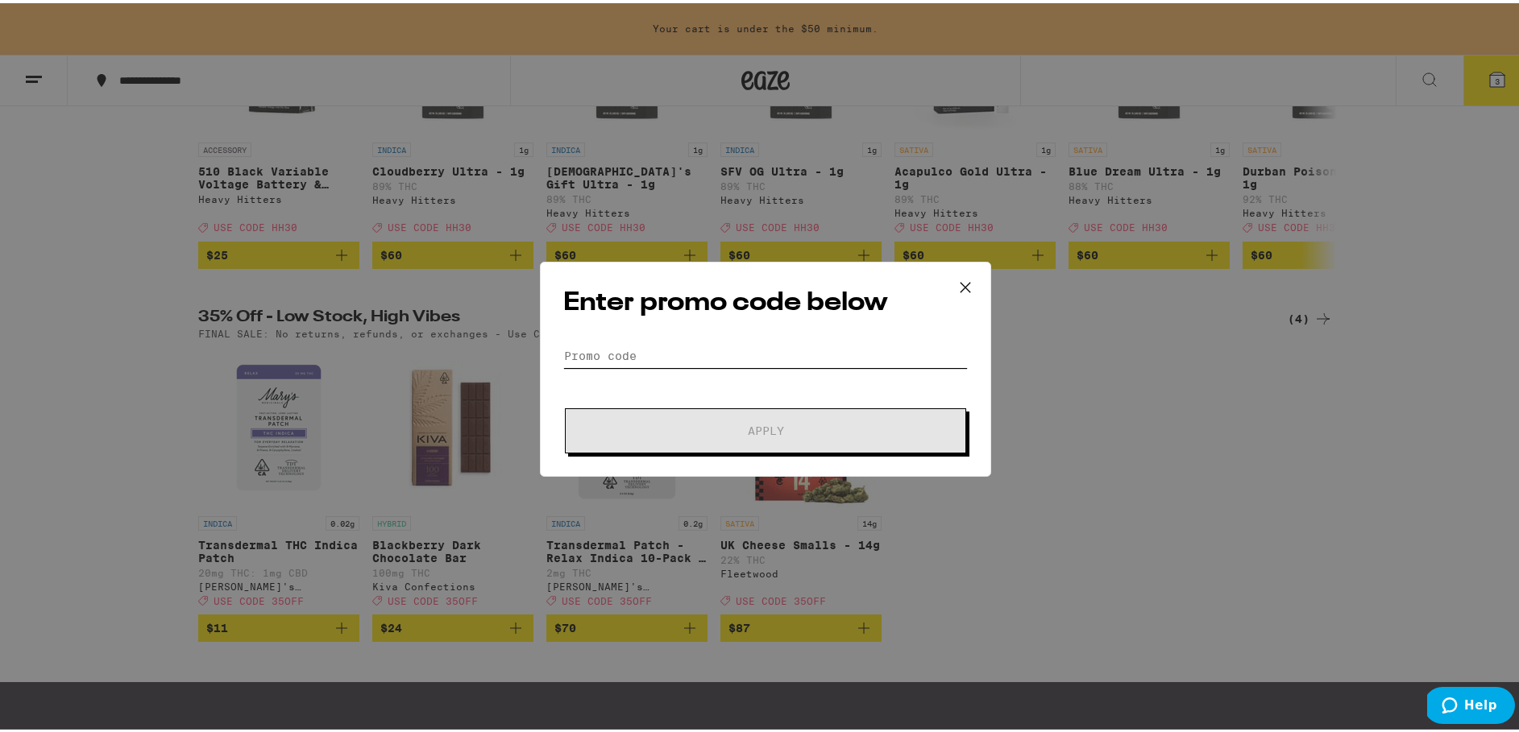
click at [769, 351] on input "Promo Code" at bounding box center [765, 353] width 405 height 24
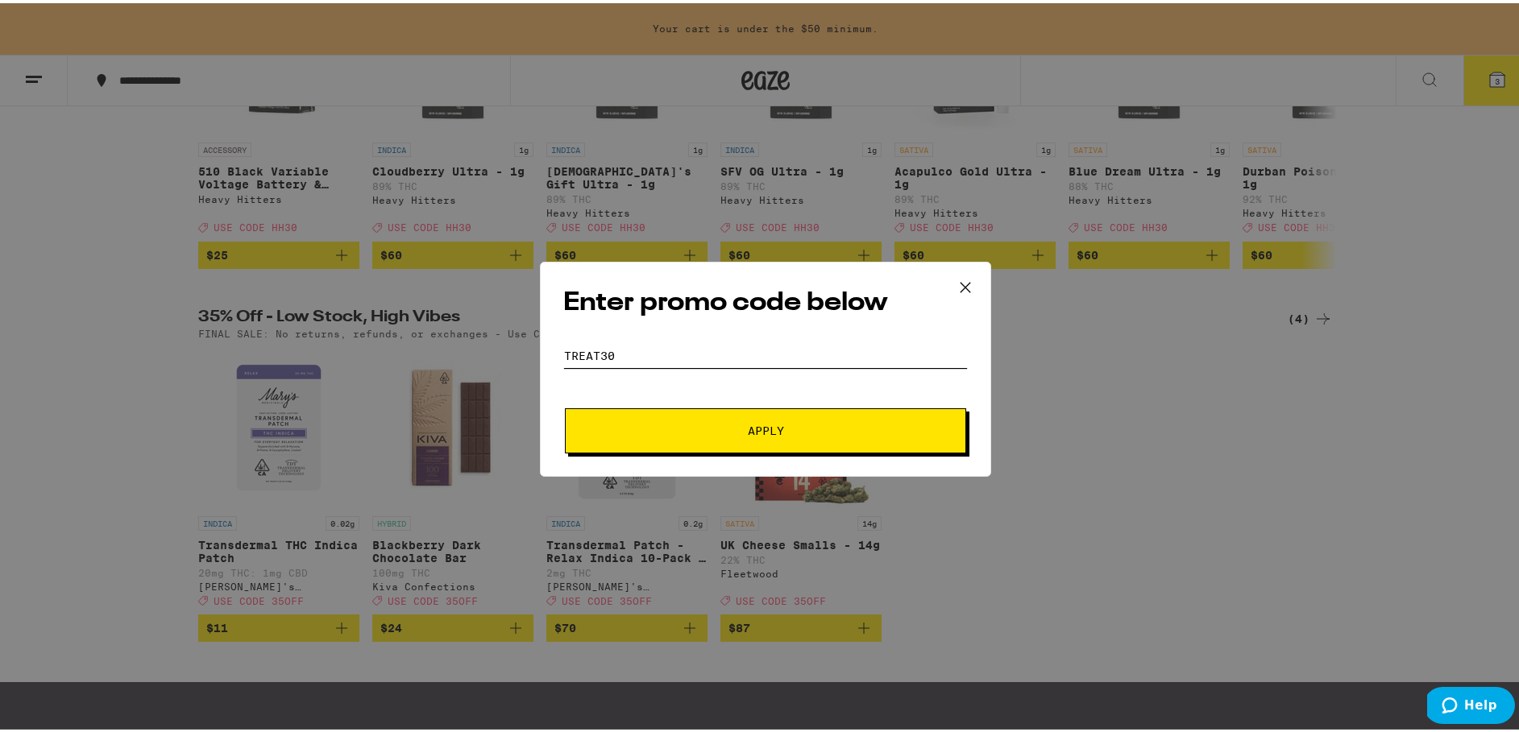
type input "Treat30"
click at [565, 405] on button "Apply" at bounding box center [765, 427] width 401 height 45
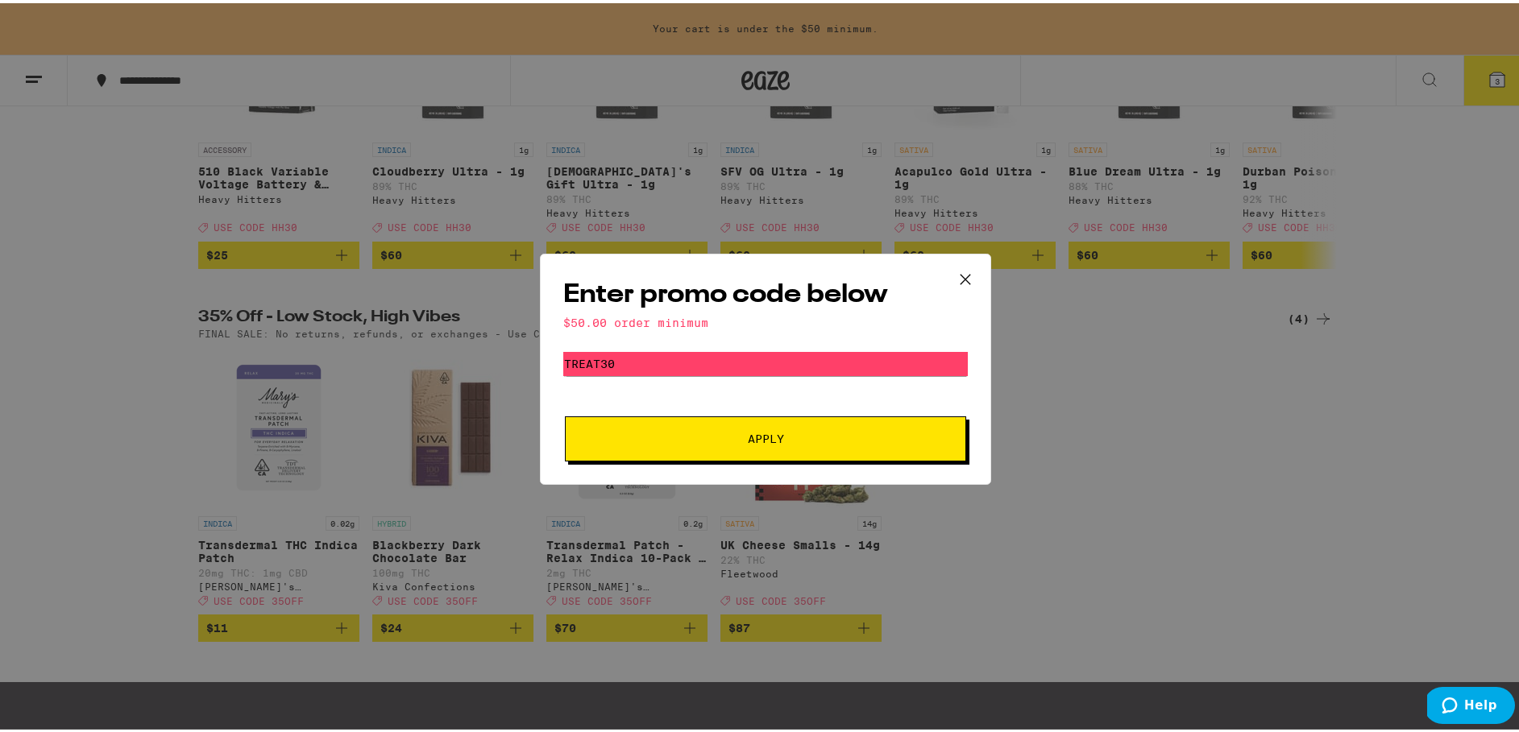
click at [832, 438] on span "Apply" at bounding box center [765, 435] width 290 height 11
click at [957, 274] on icon at bounding box center [965, 276] width 24 height 24
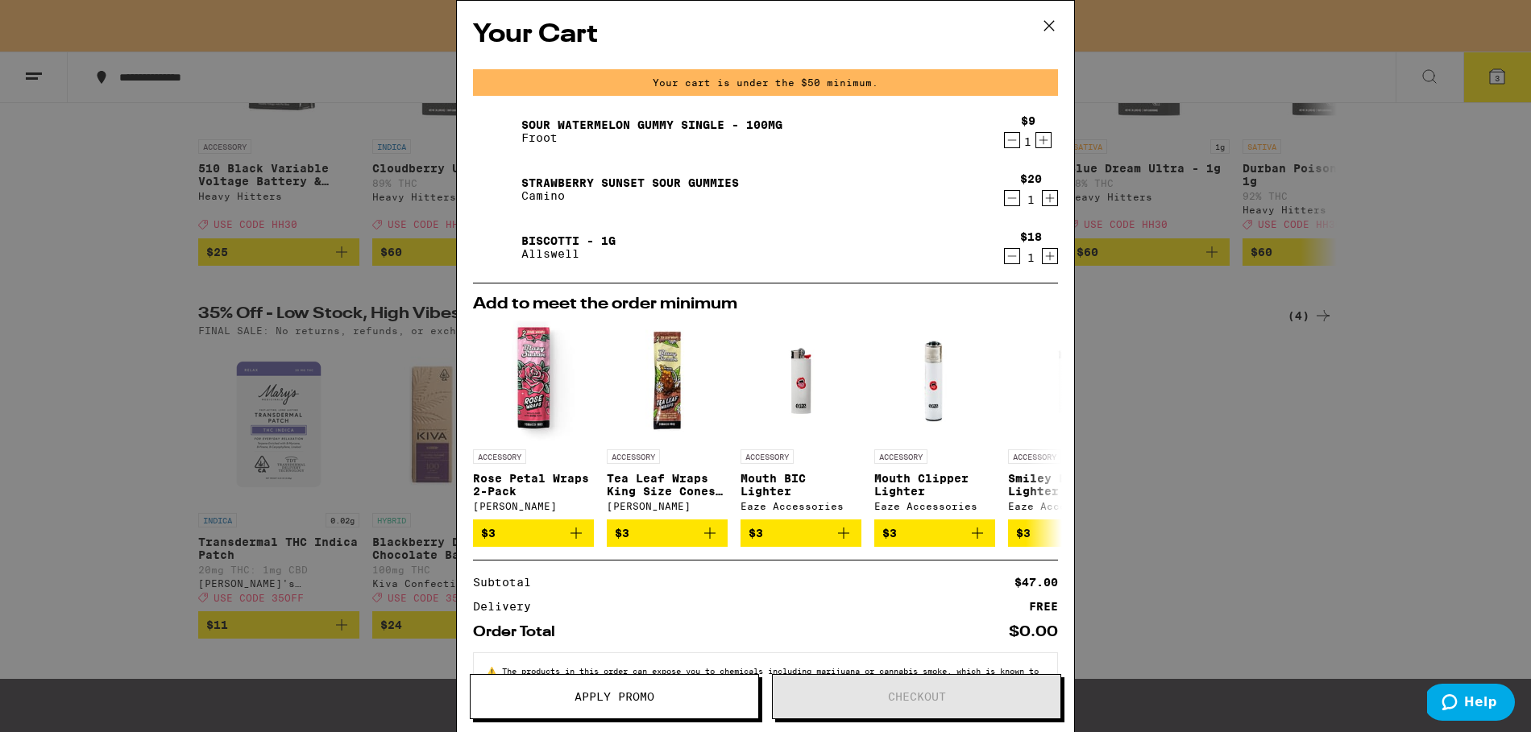
click at [1050, 23] on icon at bounding box center [1049, 26] width 24 height 24
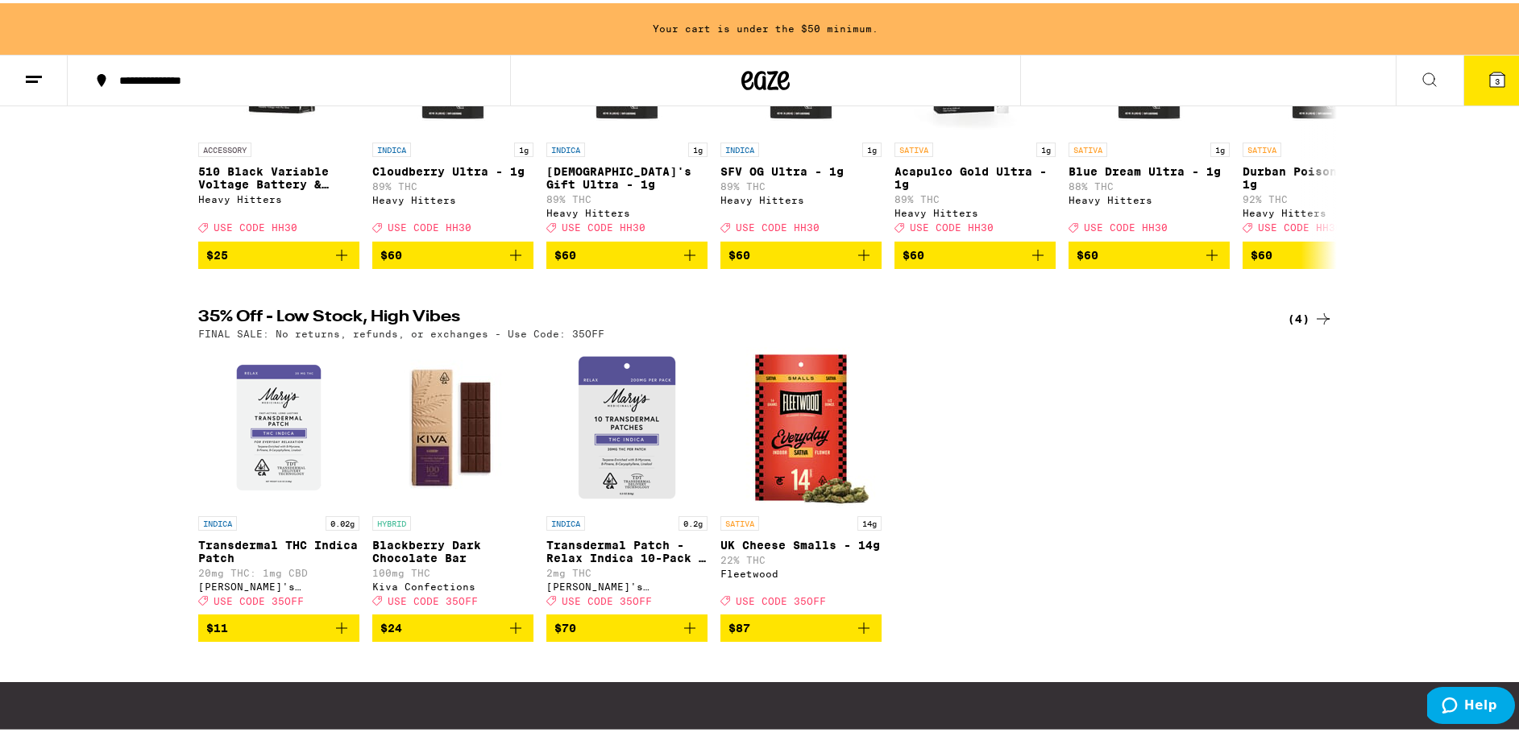
click at [29, 67] on icon at bounding box center [33, 76] width 19 height 19
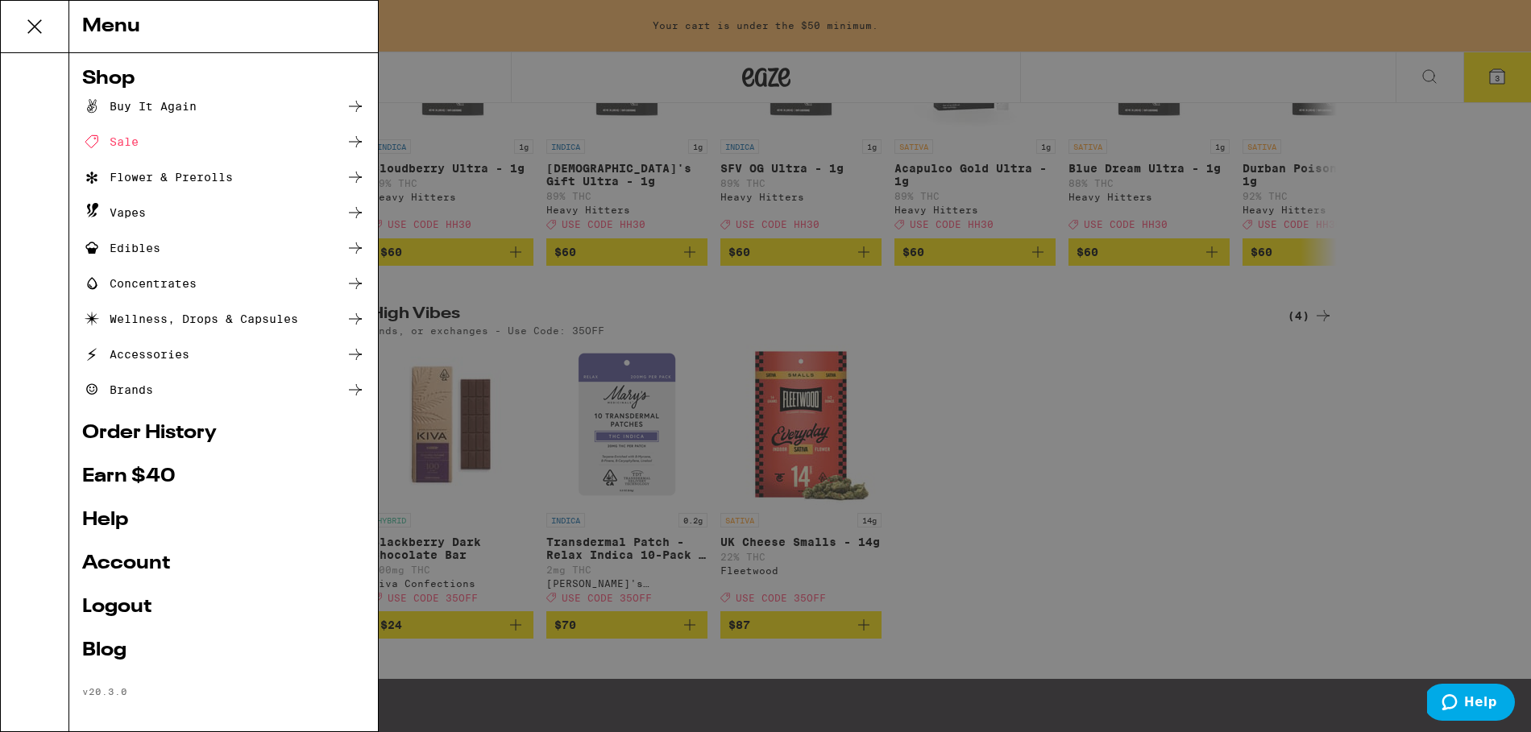
click at [151, 218] on div "Vapes" at bounding box center [223, 212] width 283 height 19
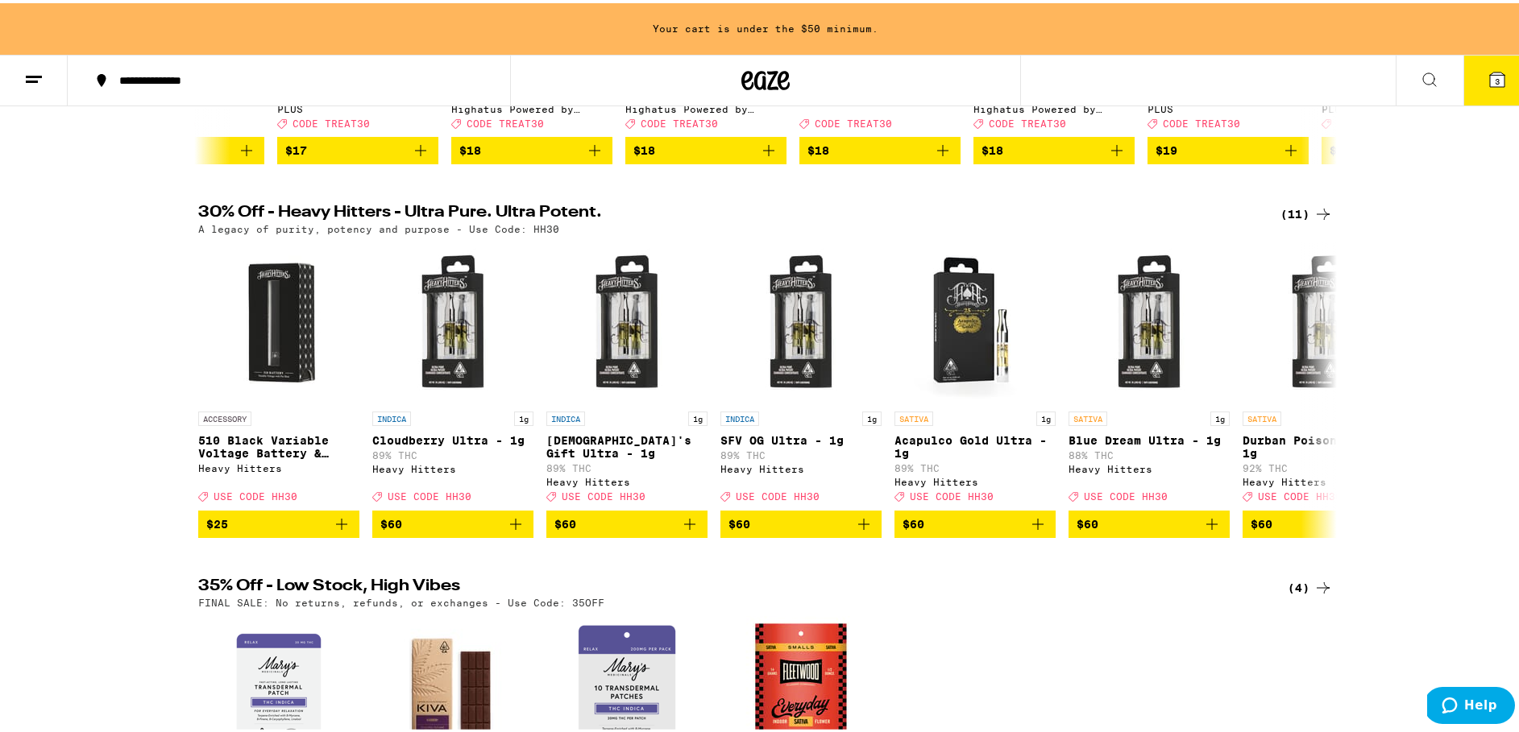
scroll to position [432, 0]
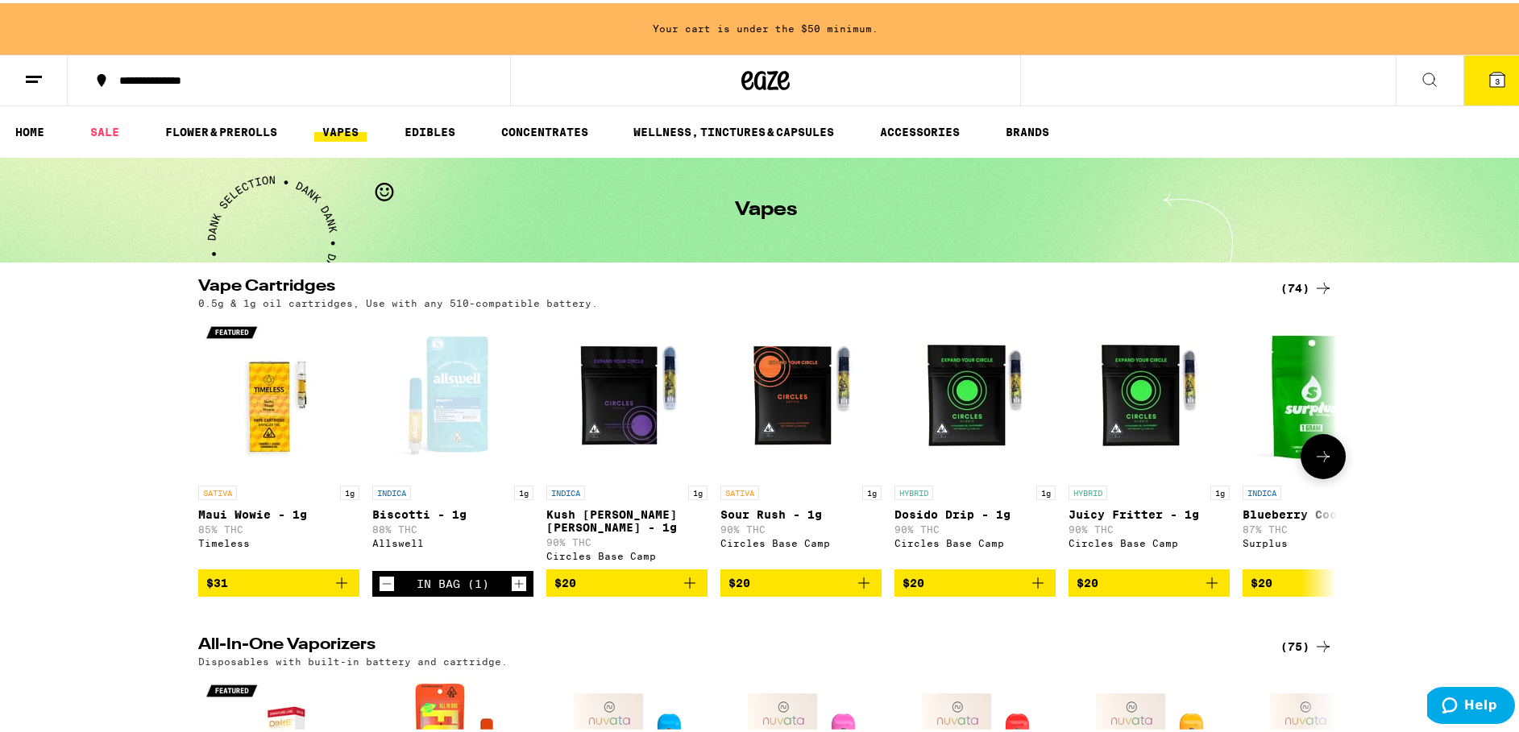
click at [1314, 462] on icon at bounding box center [1322, 453] width 19 height 19
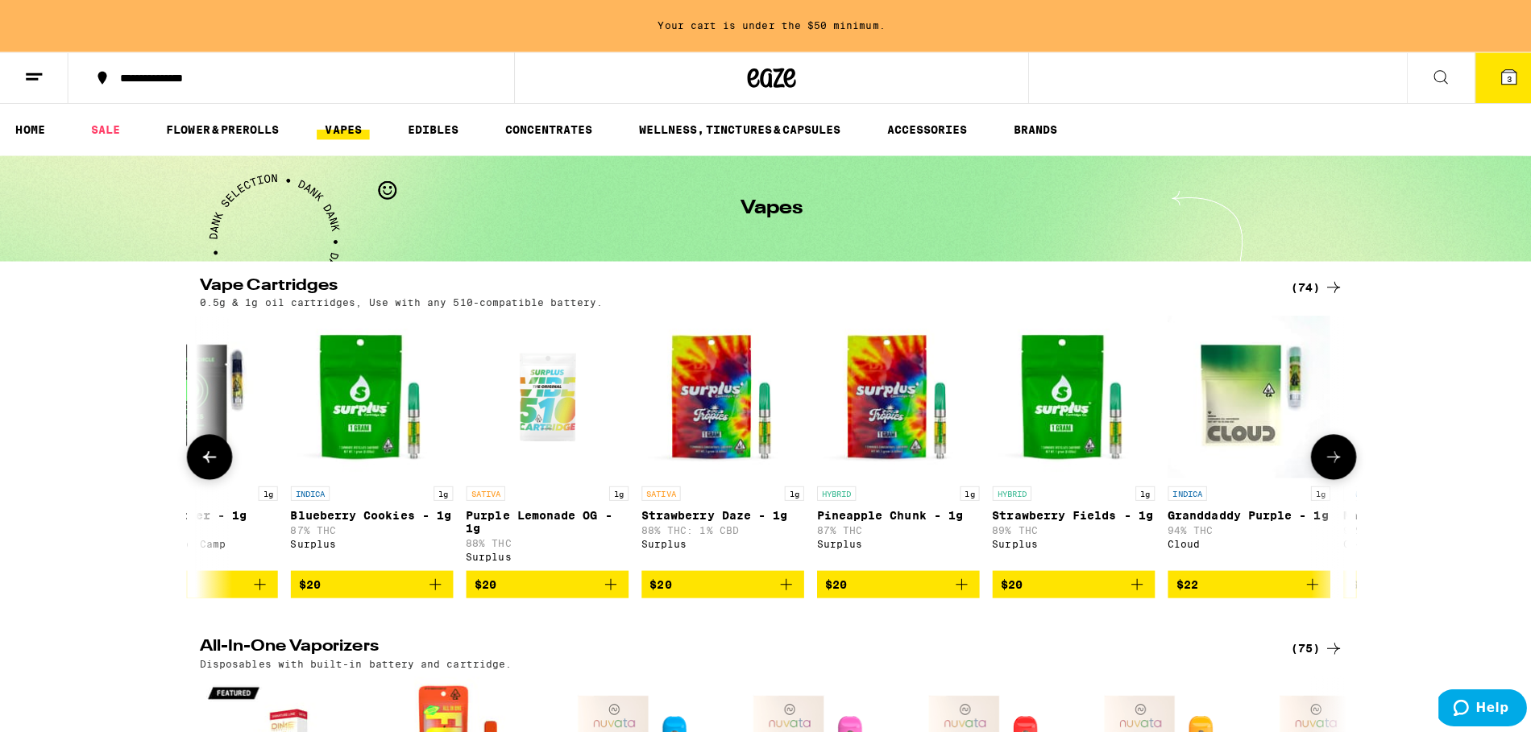
scroll to position [0, 959]
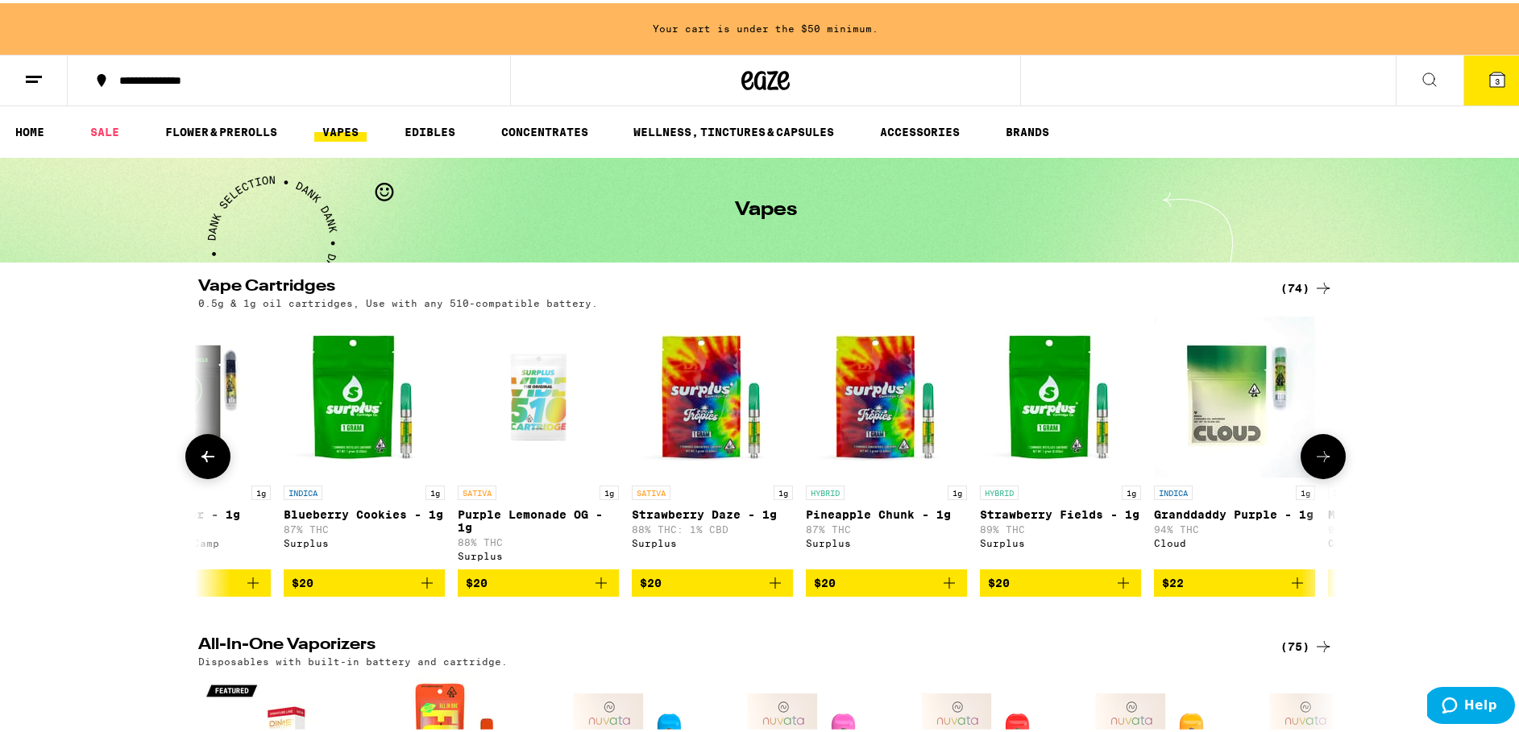
click at [948, 590] on icon "Add to bag" at bounding box center [949, 580] width 19 height 19
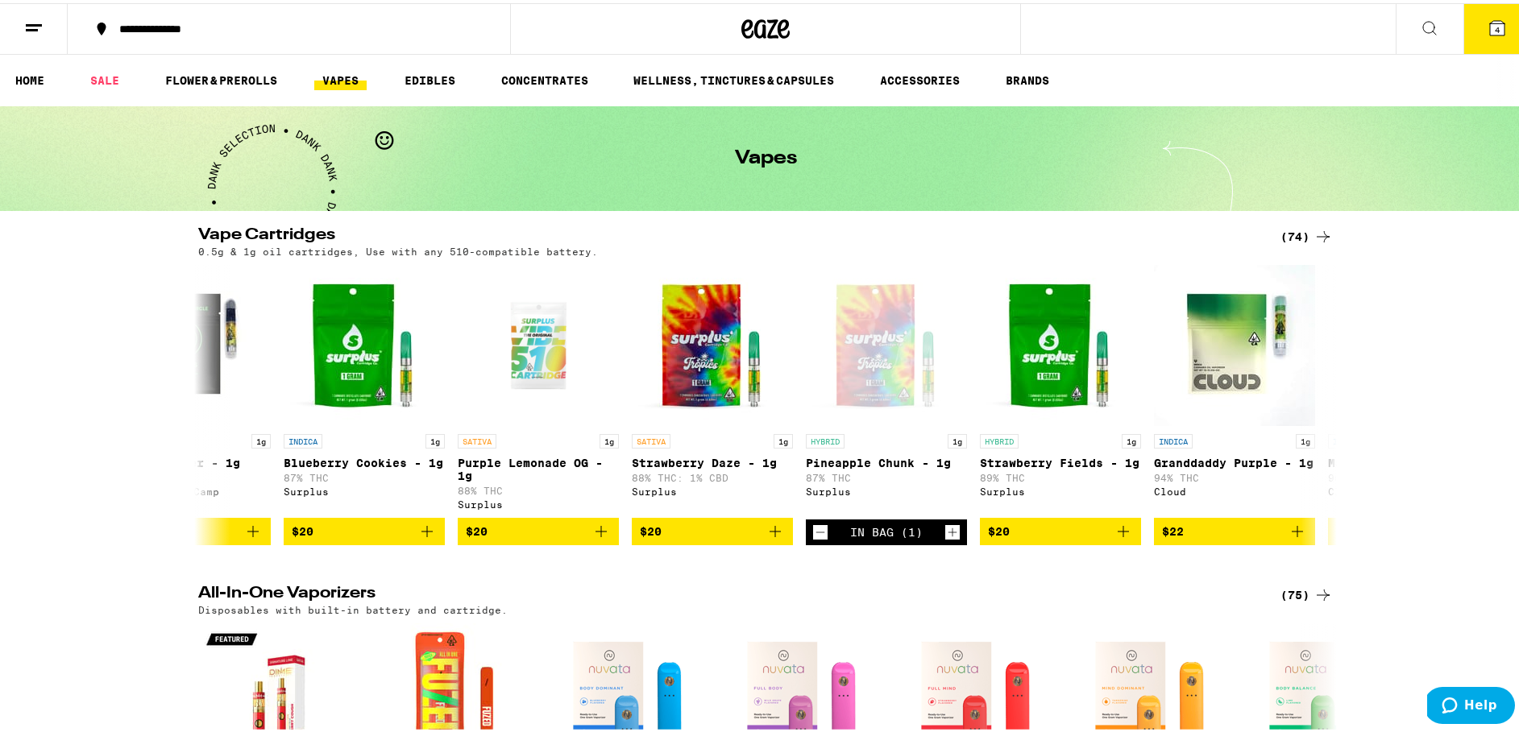
click at [1490, 24] on icon at bounding box center [1497, 25] width 15 height 15
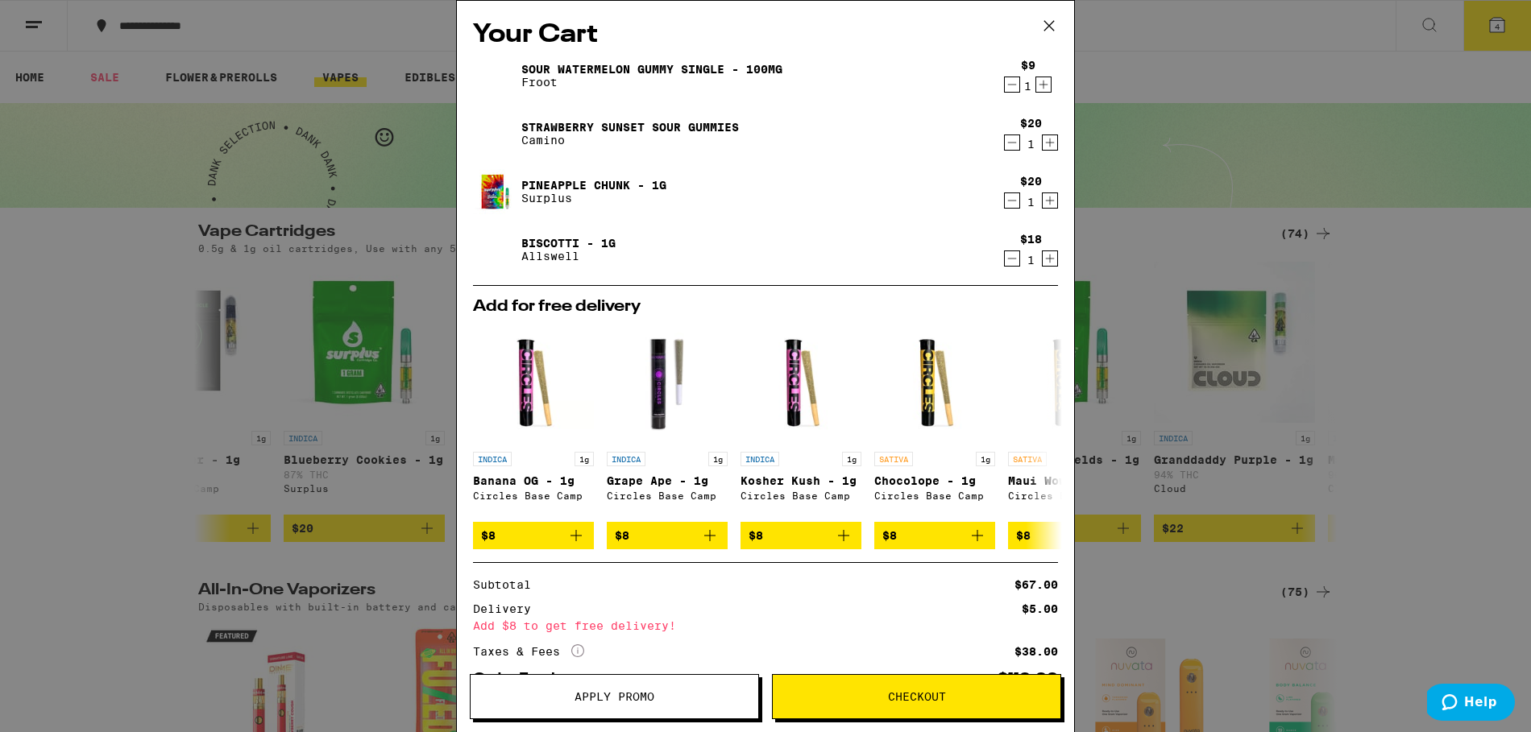
click at [652, 702] on span "Apply Promo" at bounding box center [615, 696] width 80 height 11
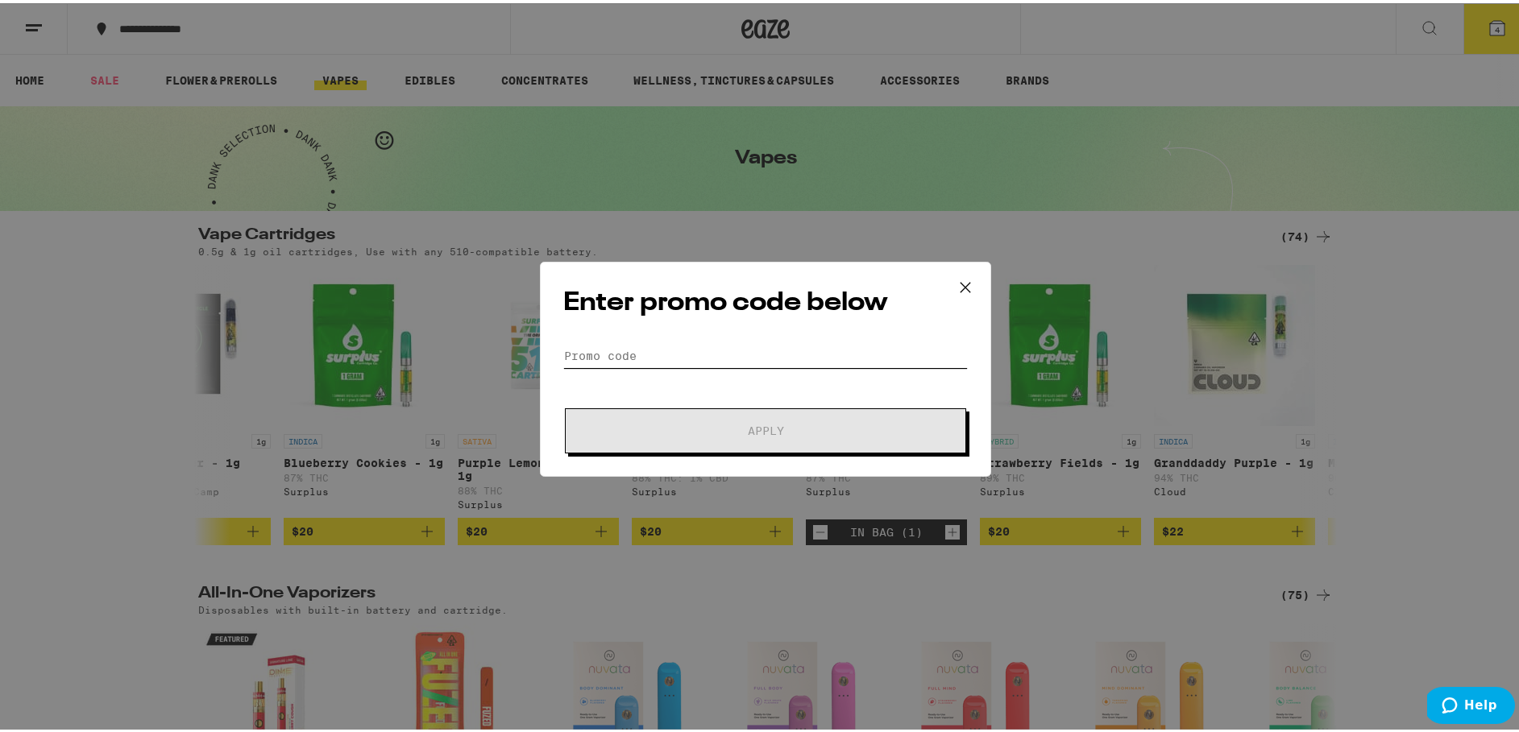
click at [641, 348] on input "Promo Code" at bounding box center [765, 353] width 405 height 24
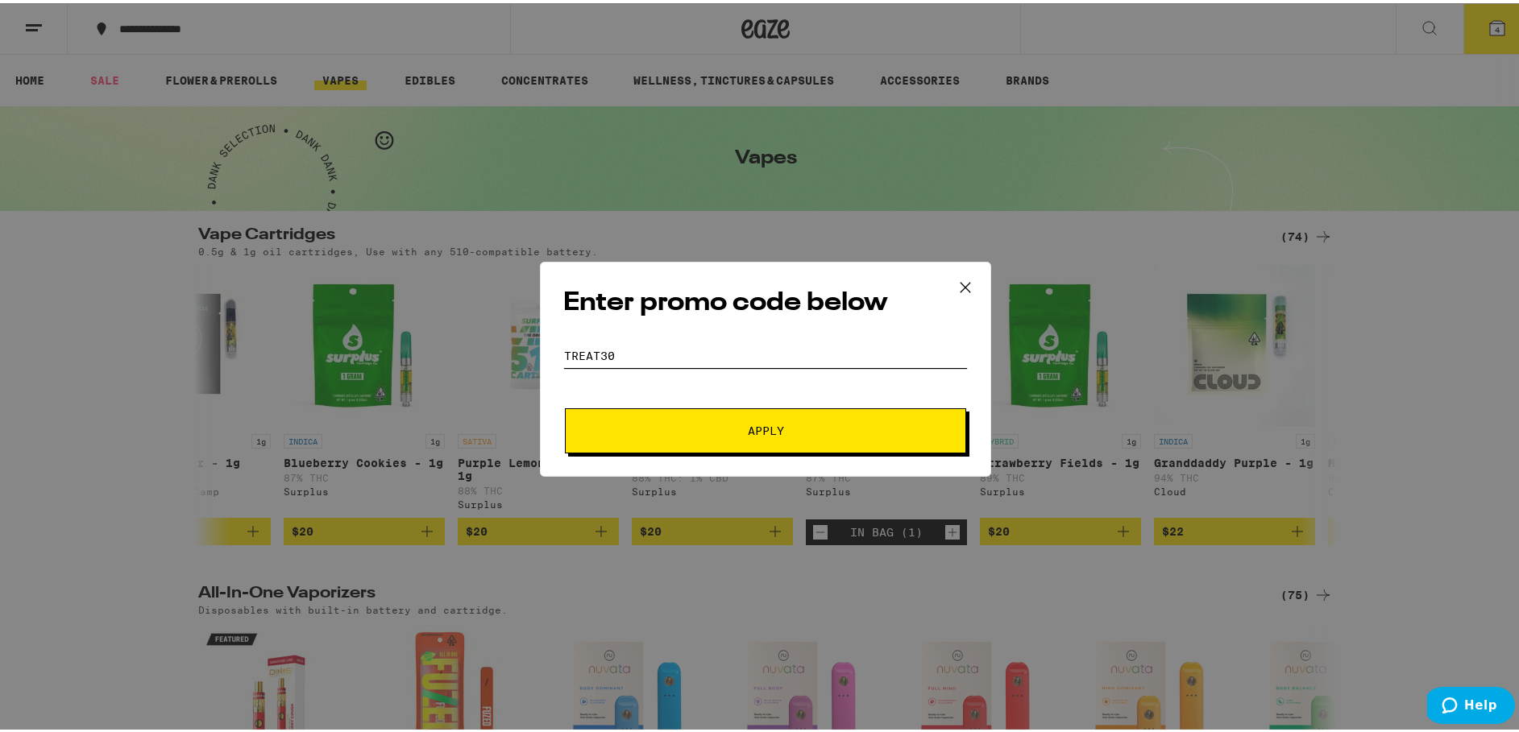
type input "Treat30"
click at [565, 405] on button "Apply" at bounding box center [765, 427] width 401 height 45
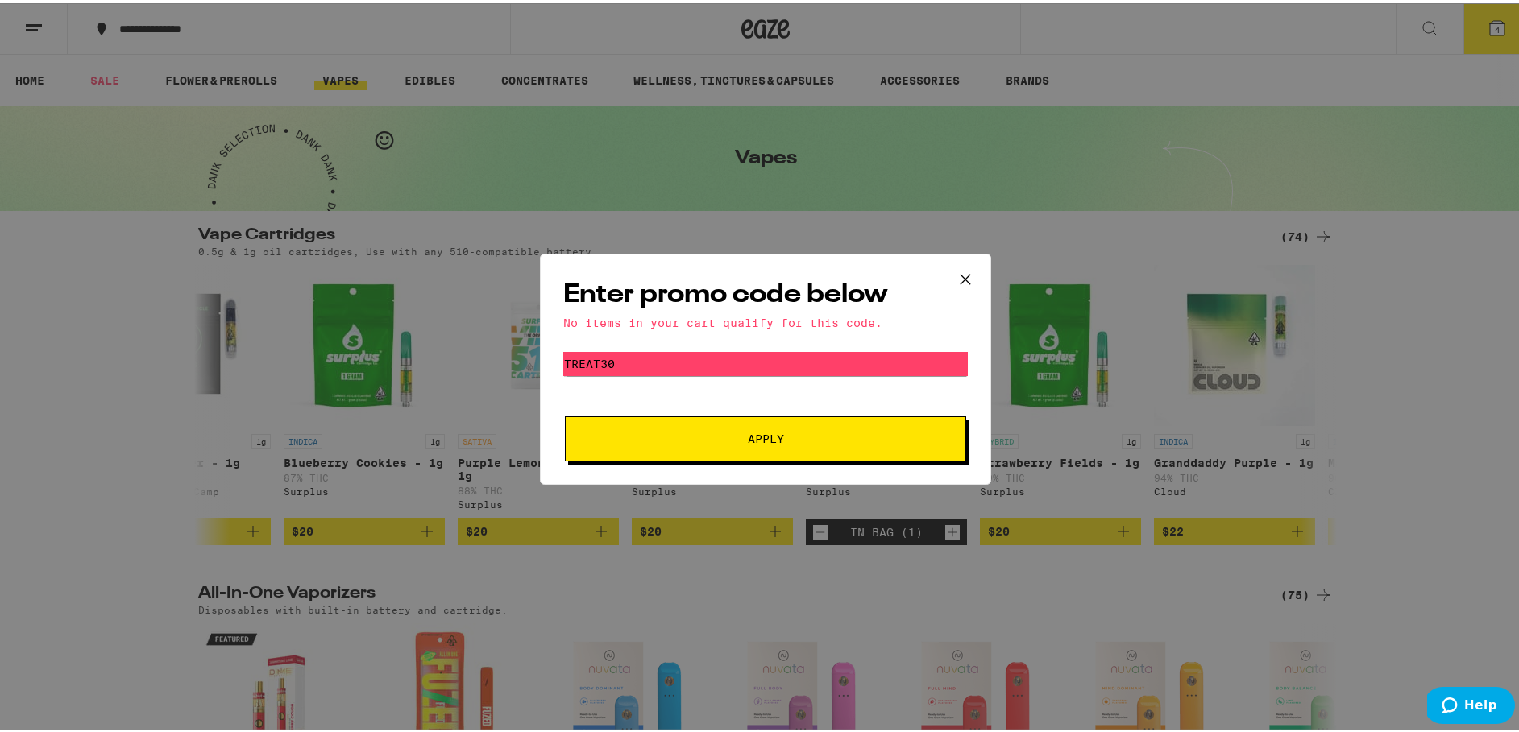
click at [961, 274] on icon at bounding box center [966, 277] width 10 height 10
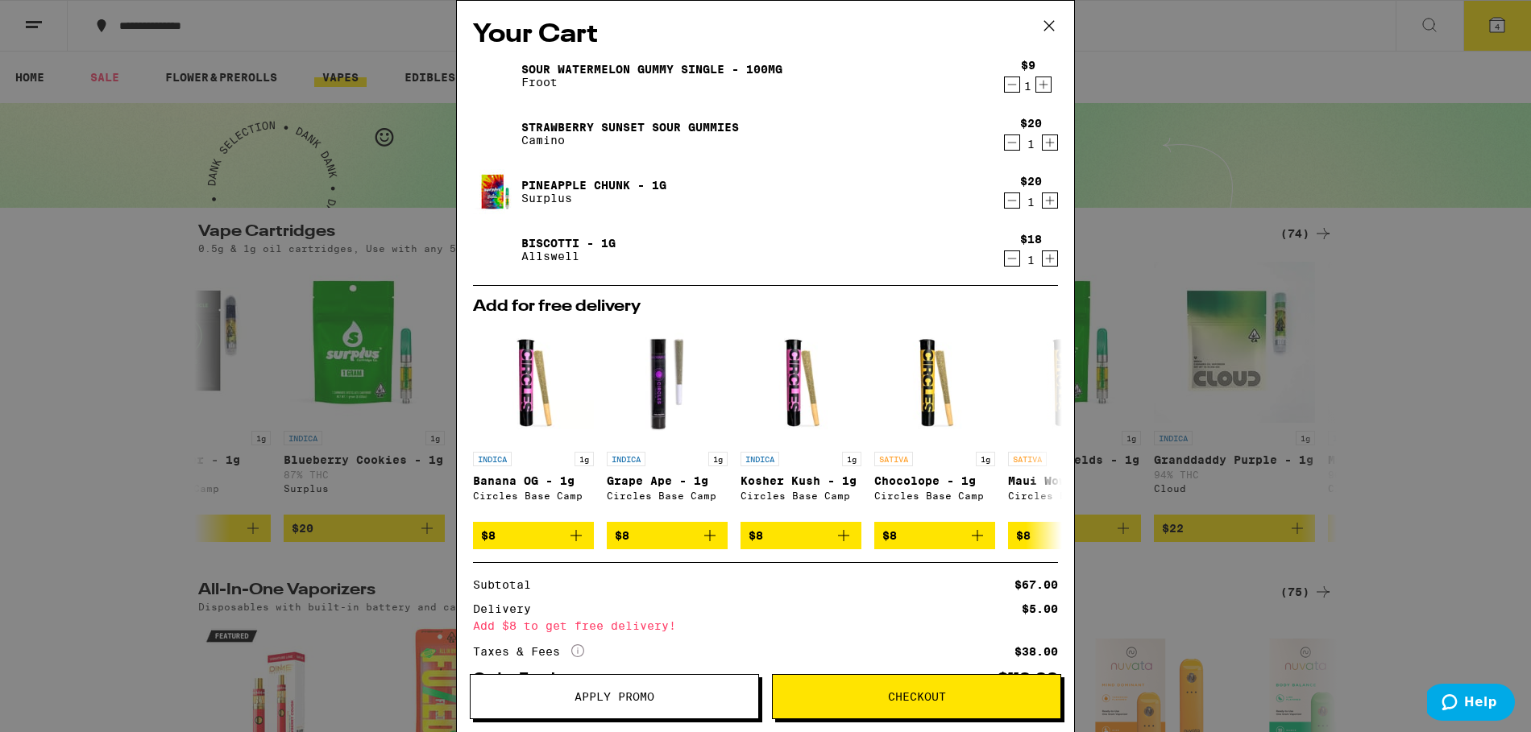
click at [1021, 85] on div "1" at bounding box center [1028, 86] width 15 height 13
click at [1005, 86] on icon "Decrement" at bounding box center [1012, 84] width 15 height 19
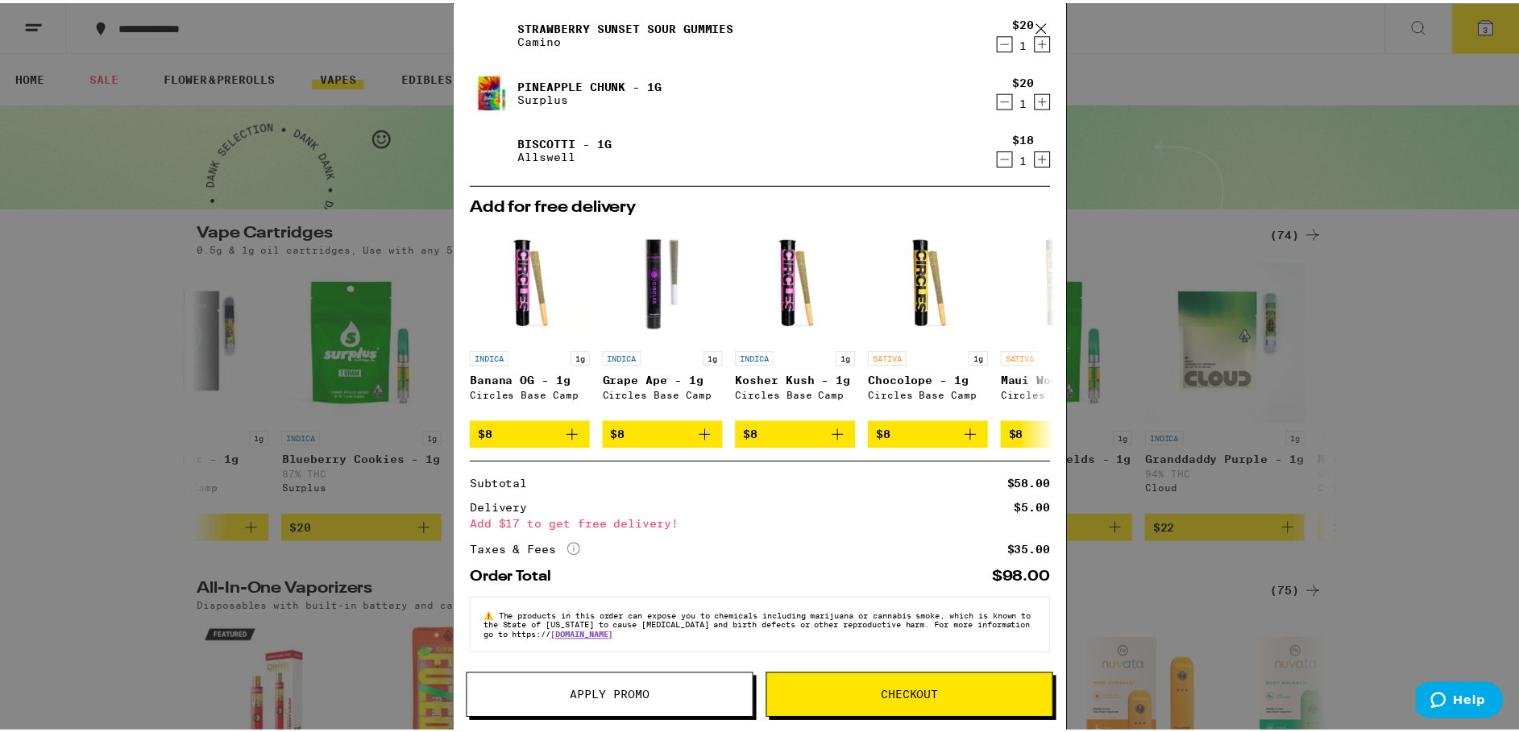
scroll to position [55, 0]
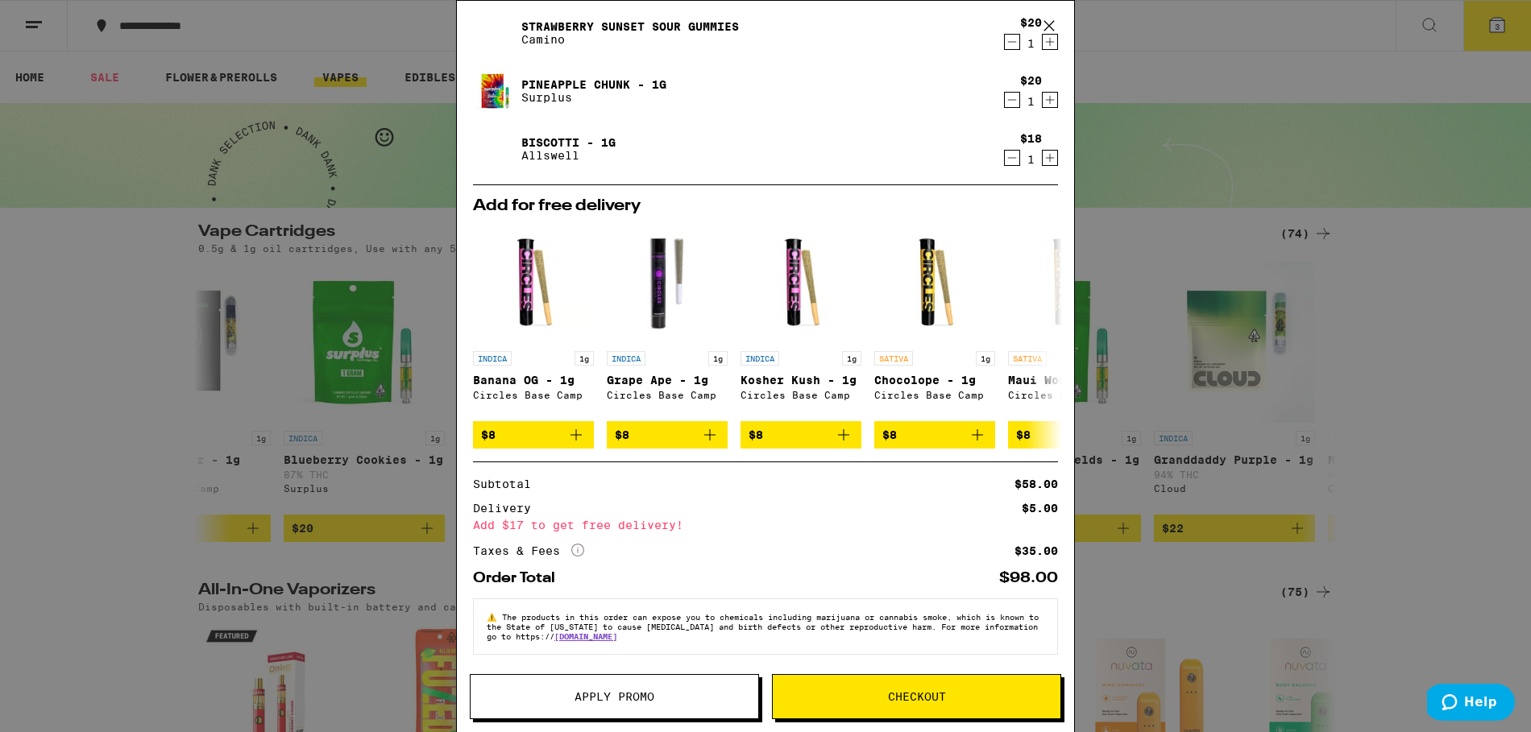
click at [911, 702] on span "Checkout" at bounding box center [917, 696] width 58 height 11
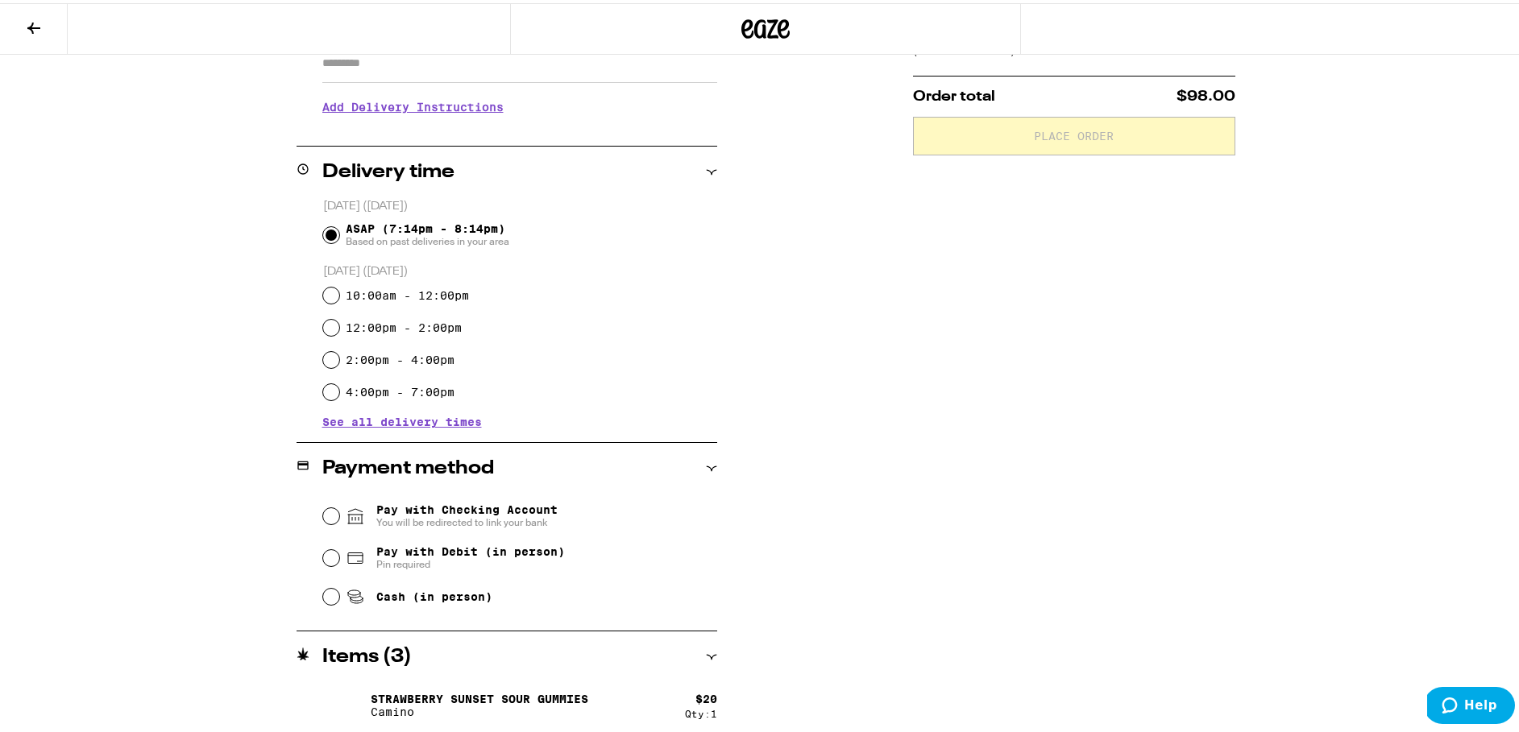
scroll to position [428, 0]
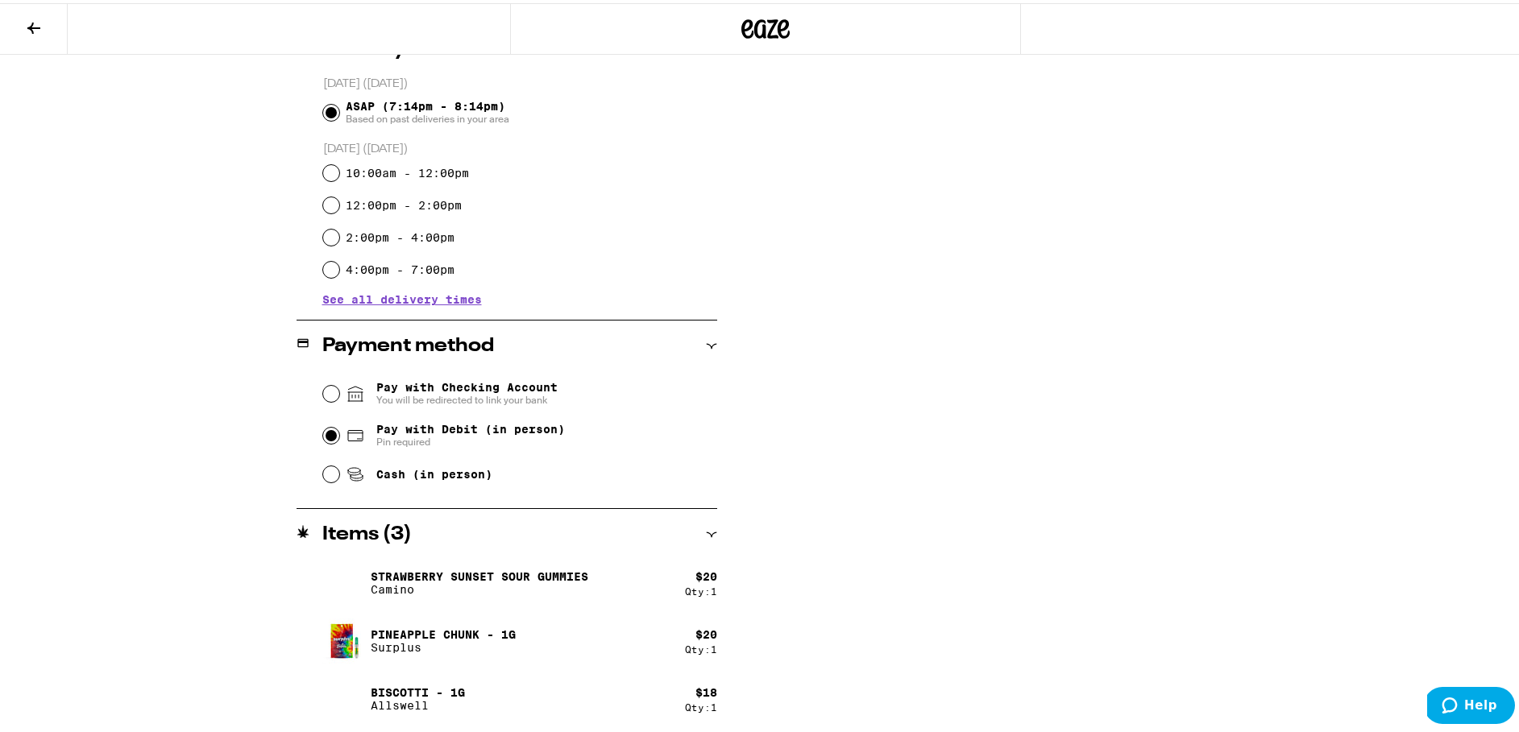
click at [329, 431] on input "Pay with Debit (in person) Pin required" at bounding box center [331, 433] width 16 height 16
radio input "true"
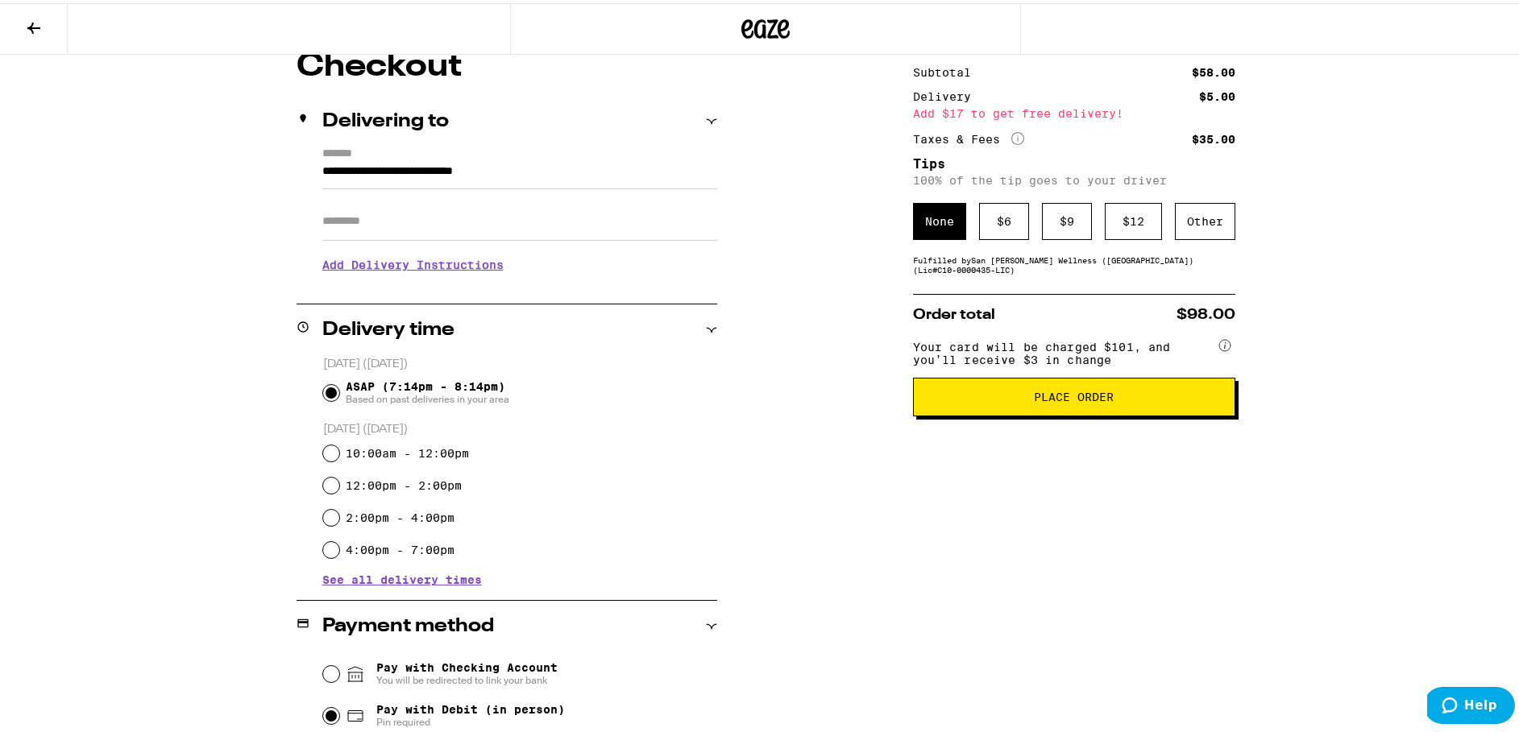
scroll to position [0, 0]
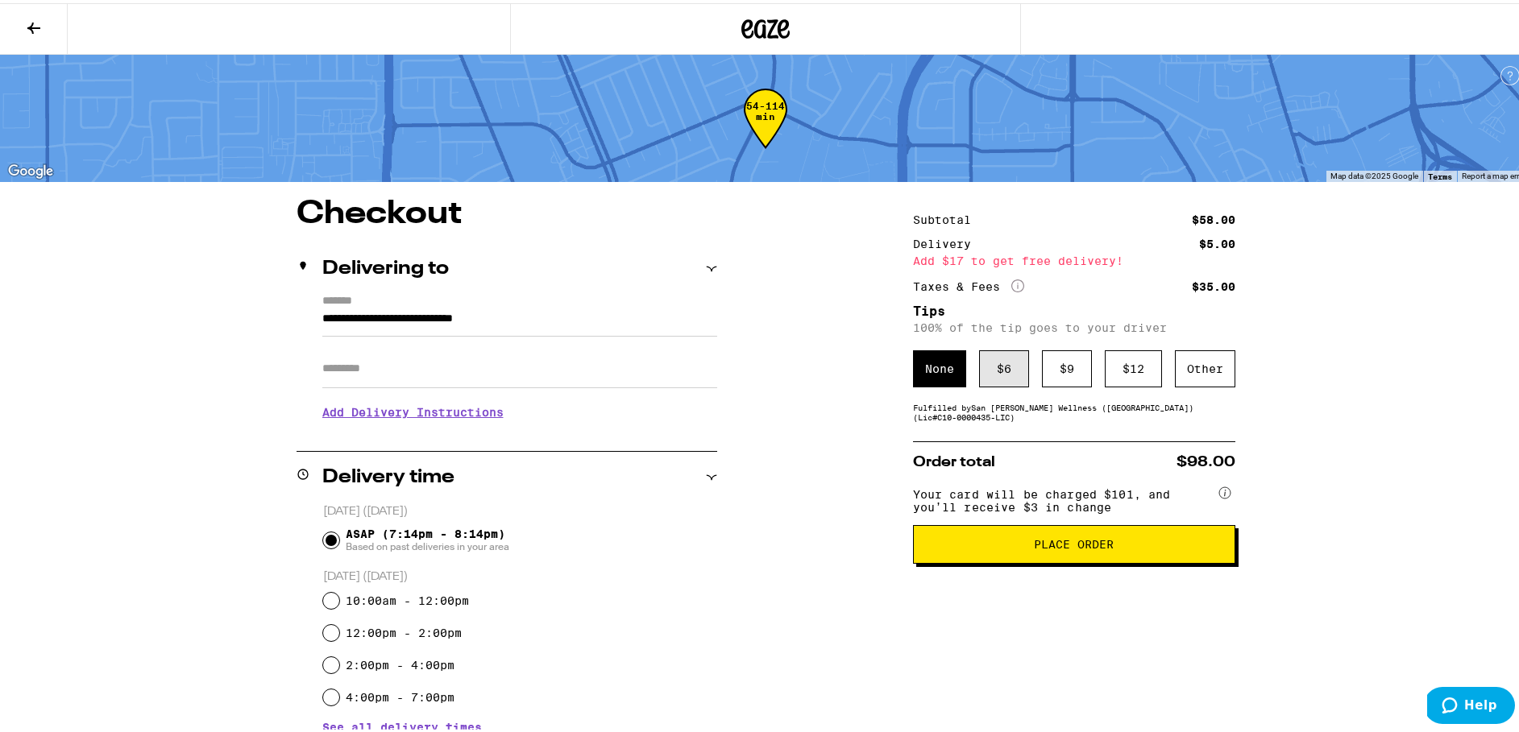
click at [997, 373] on div "$ 6" at bounding box center [1004, 365] width 50 height 37
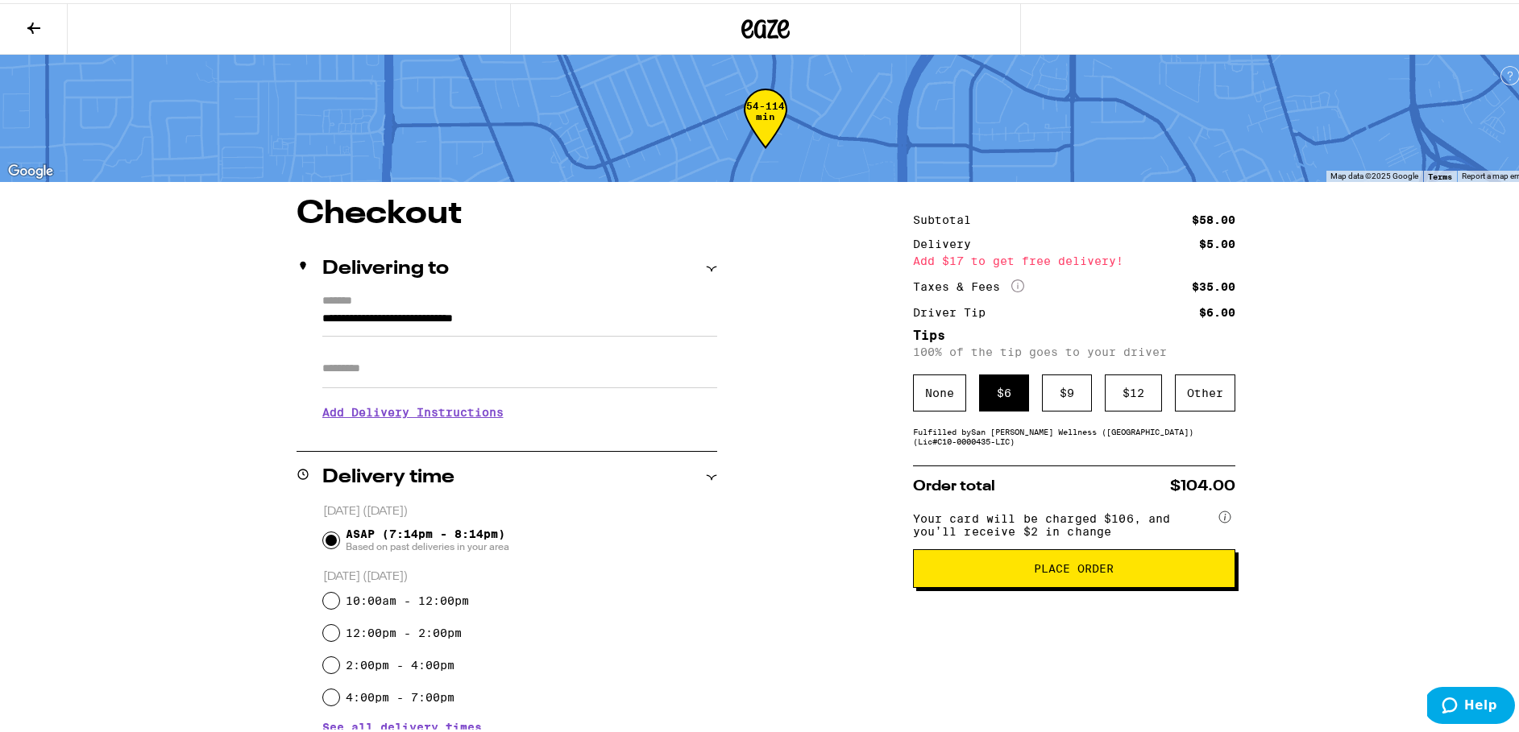
click at [1079, 582] on button "Place Order" at bounding box center [1074, 565] width 322 height 39
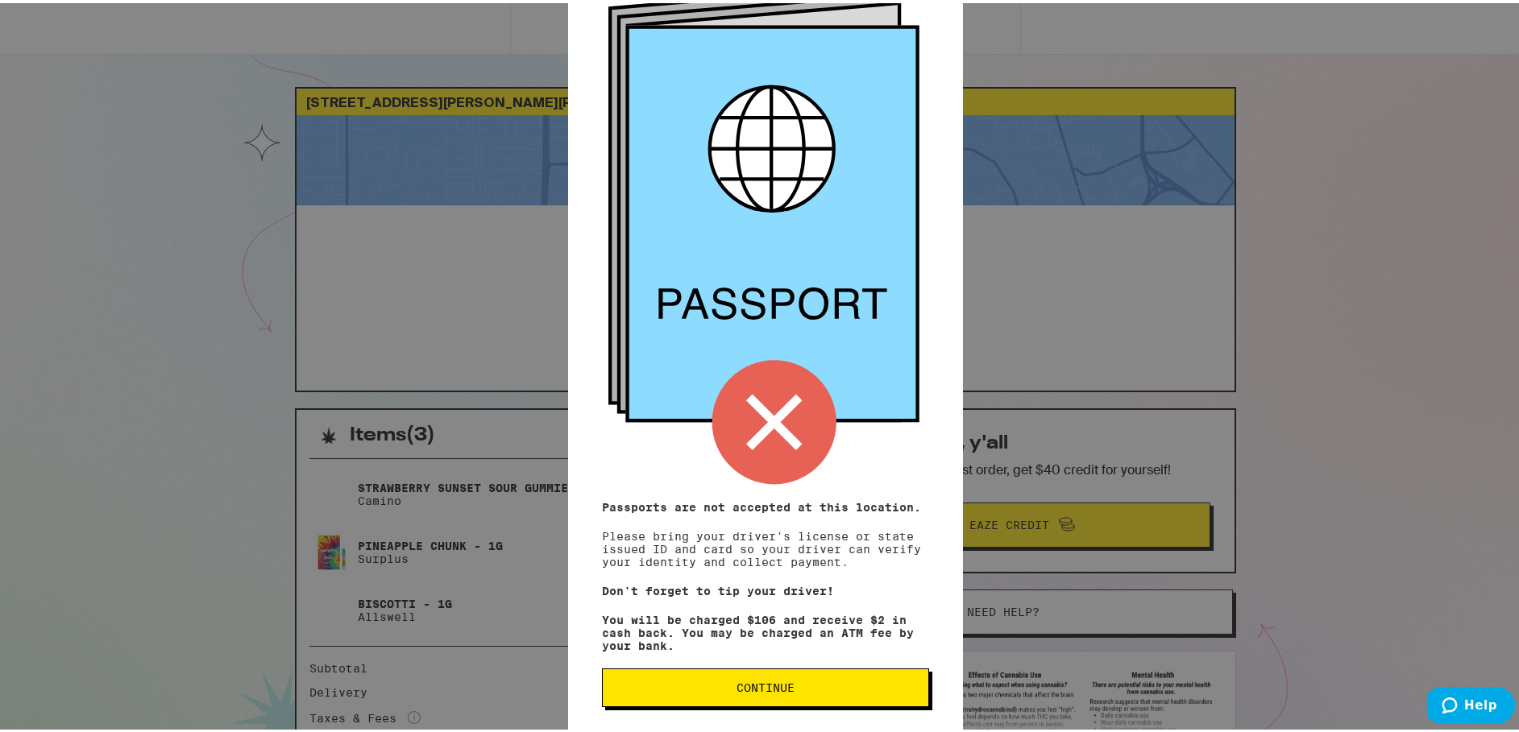
scroll to position [110, 0]
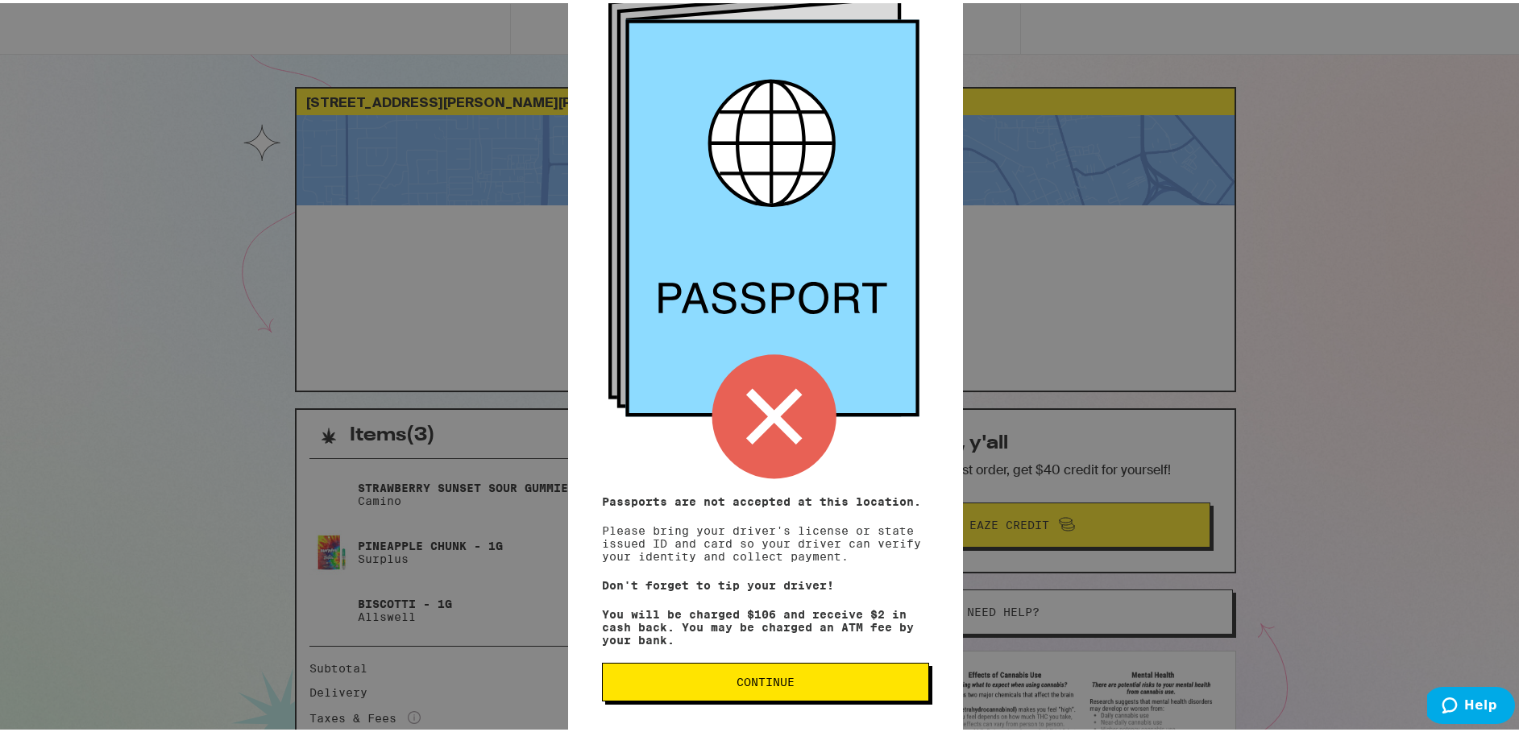
click at [838, 682] on span "Continue" at bounding box center [766, 679] width 300 height 11
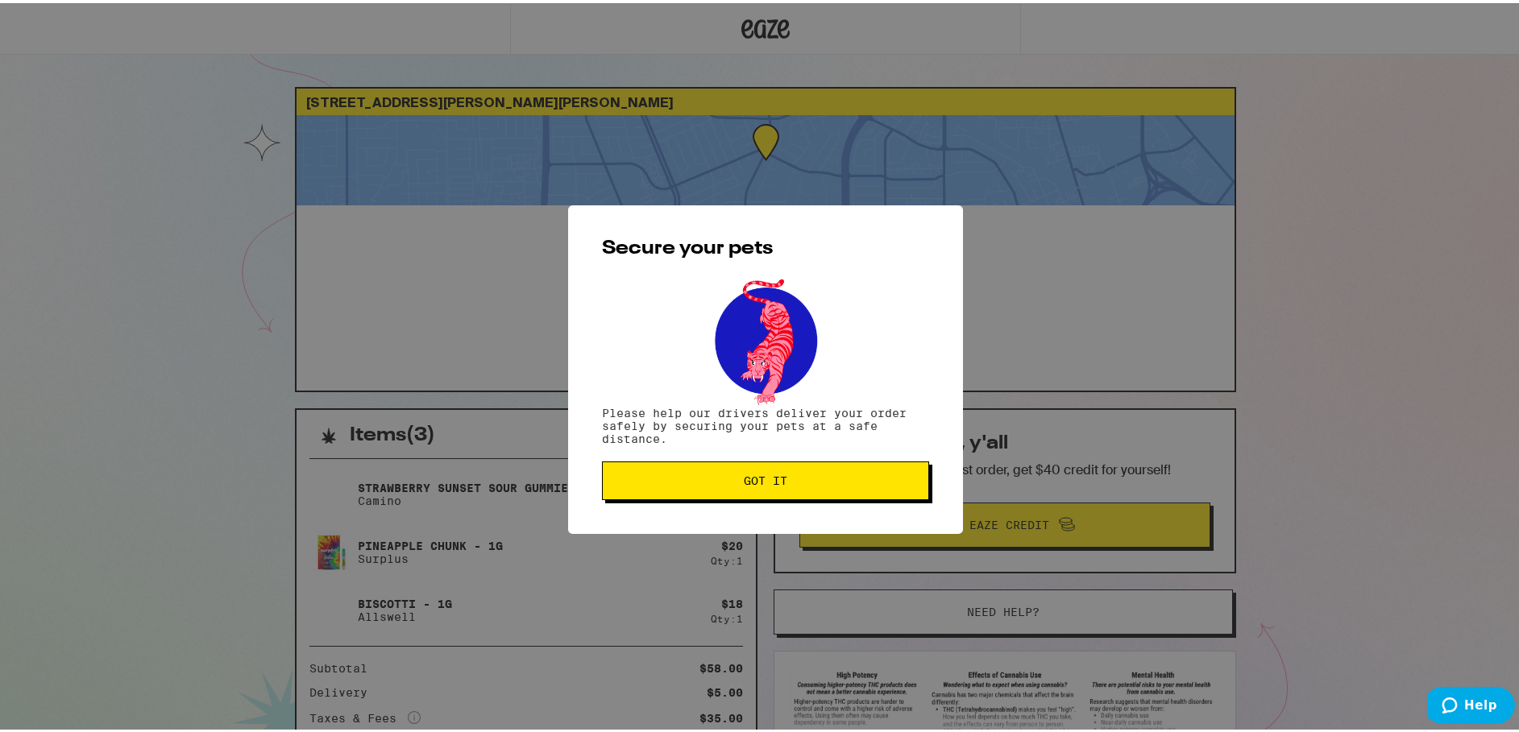
click at [837, 483] on span "Got it" at bounding box center [766, 477] width 300 height 11
